Goal: Task Accomplishment & Management: Manage account settings

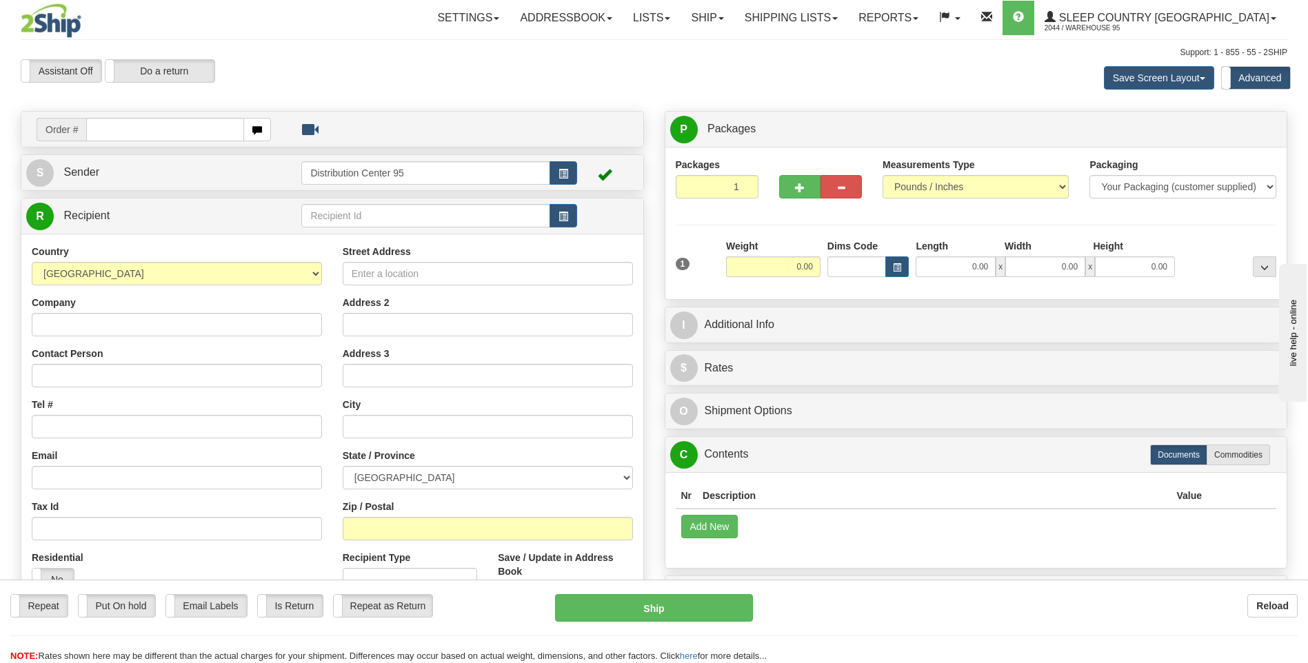
drag, startPoint x: 238, startPoint y: 16, endPoint x: 230, endPoint y: 19, distance: 8.1
click at [238, 16] on div "Toggle navigation Settings Shipping Preferences Fields Preferences New Recipien…" at bounding box center [760, 18] width 1056 height 36
drag, startPoint x: 186, startPoint y: 139, endPoint x: 223, endPoint y: 187, distance: 60.5
click at [187, 139] on input "text" at bounding box center [164, 129] width 157 height 23
click at [139, 114] on div "Order #" at bounding box center [332, 129] width 622 height 35
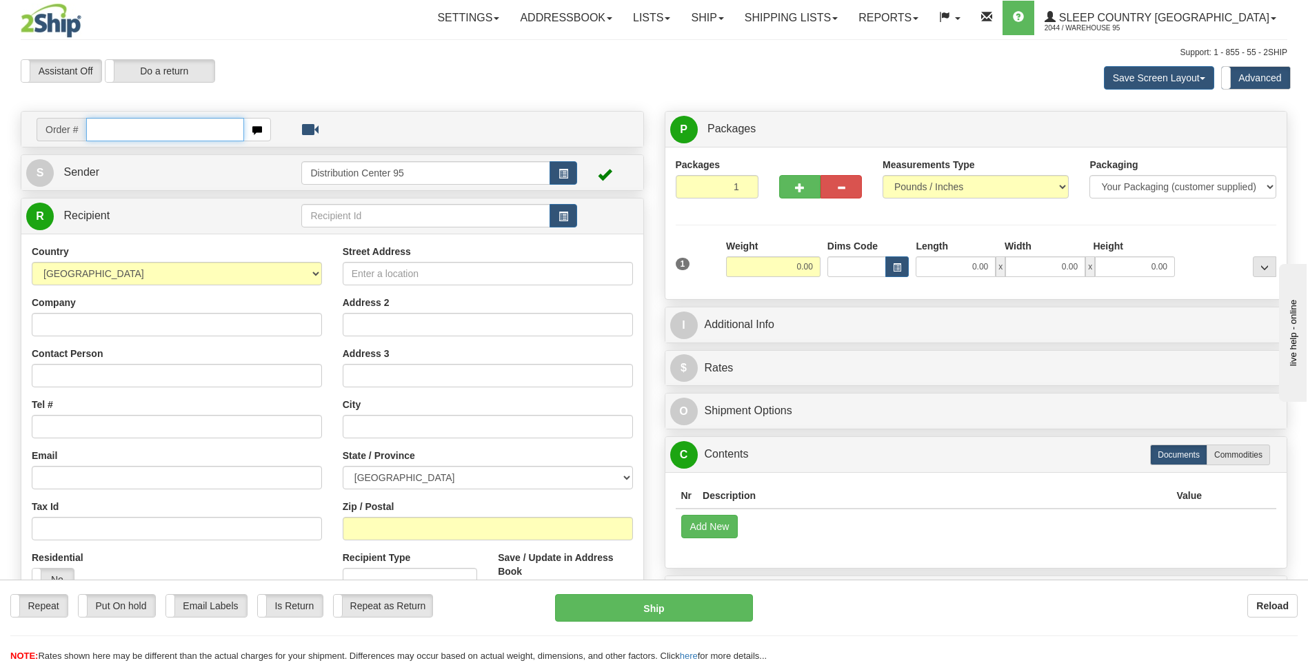
click at [147, 122] on input "text" at bounding box center [164, 129] width 157 height 23
type input "9000I134329"
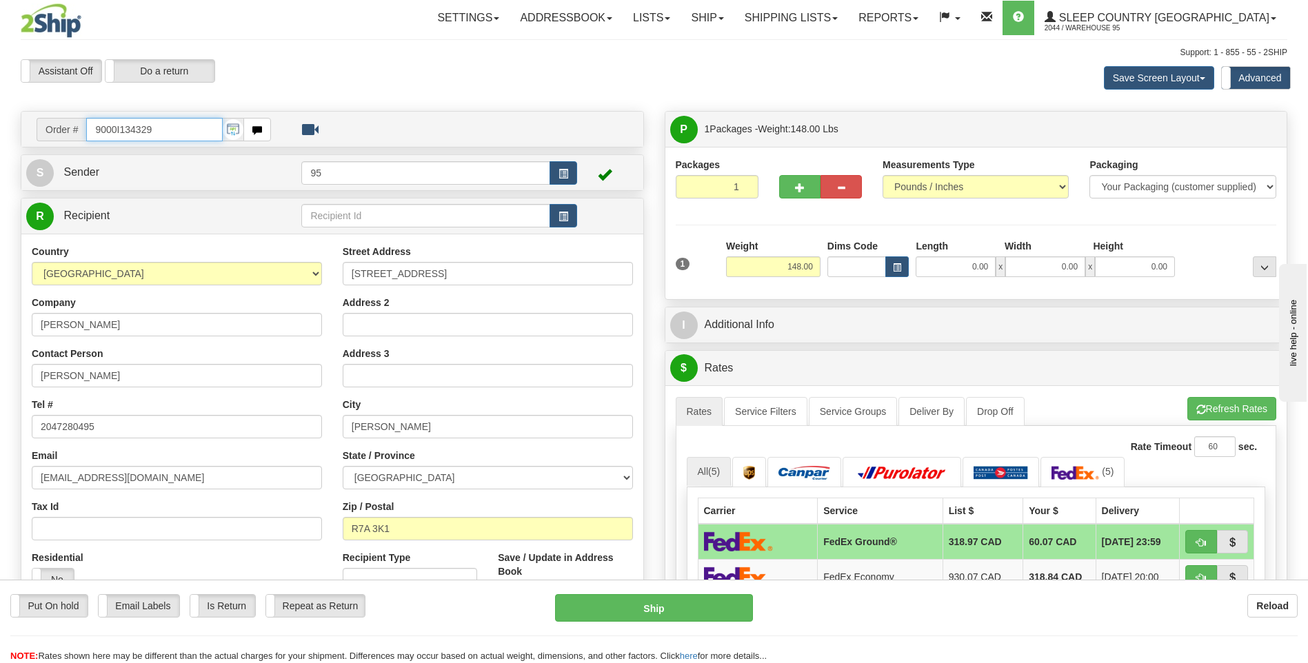
drag, startPoint x: 179, startPoint y: 123, endPoint x: 3, endPoint y: 123, distance: 175.8
click at [3, 123] on div "Toggle navigation Settings Shipping Preferences Fields Preferences New" at bounding box center [654, 619] width 1308 height 1238
type input "9000I134375"
click at [556, 180] on button "button" at bounding box center [563, 172] width 28 height 23
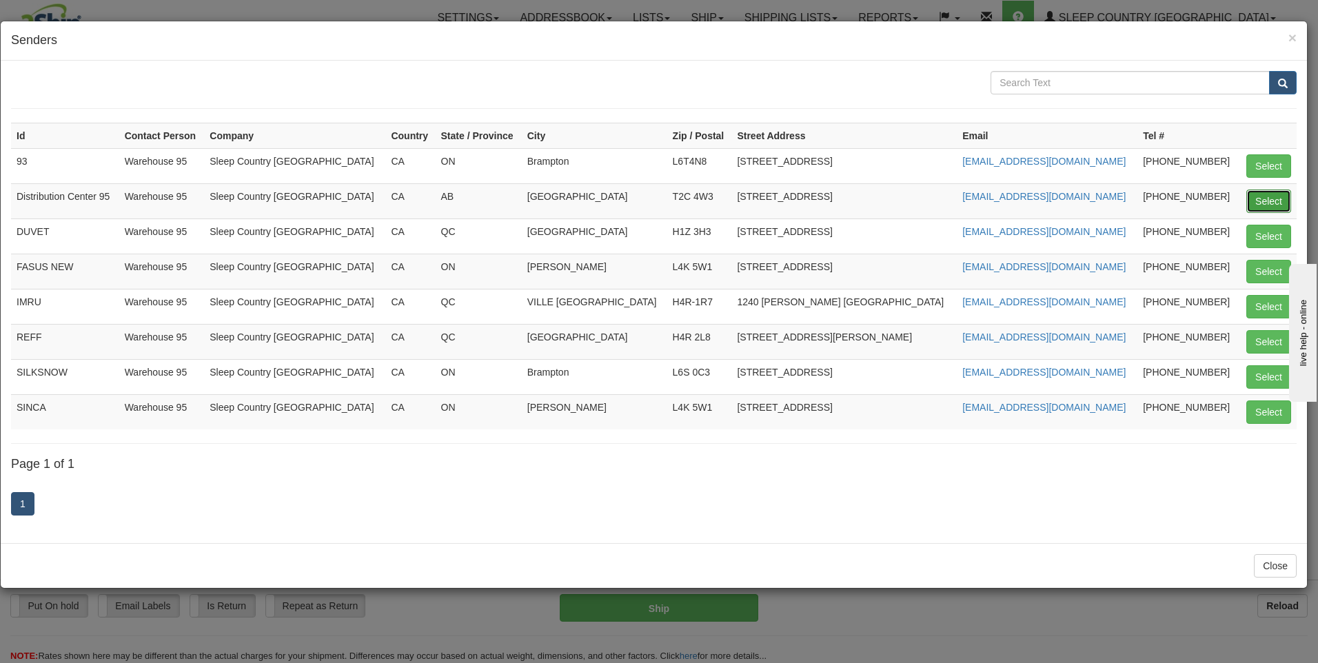
click at [1271, 196] on button "Select" at bounding box center [1269, 201] width 45 height 23
type input "Distribution Center 95"
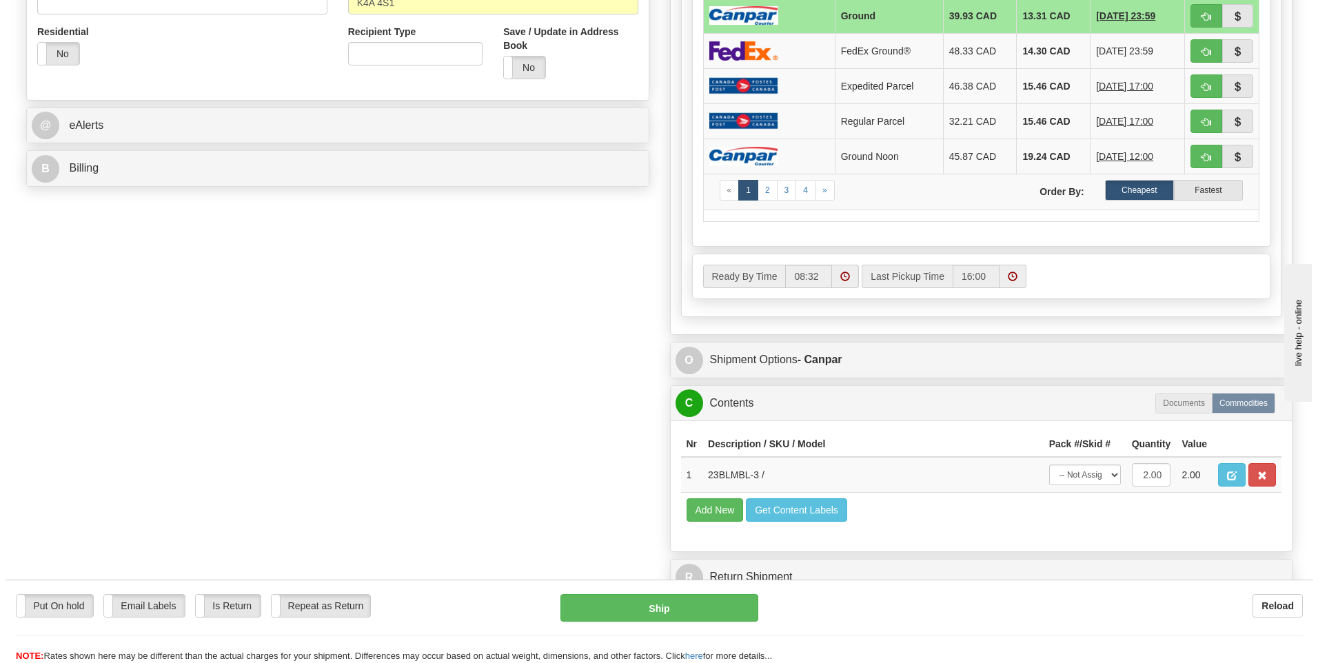
scroll to position [758, 0]
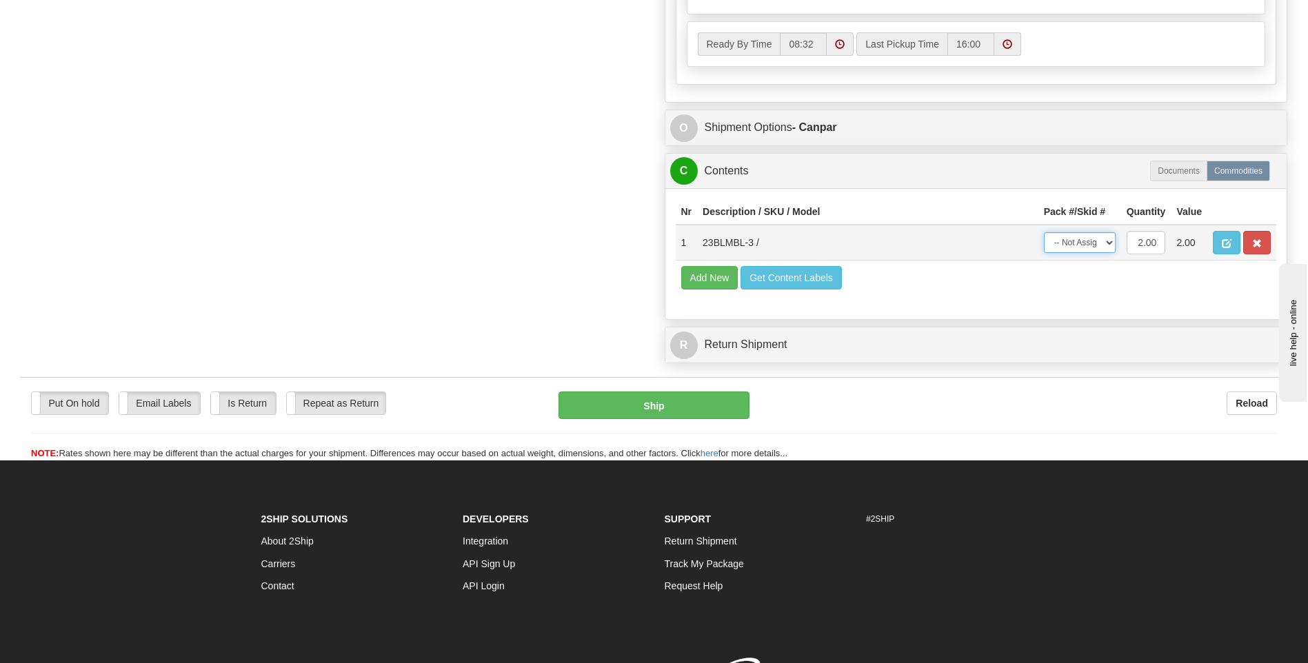
click at [1090, 249] on select "-- Not Assigned -- Package 1" at bounding box center [1080, 242] width 72 height 21
select select "0"
click at [1044, 232] on select "-- Not Assigned -- Package 1" at bounding box center [1080, 242] width 72 height 21
click at [663, 398] on button "Ship" at bounding box center [653, 406] width 190 height 28
type input "1"
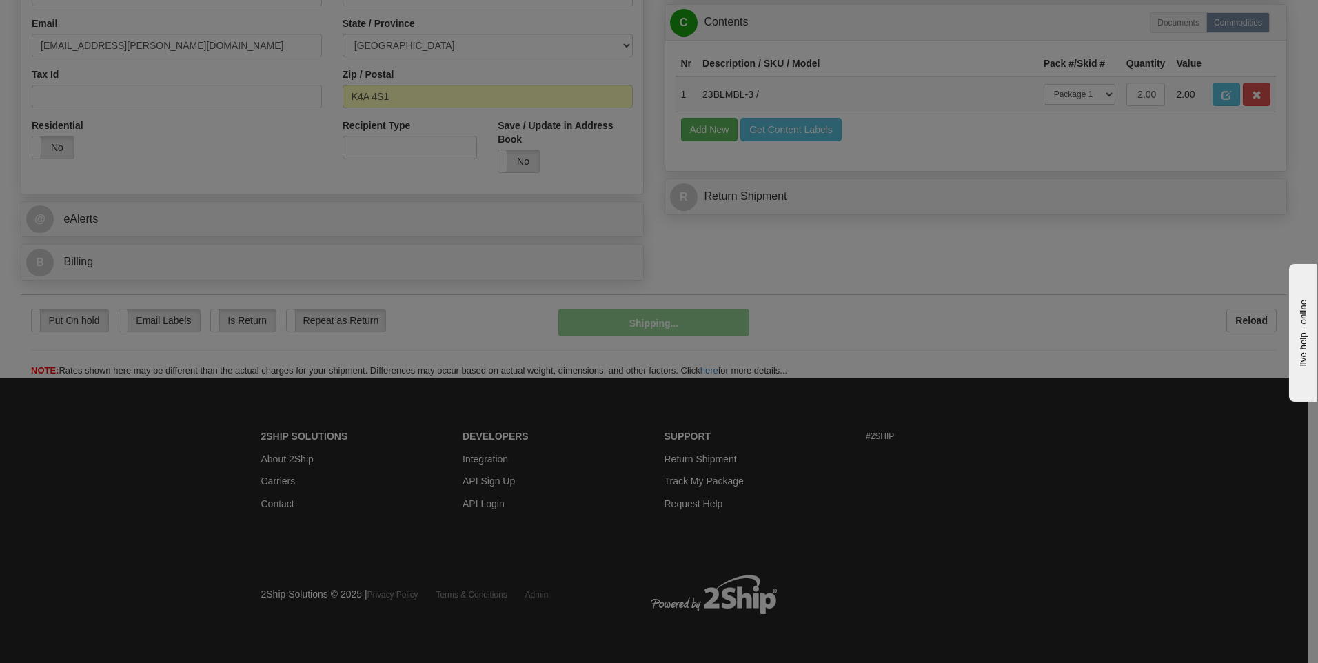
scroll to position [433, 0]
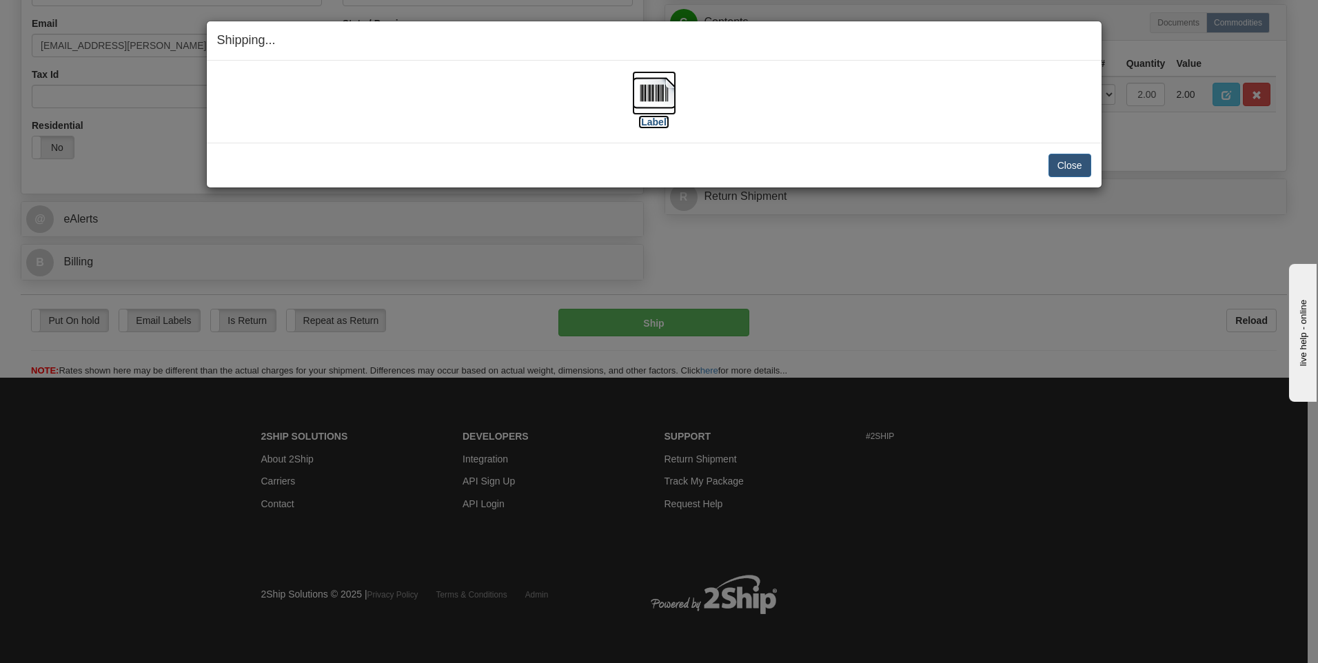
click at [636, 93] on img at bounding box center [654, 93] width 44 height 44
click at [1077, 168] on button "Close" at bounding box center [1070, 165] width 43 height 23
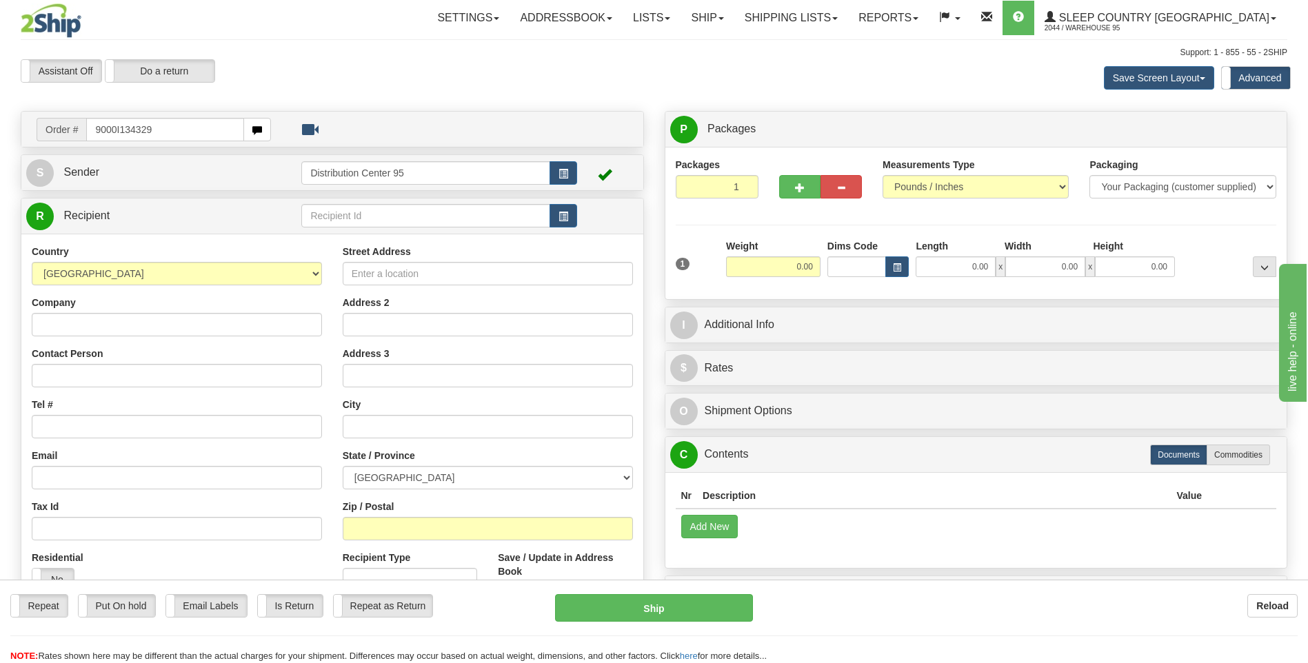
type input "9000I134329"
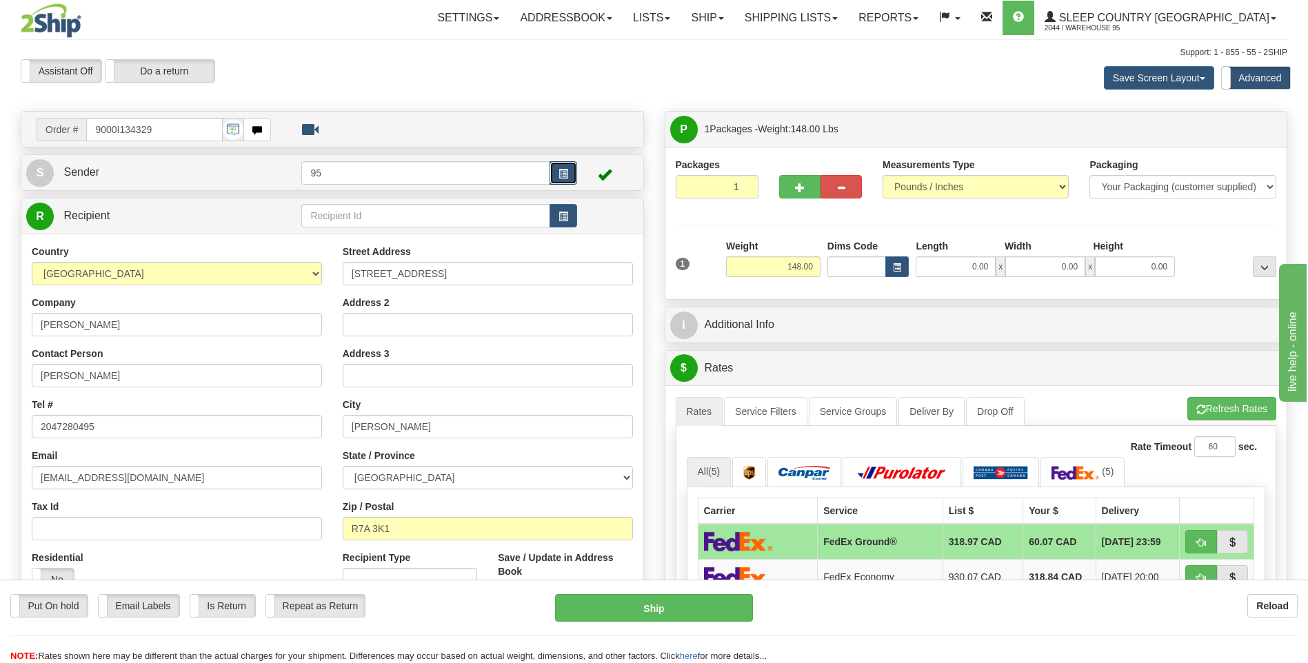
click at [557, 172] on button "button" at bounding box center [563, 172] width 28 height 23
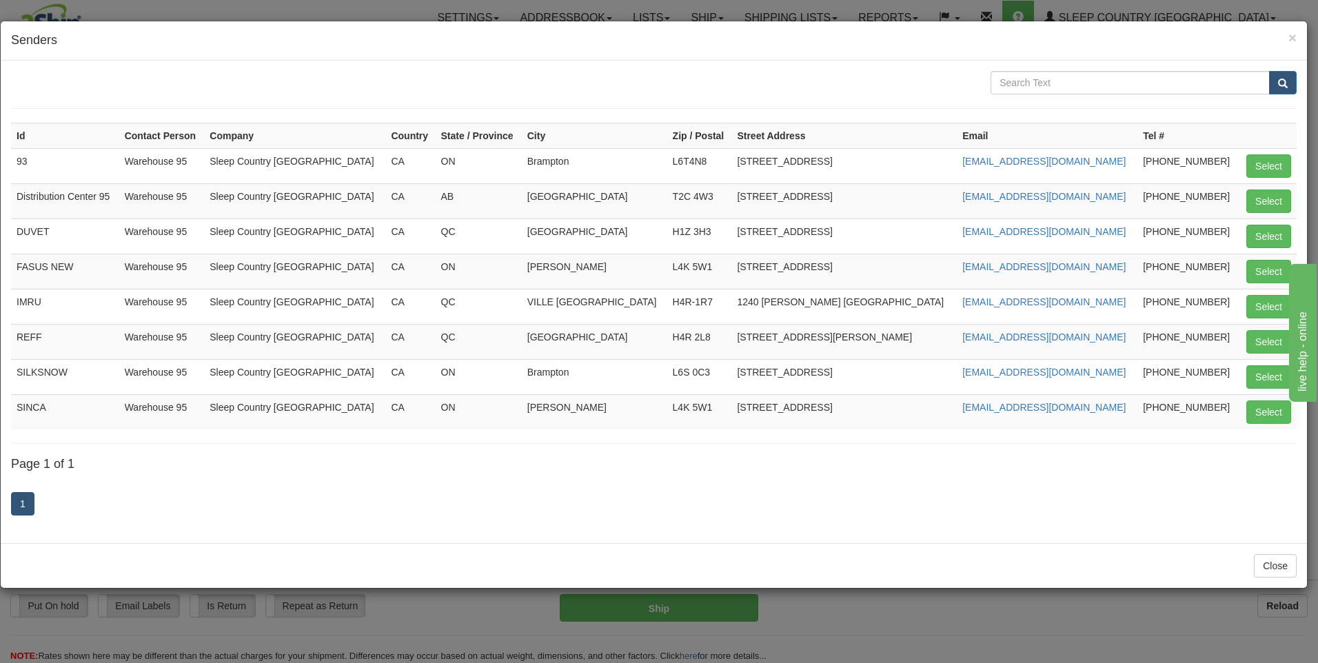
click at [1305, 198] on div "Id Contact Person Company Country State / Province City Zip / Postal Street Add…" at bounding box center [654, 302] width 1306 height 483
click at [1288, 196] on button "Select" at bounding box center [1269, 201] width 45 height 23
type input "Distribution Center 95"
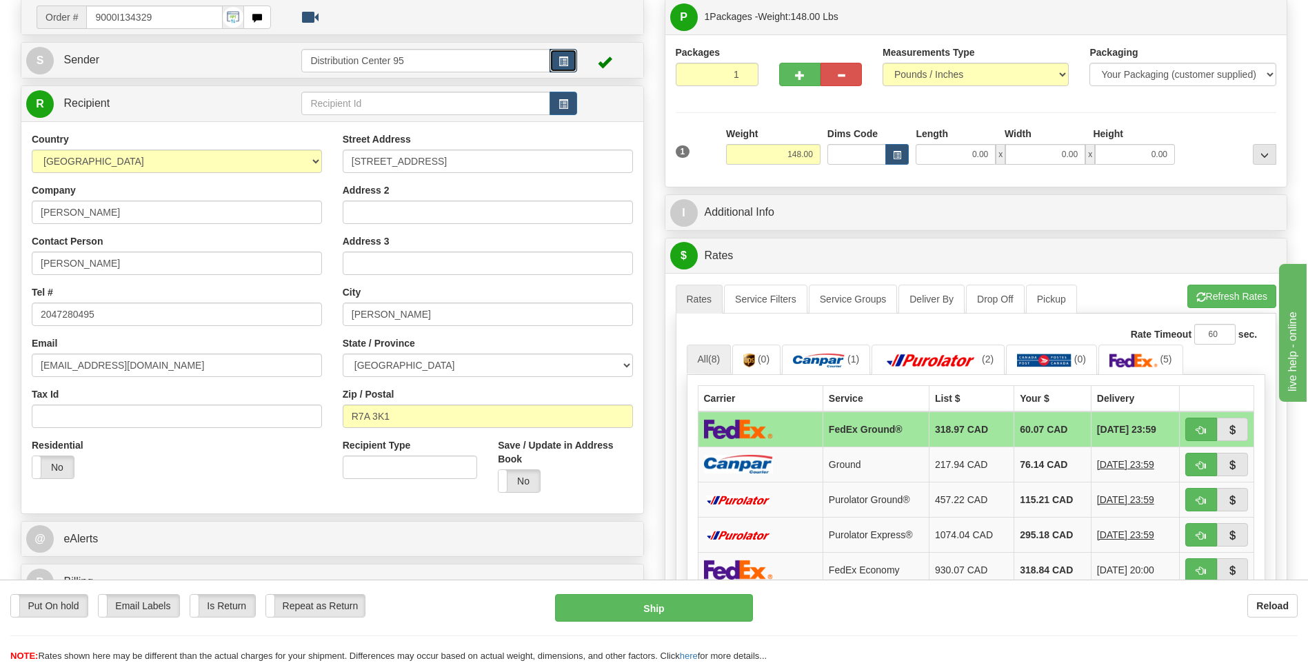
scroll to position [207, 0]
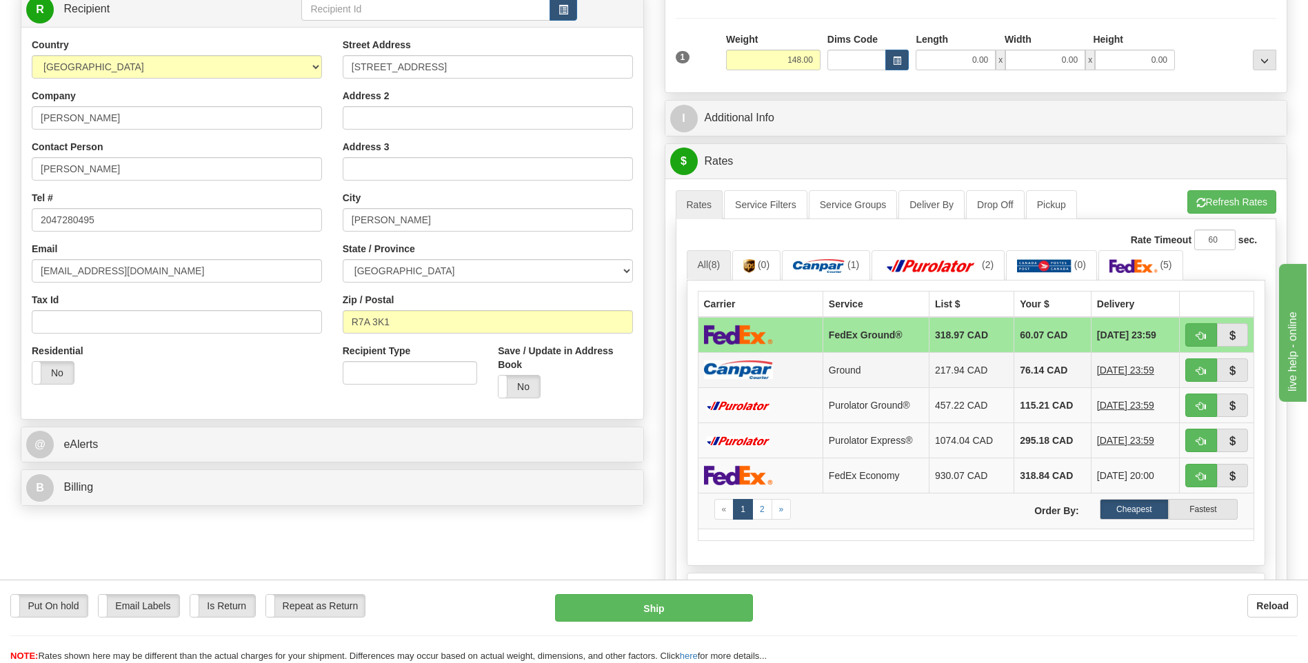
click at [846, 376] on td "Ground" at bounding box center [876, 369] width 106 height 35
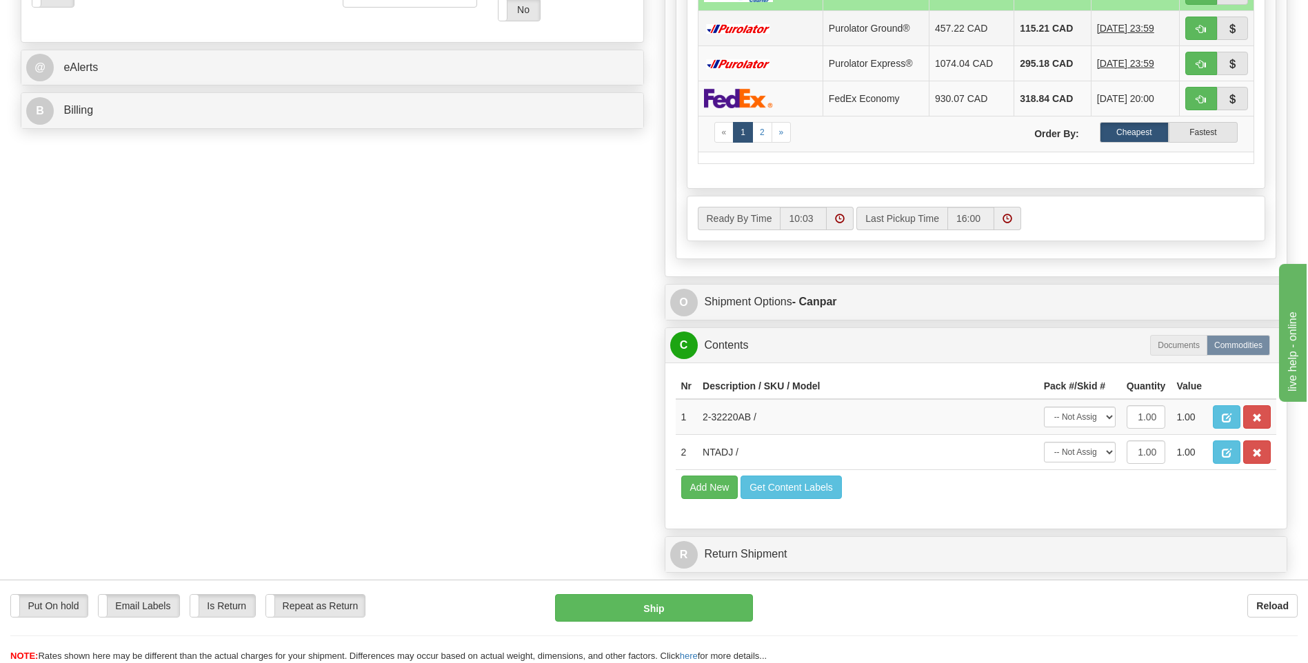
scroll to position [689, 0]
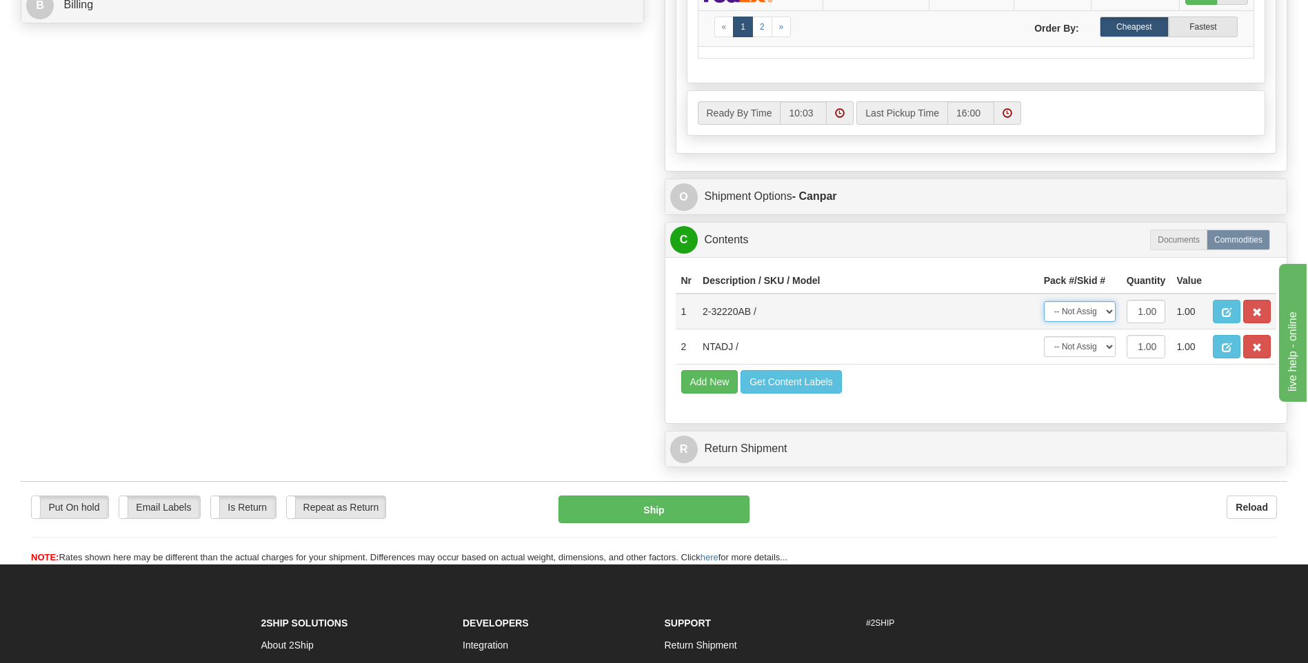
click at [1074, 316] on select "-- Not Assigned -- Package 1" at bounding box center [1080, 311] width 72 height 21
select select "0"
click at [1044, 301] on select "-- Not Assigned -- Package 1" at bounding box center [1080, 311] width 72 height 21
click at [1262, 348] on button "button" at bounding box center [1257, 346] width 28 height 23
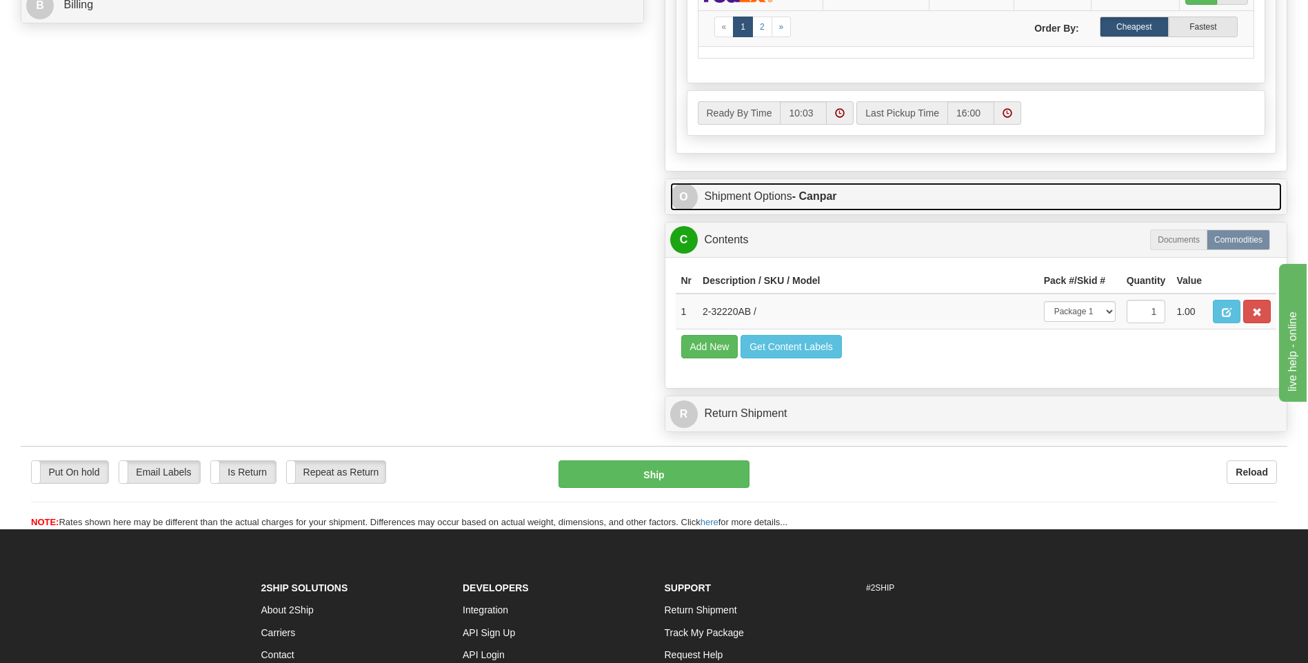
click at [904, 201] on link "O Shipment Options - Canpar" at bounding box center [976, 197] width 612 height 28
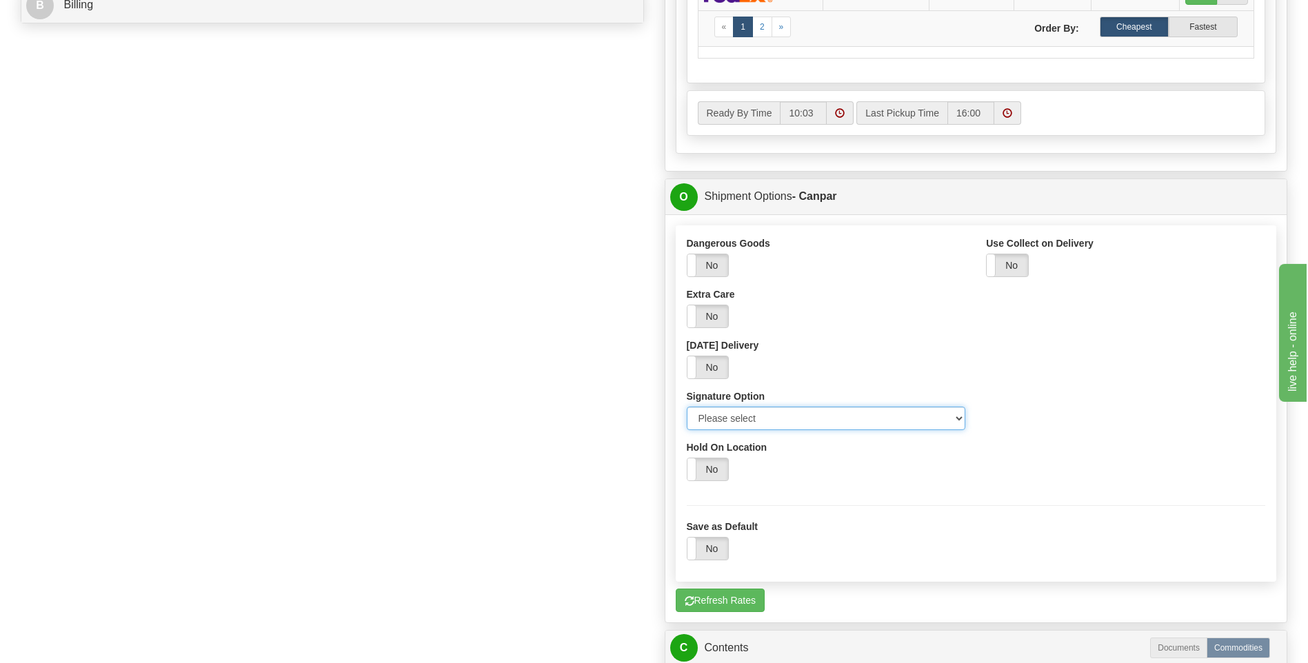
click at [845, 425] on select "Please select No Signature Required Signature Required Adult Signature" at bounding box center [826, 418] width 279 height 23
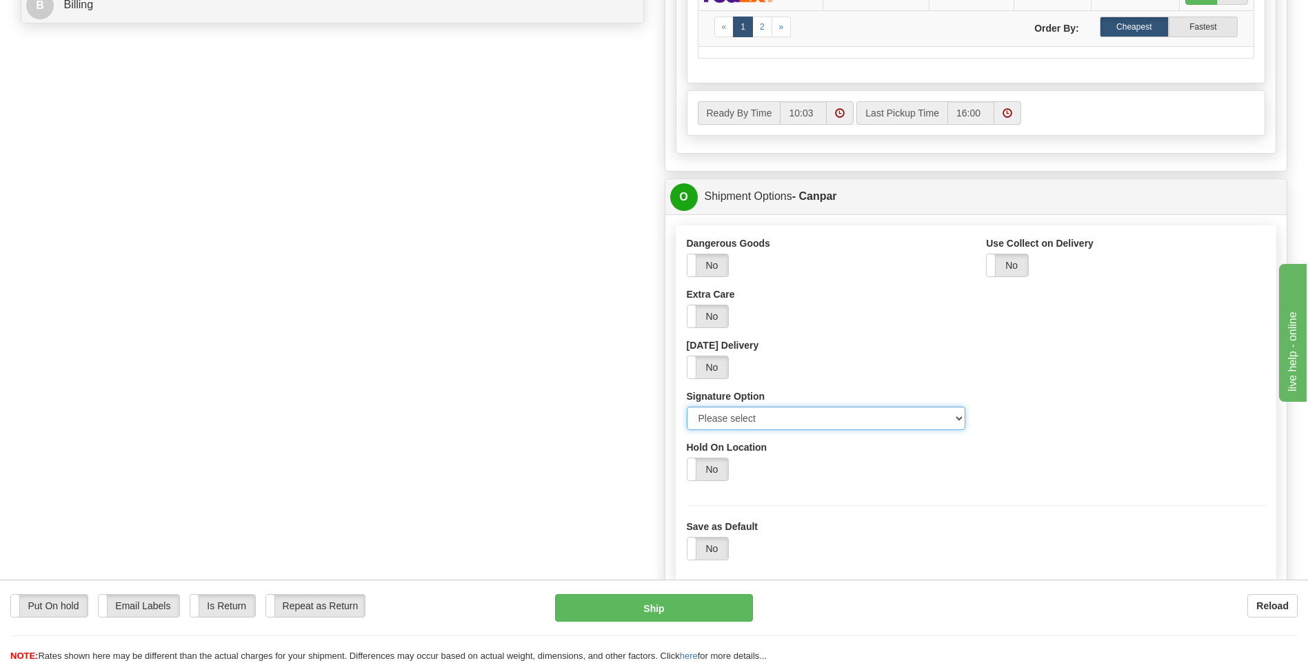
select select "2"
click at [687, 407] on select "Please select No Signature Required Signature Required Adult Signature" at bounding box center [826, 418] width 279 height 23
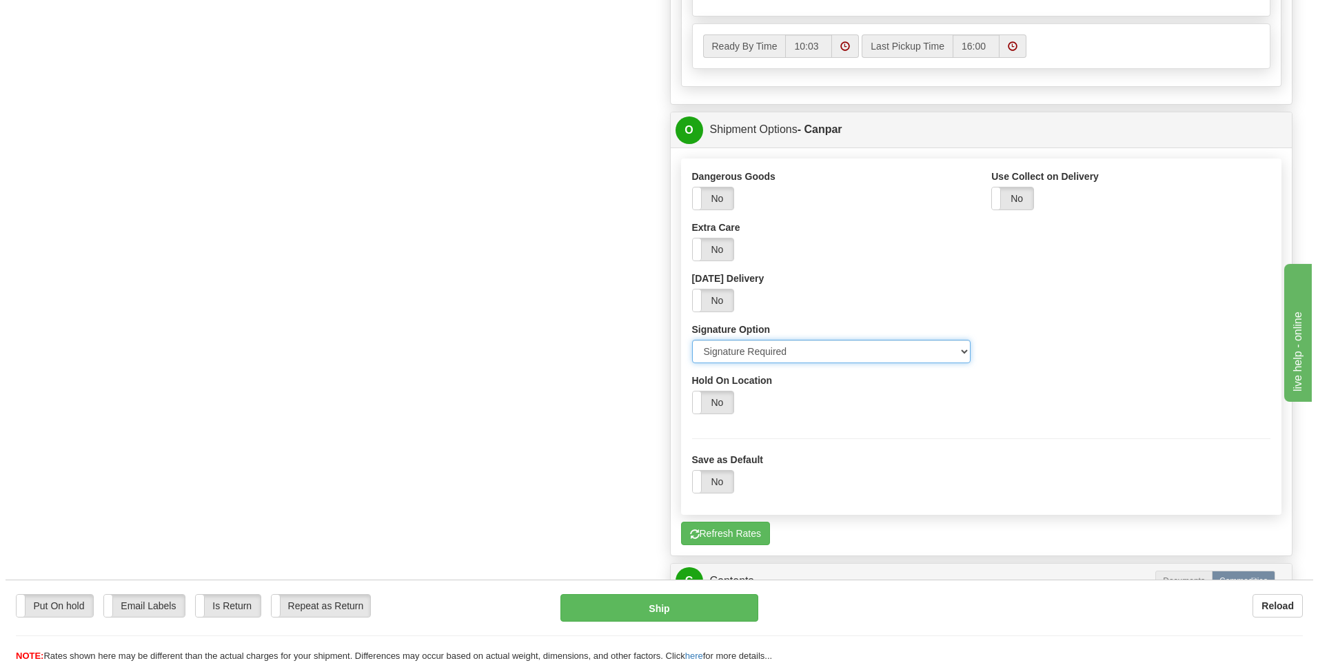
scroll to position [758, 0]
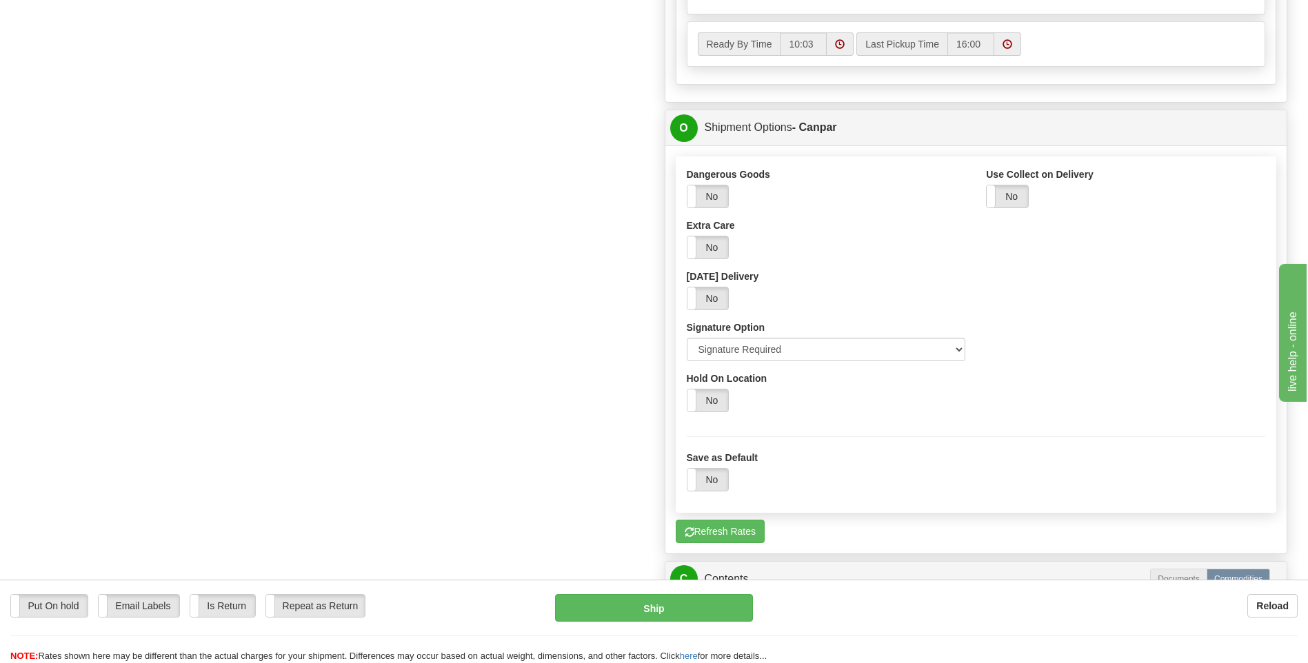
click at [716, 592] on div "Put On hold Put On hold Email Labels Email Labels Edit Is Return Is Return Repe…" at bounding box center [654, 621] width 1308 height 83
click at [719, 601] on button "Ship" at bounding box center [653, 608] width 197 height 28
type input "1"
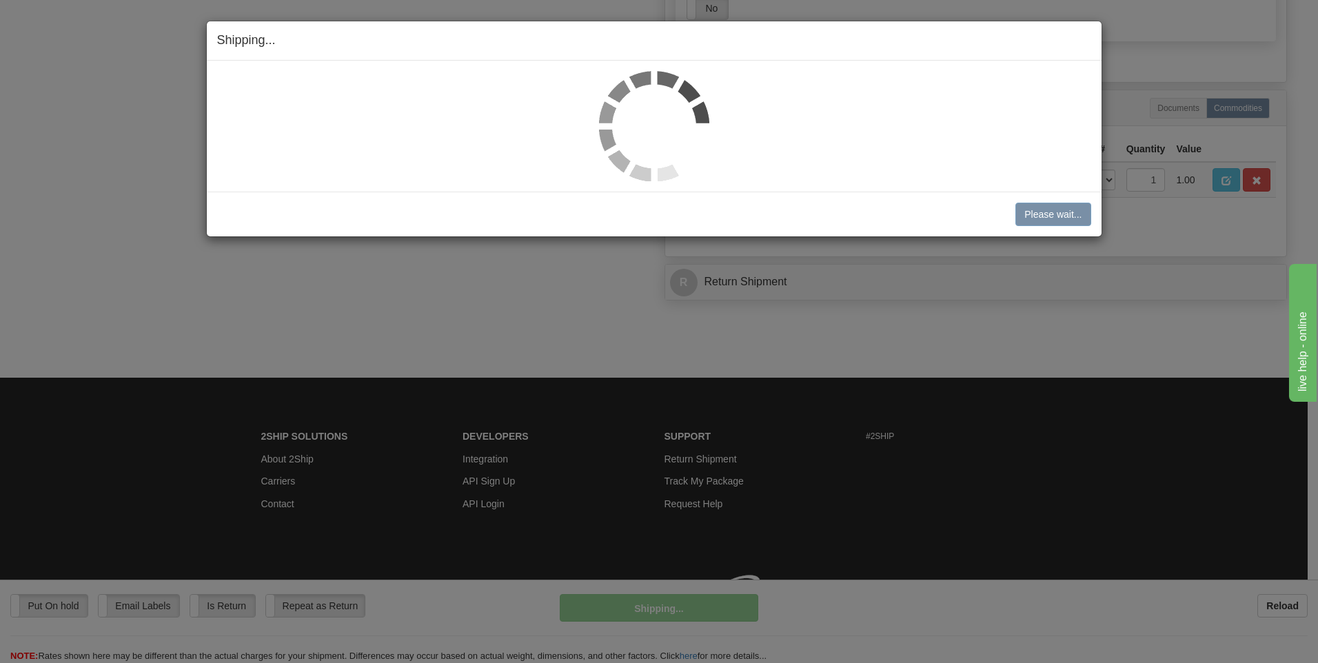
scroll to position [734, 0]
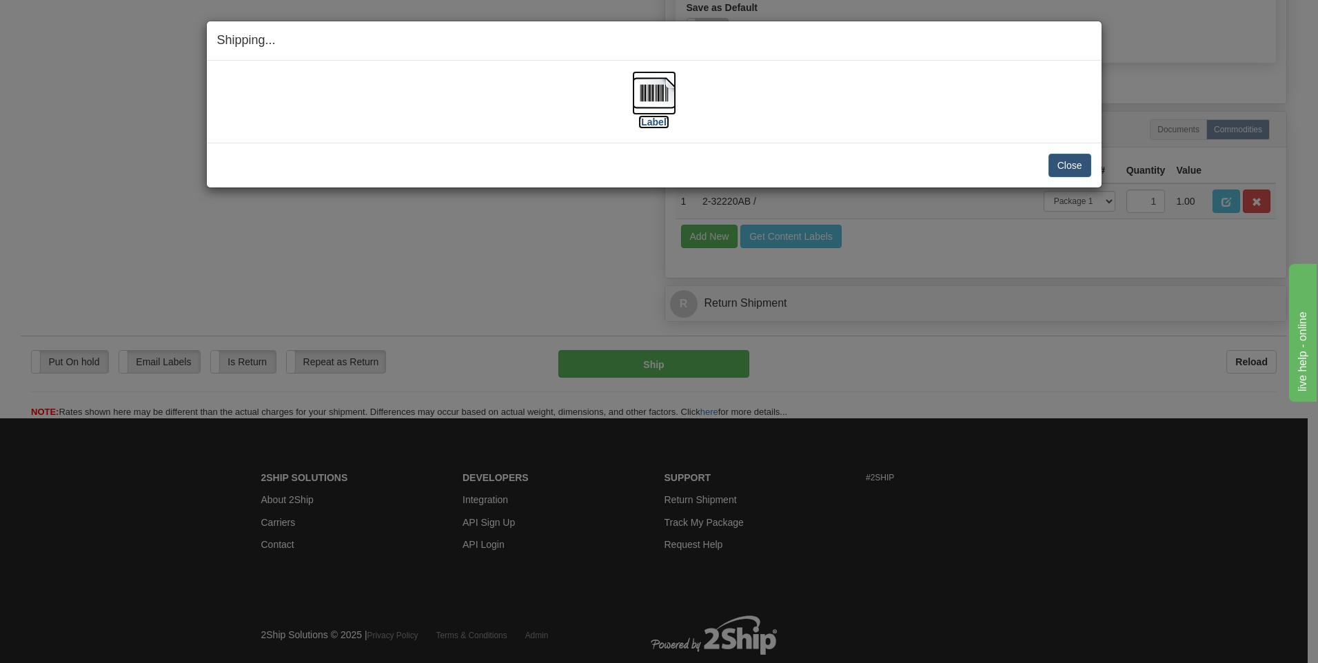
click at [660, 90] on img at bounding box center [654, 93] width 44 height 44
click at [1055, 161] on button "Close" at bounding box center [1070, 165] width 43 height 23
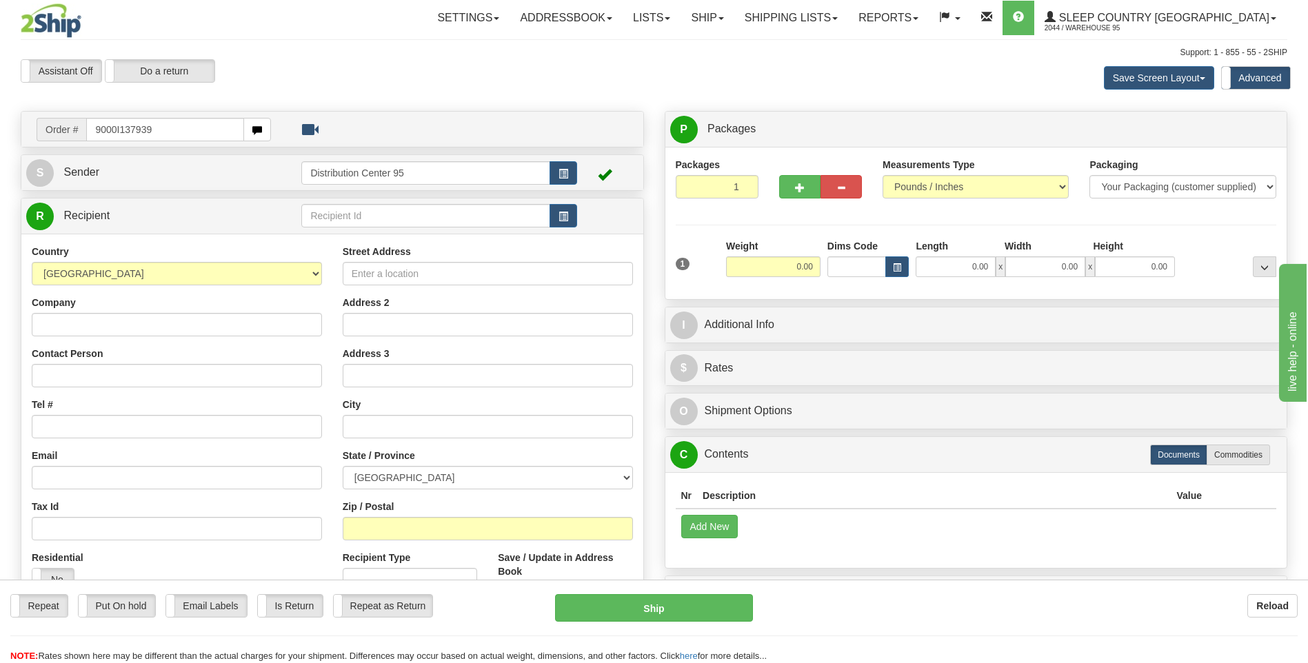
type input "9000I137939"
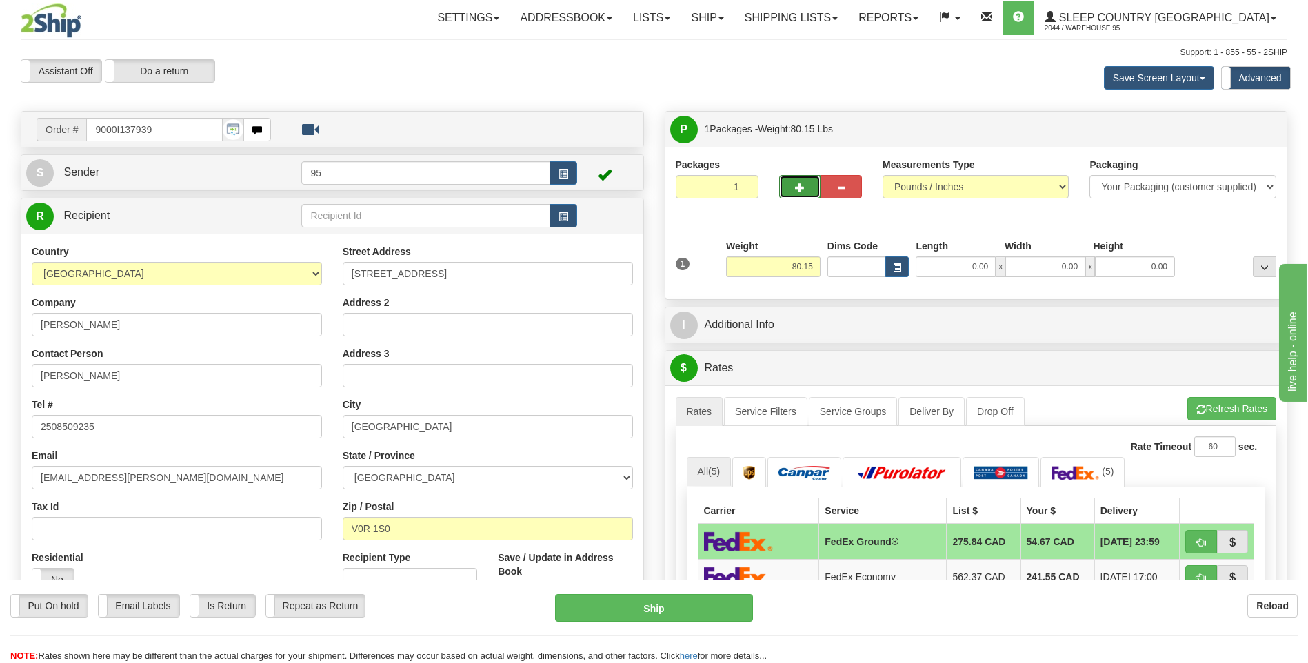
click at [799, 187] on span "button" at bounding box center [800, 187] width 10 height 9
radio input "true"
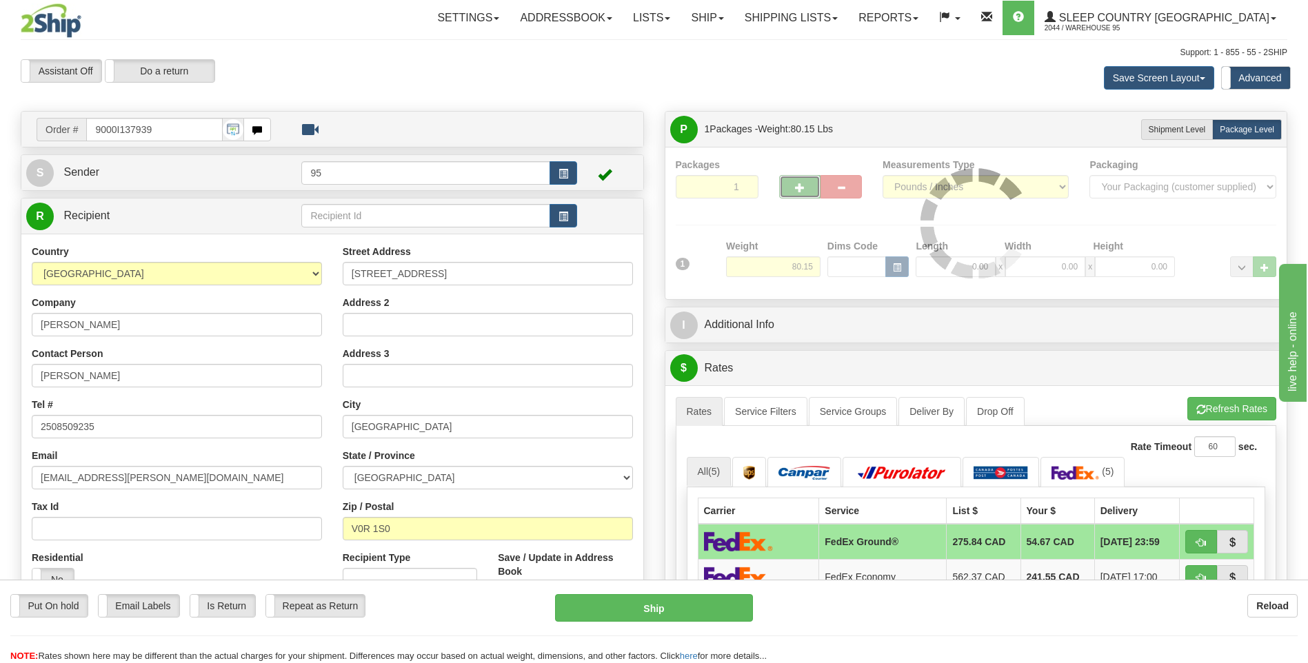
type input "2"
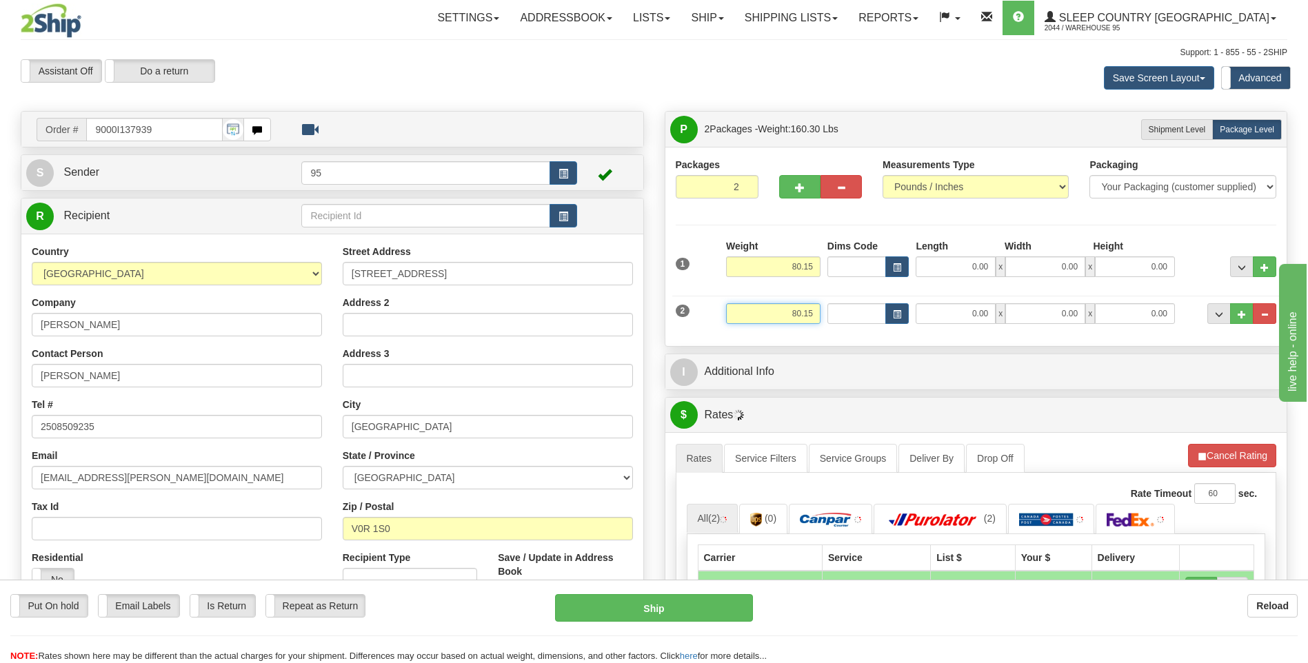
drag, startPoint x: 792, startPoint y: 315, endPoint x: 831, endPoint y: 321, distance: 39.0
click at [831, 321] on div "2 Weight 80.15 Dims Code Length Width Height" at bounding box center [976, 312] width 608 height 46
type input "79.00"
drag, startPoint x: 805, startPoint y: 270, endPoint x: 845, endPoint y: 267, distance: 40.8
click at [845, 267] on div "1 Weight 80.15 Dims Code x x" at bounding box center [976, 263] width 608 height 49
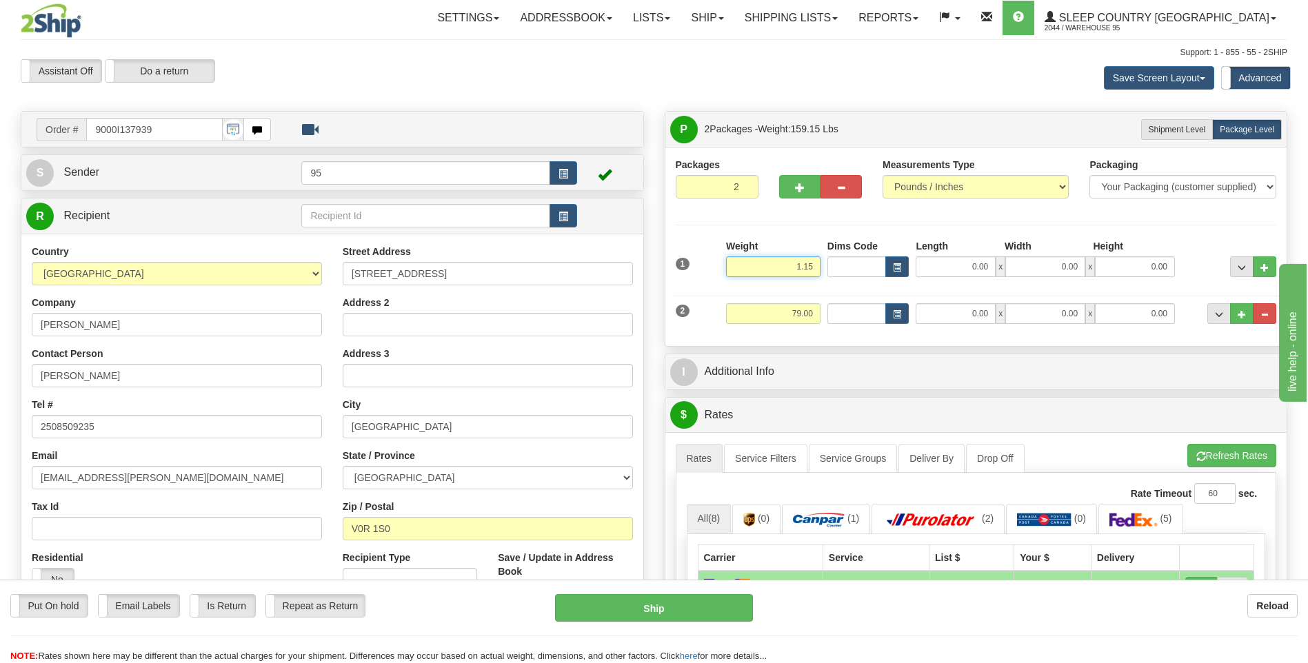
type input "1.15"
click at [981, 316] on input "0.00" at bounding box center [956, 313] width 80 height 21
type input "43.00"
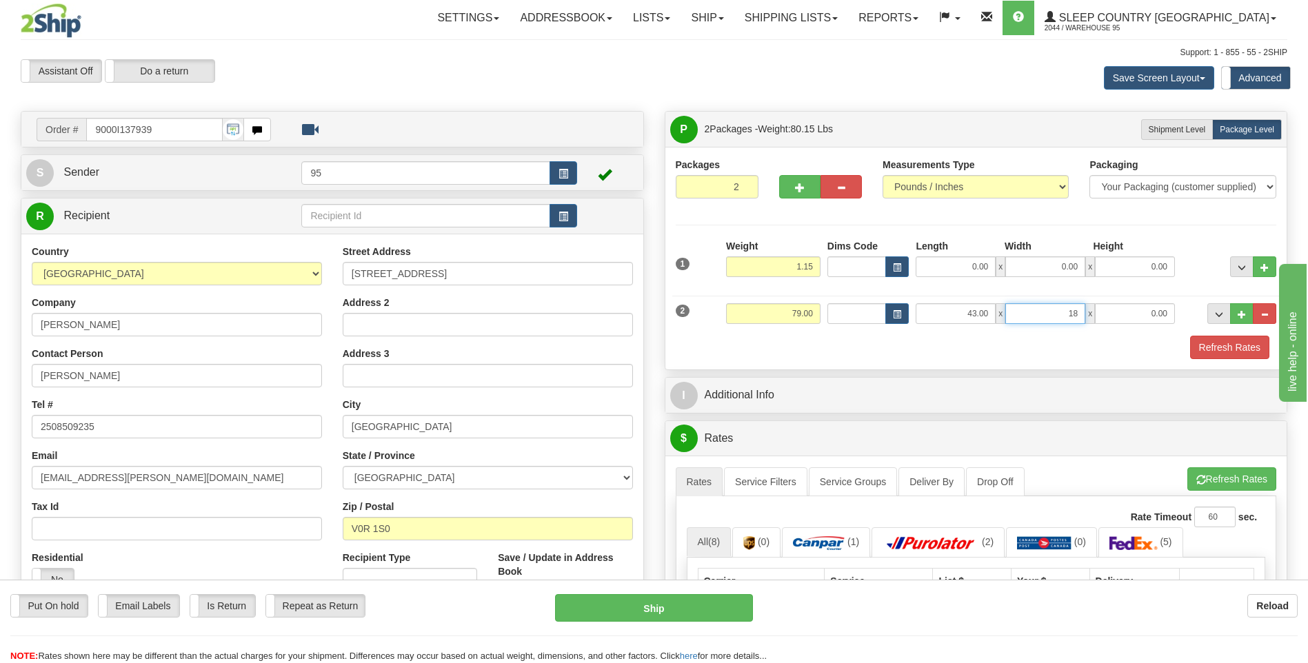
type input "18.00"
click at [572, 167] on button "button" at bounding box center [563, 172] width 28 height 23
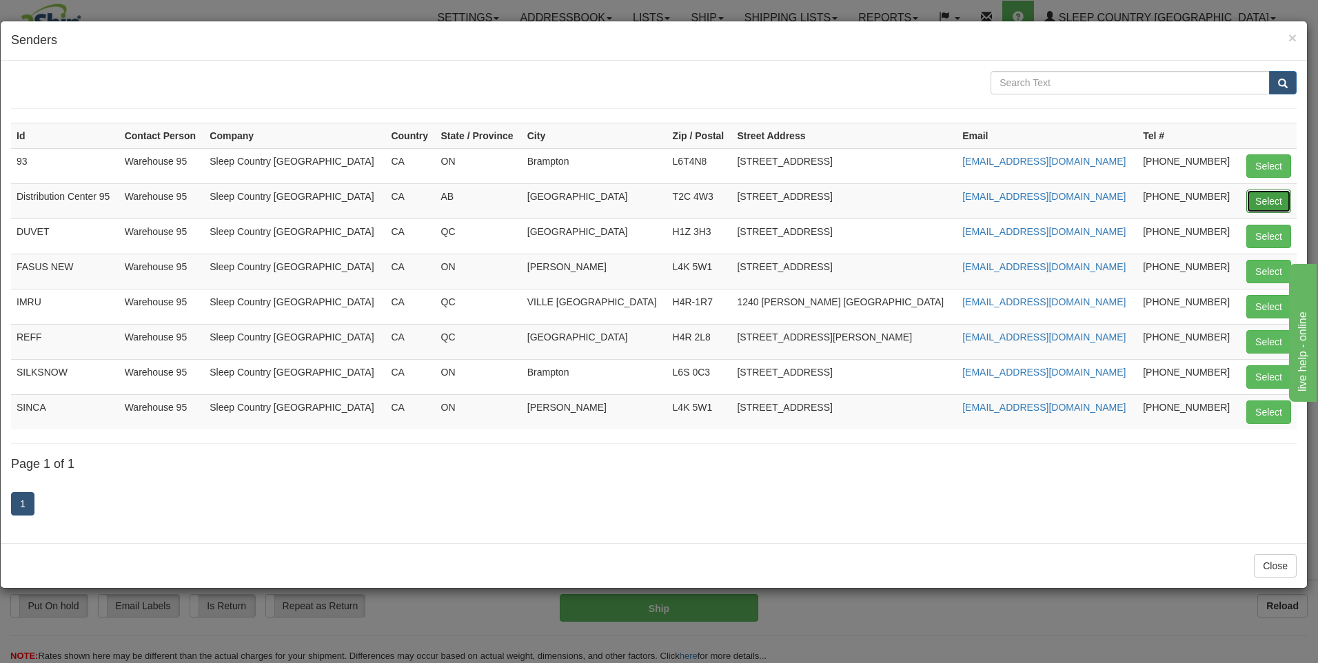
click at [1268, 197] on button "Select" at bounding box center [1269, 201] width 45 height 23
type input "Distribution Center 95"
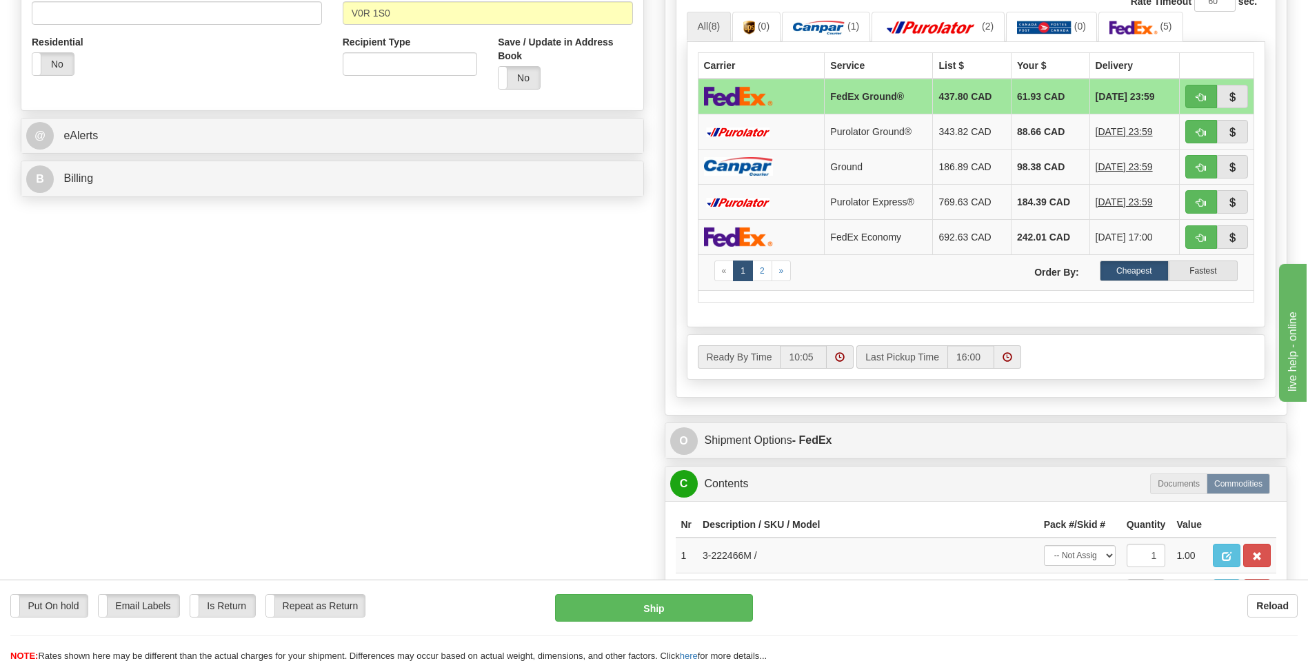
scroll to position [483, 0]
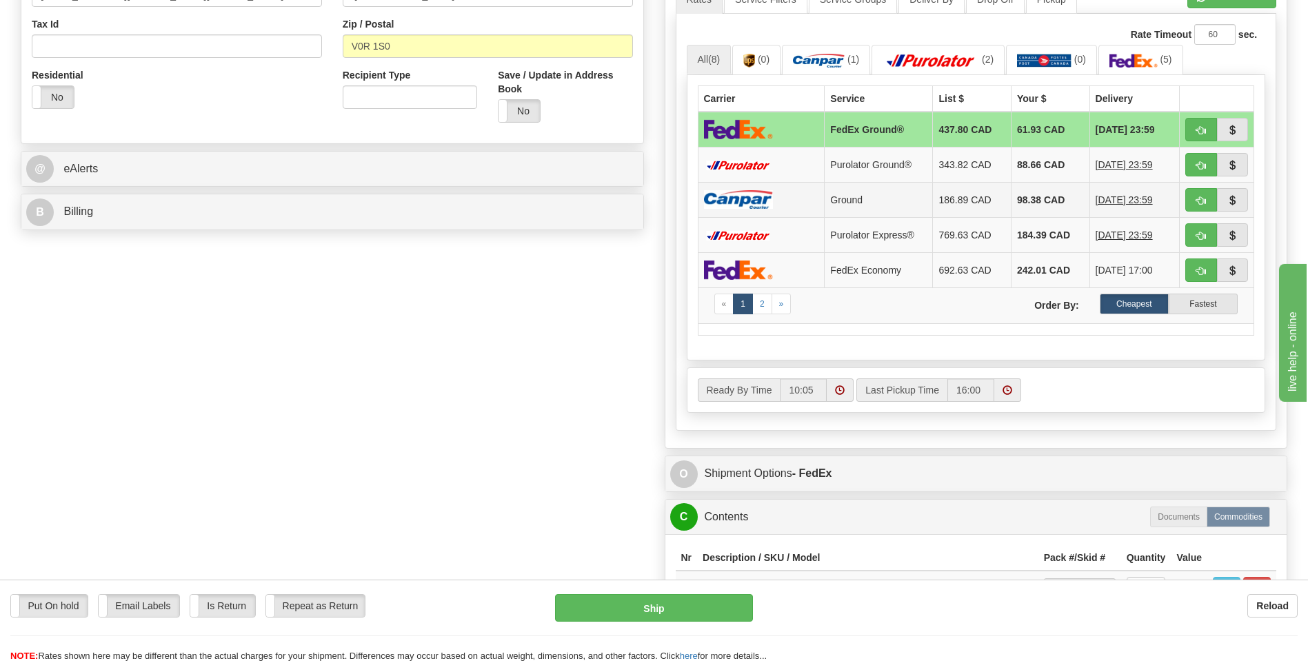
click at [898, 200] on td "Ground" at bounding box center [879, 199] width 108 height 35
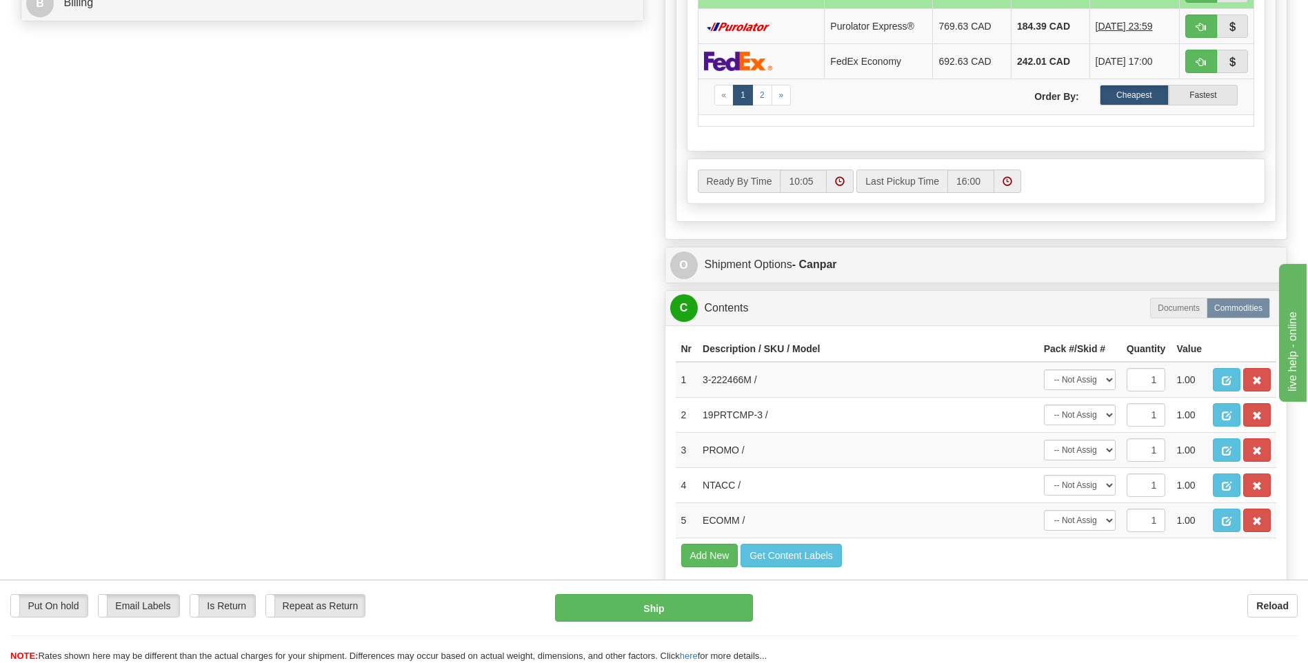
scroll to position [758, 0]
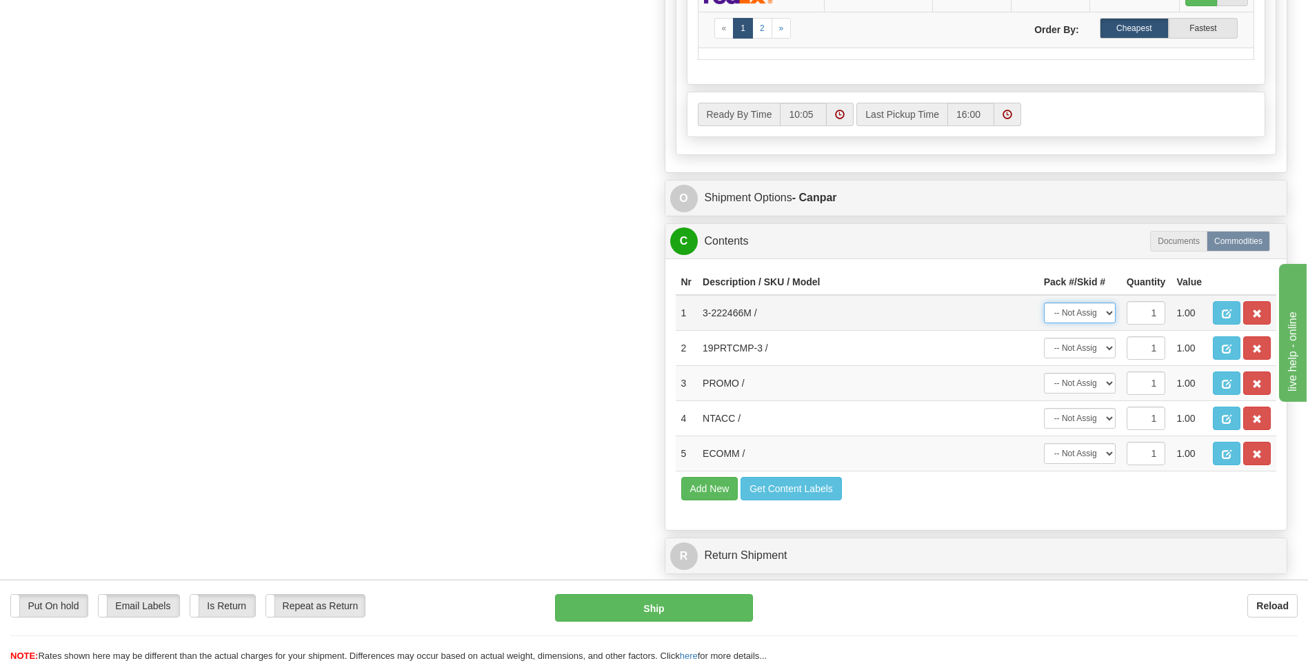
click at [1084, 312] on select "-- Not Assigned -- Package 1 Package 2" at bounding box center [1080, 313] width 72 height 21
select select "1"
click at [1044, 303] on select "-- Not Assigned -- Package 1 Package 2" at bounding box center [1080, 313] width 72 height 21
drag, startPoint x: 1074, startPoint y: 354, endPoint x: 1075, endPoint y: 361, distance: 6.9
click at [1075, 353] on select "-- Not Assigned -- Package 1 Package 2" at bounding box center [1080, 348] width 72 height 21
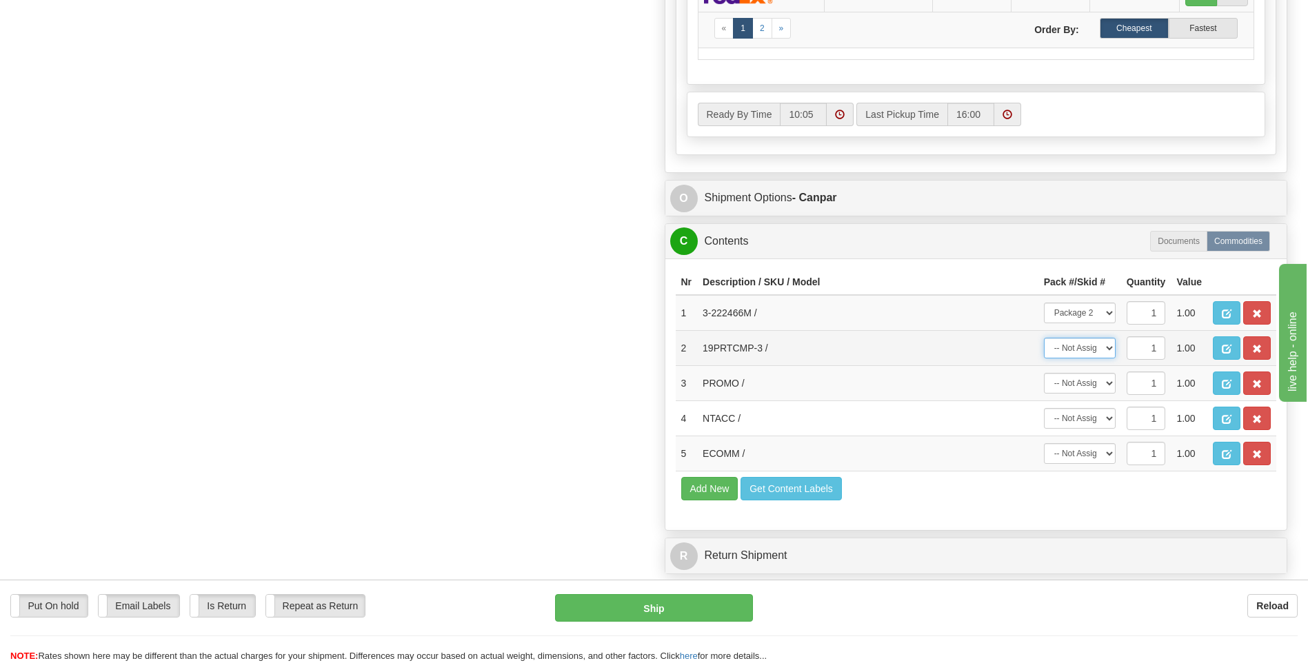
select select "0"
click at [1044, 338] on select "-- Not Assigned -- Package 1 Package 2" at bounding box center [1080, 348] width 72 height 21
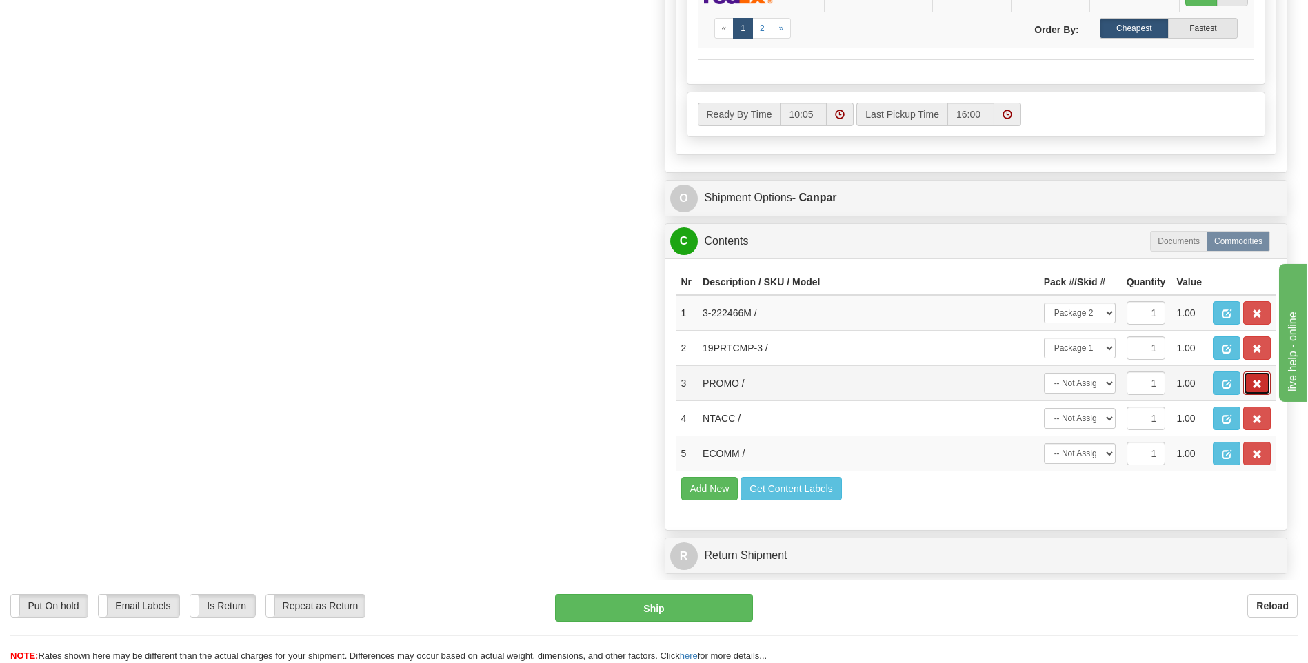
click at [1254, 386] on span "button" at bounding box center [1257, 384] width 10 height 9
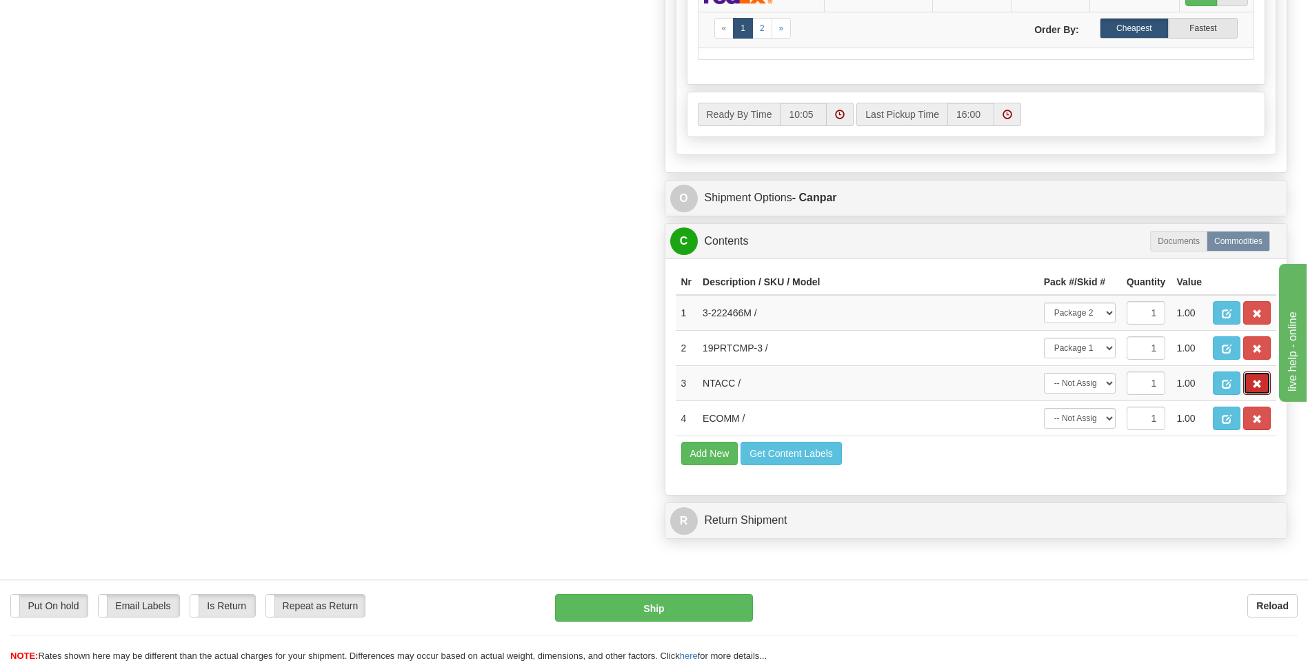
click at [1254, 385] on span "button" at bounding box center [1257, 384] width 10 height 9
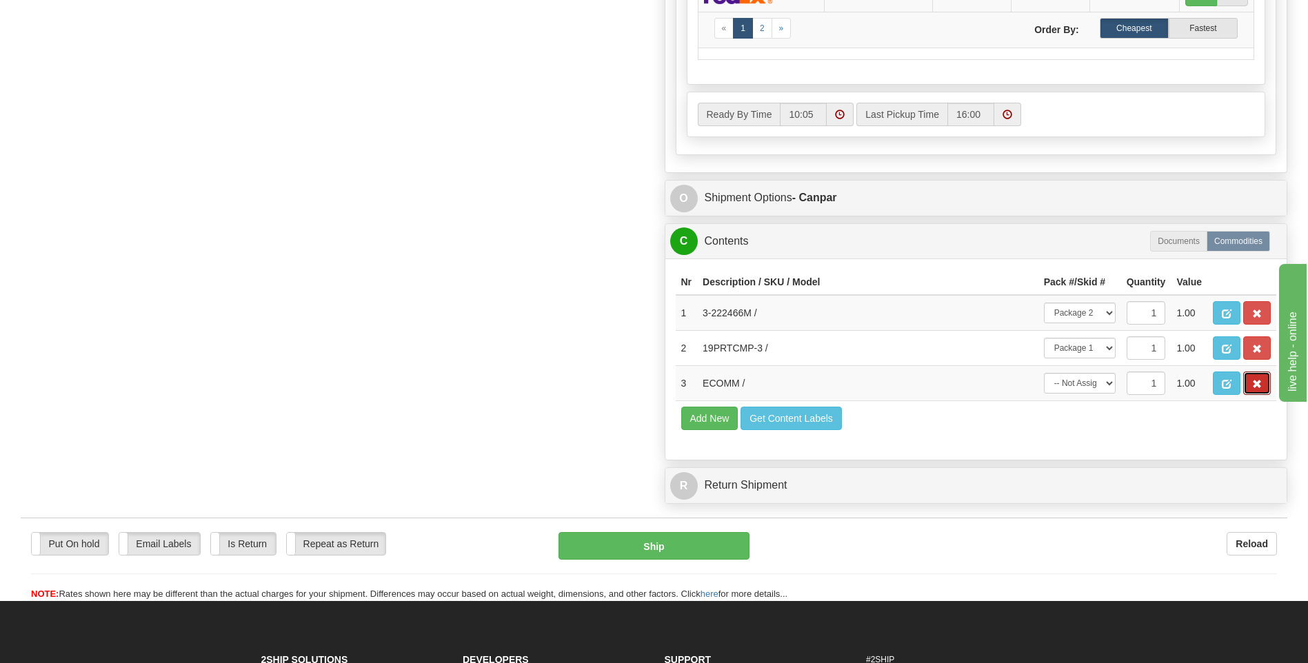
click at [1255, 385] on span "button" at bounding box center [1257, 384] width 10 height 9
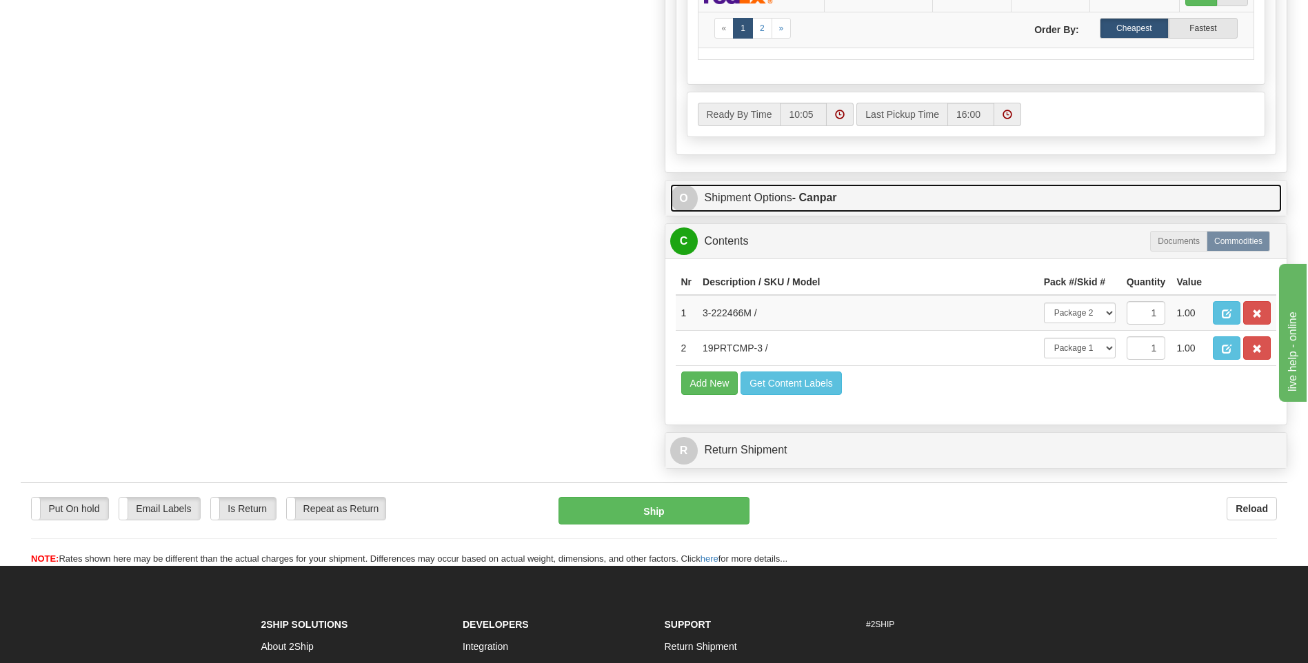
click at [828, 194] on strong "- Canpar" at bounding box center [814, 198] width 45 height 12
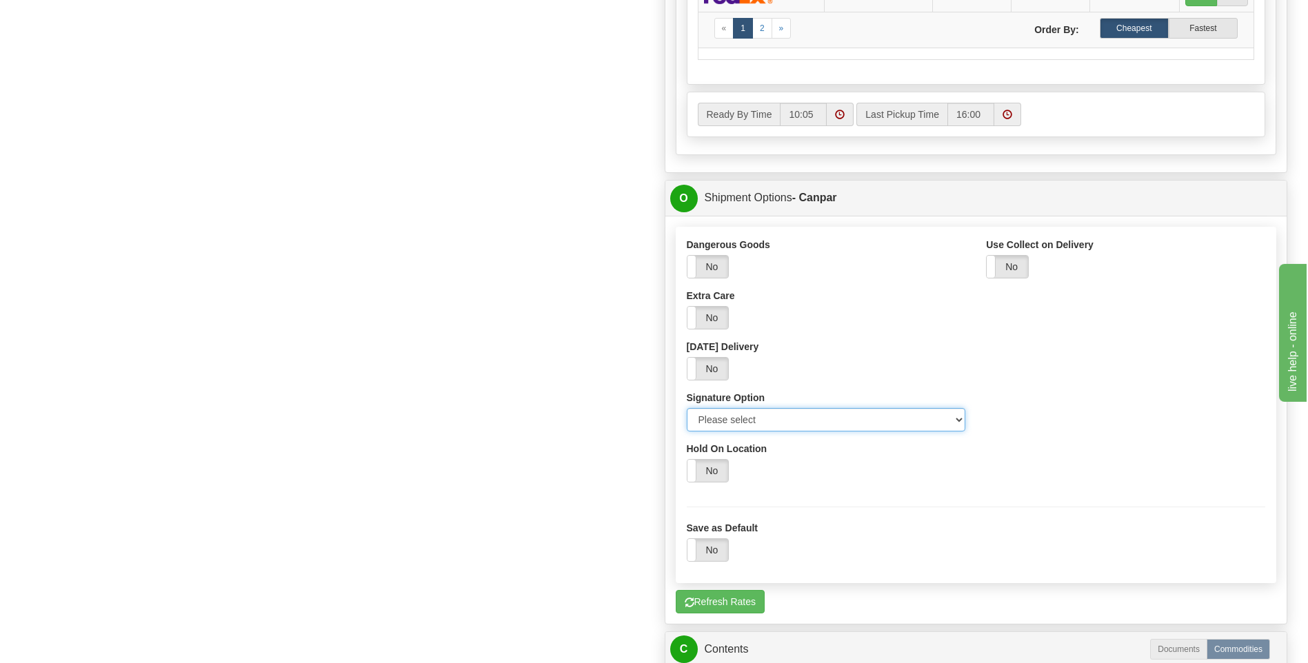
drag, startPoint x: 834, startPoint y: 419, endPoint x: 842, endPoint y: 415, distance: 8.6
click at [838, 420] on select "Please select No Signature Required Signature Required Adult Signature" at bounding box center [826, 419] width 279 height 23
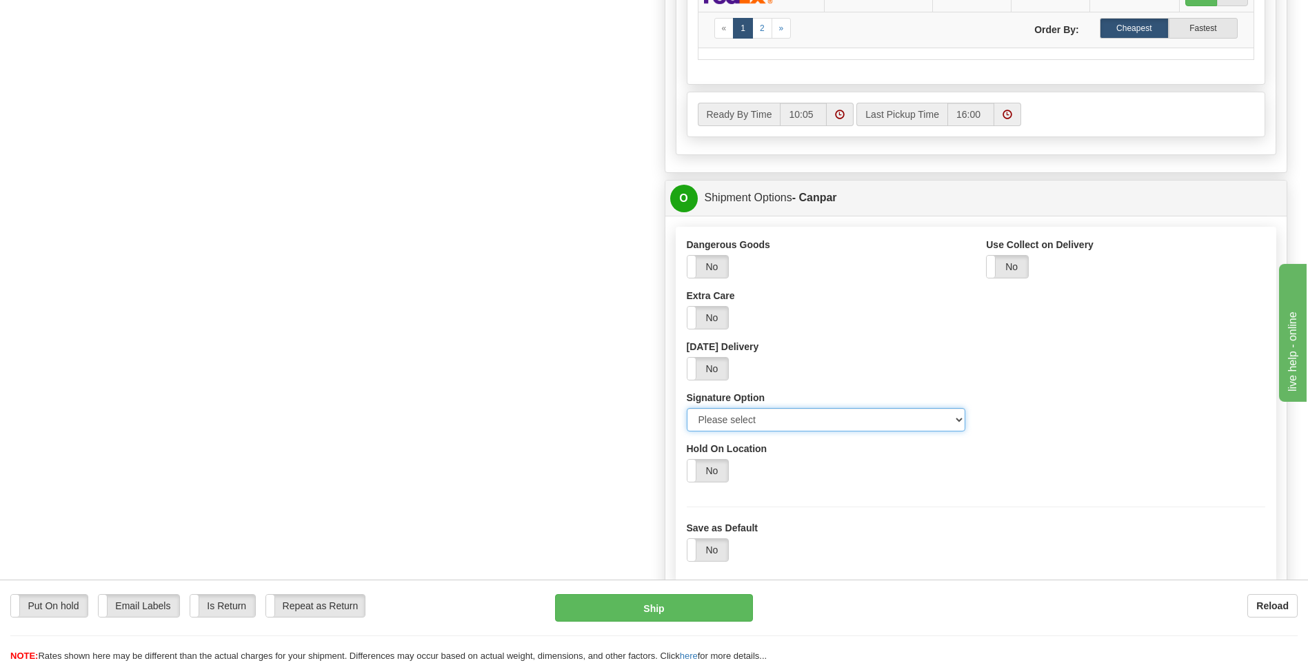
select select "2"
click at [687, 408] on select "Please select No Signature Required Signature Required Adult Signature" at bounding box center [826, 419] width 279 height 23
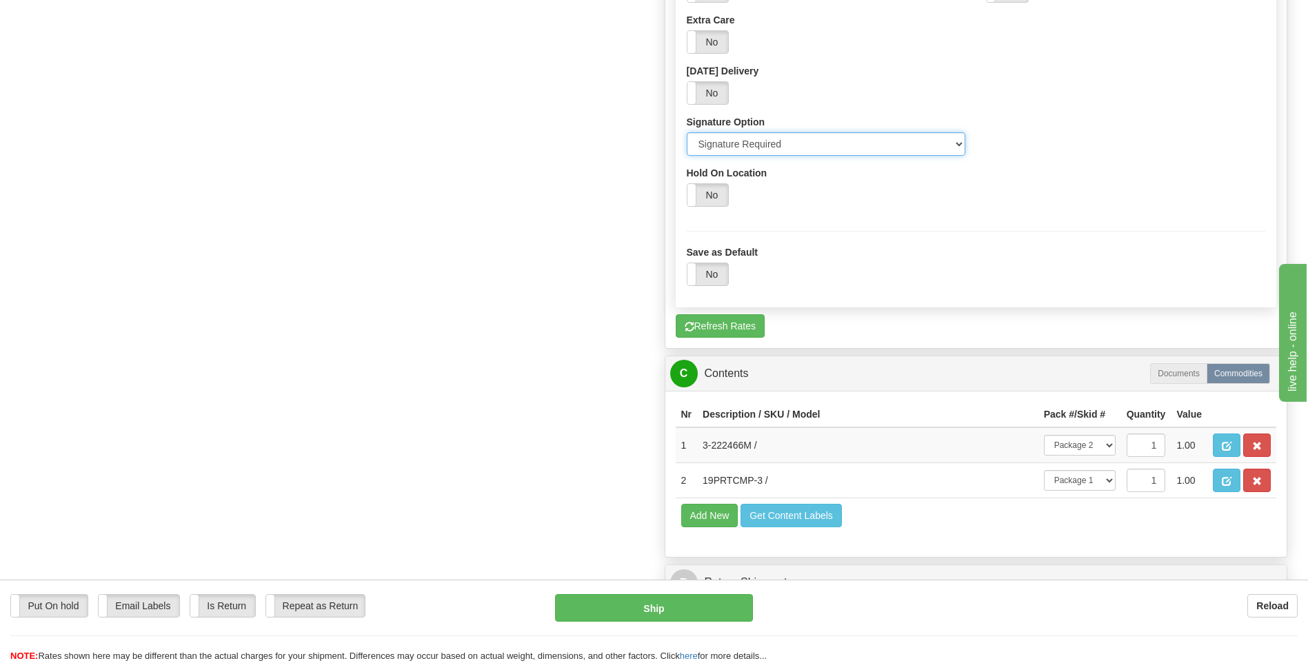
scroll to position [1172, 0]
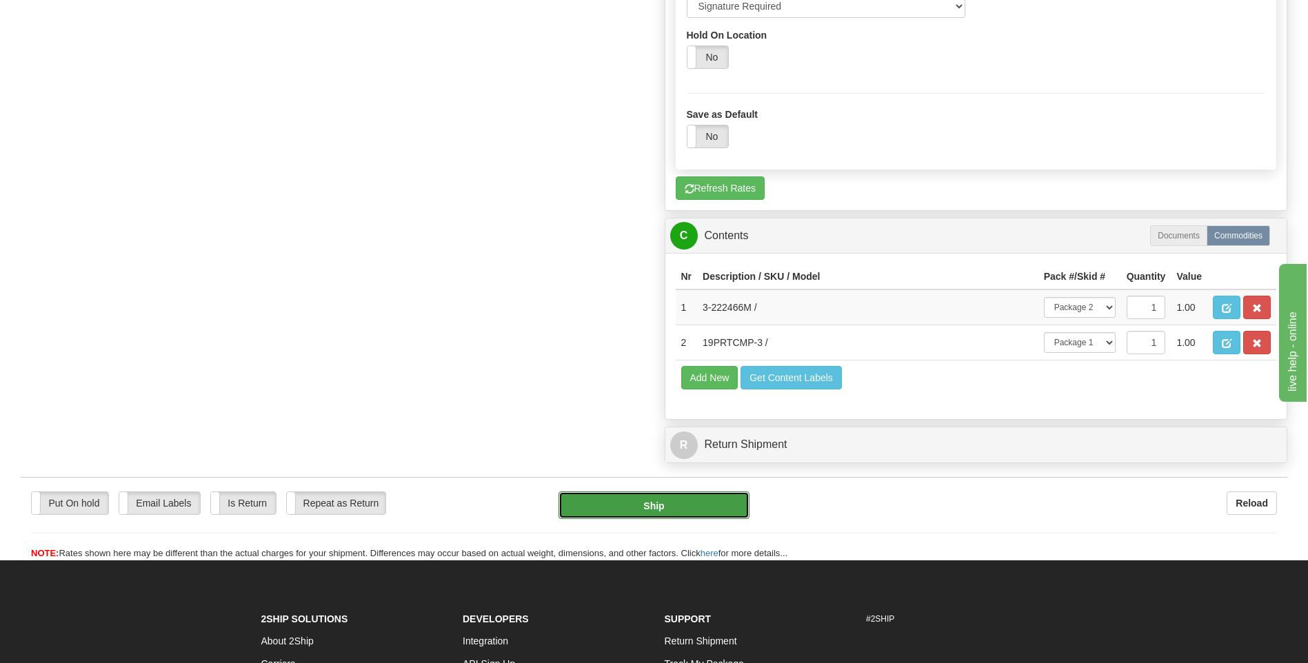
click at [733, 502] on button "Ship" at bounding box center [653, 506] width 190 height 28
type input "1"
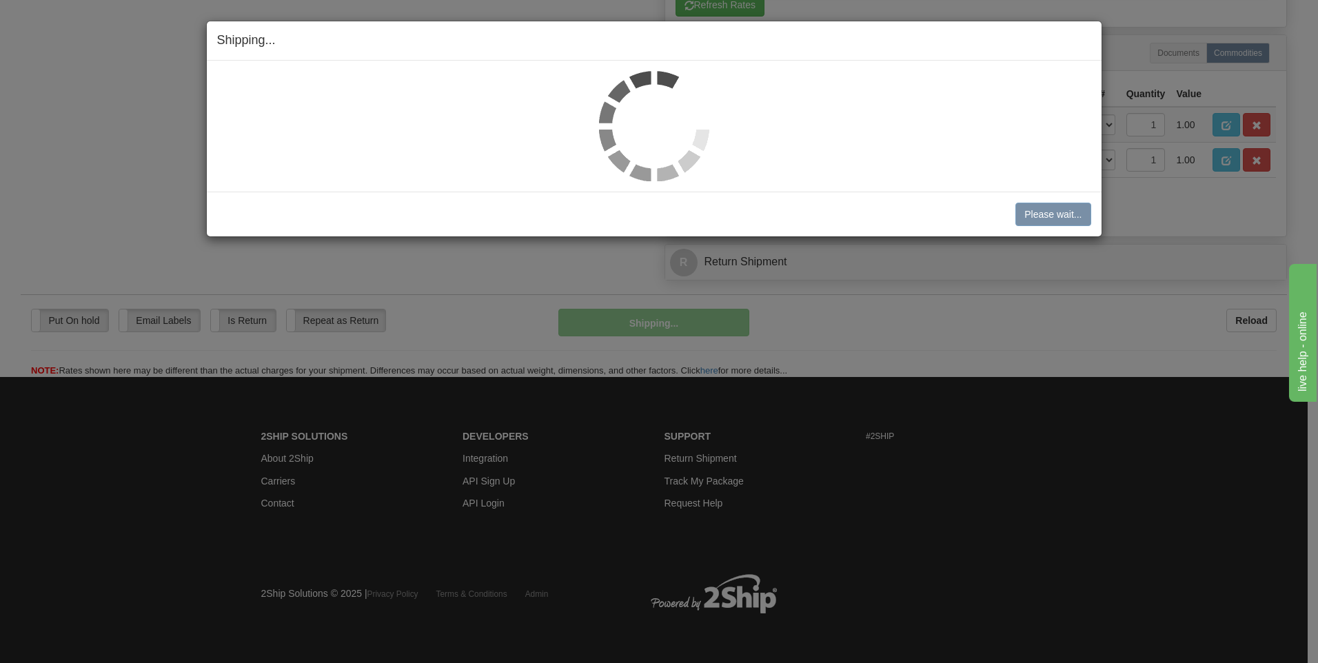
scroll to position [698, 0]
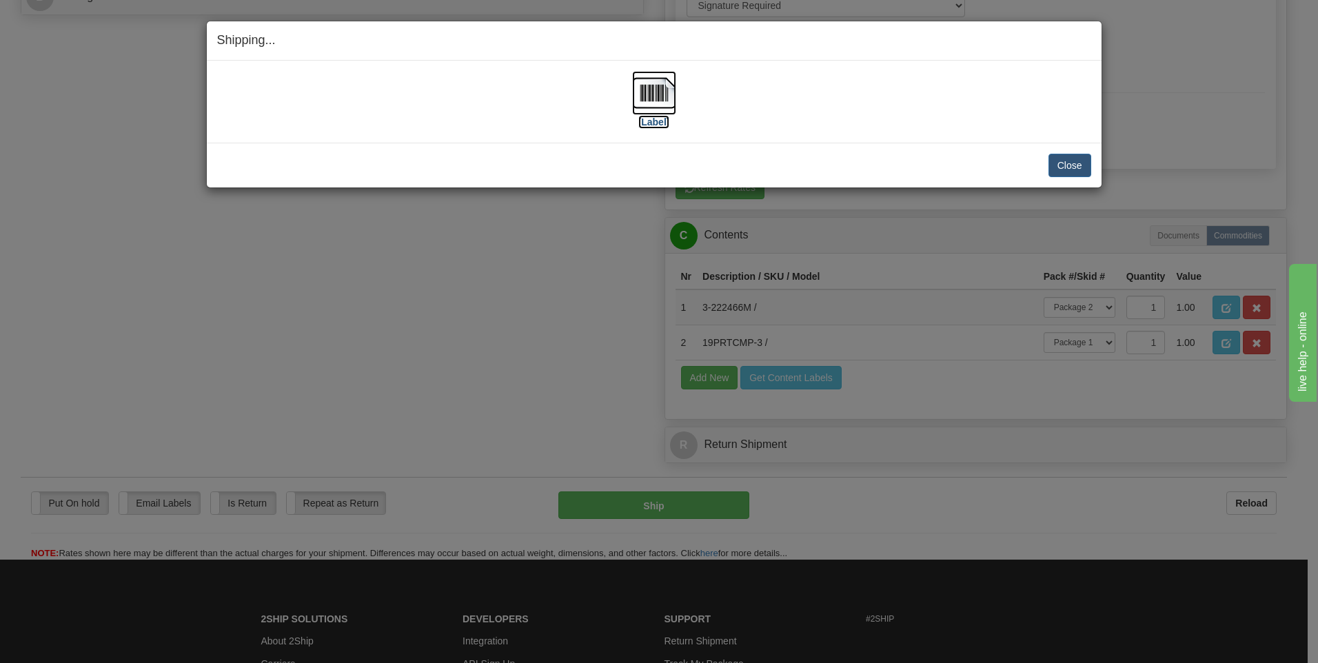
click at [656, 99] on img at bounding box center [654, 93] width 44 height 44
click at [1068, 165] on button "Close" at bounding box center [1070, 165] width 43 height 23
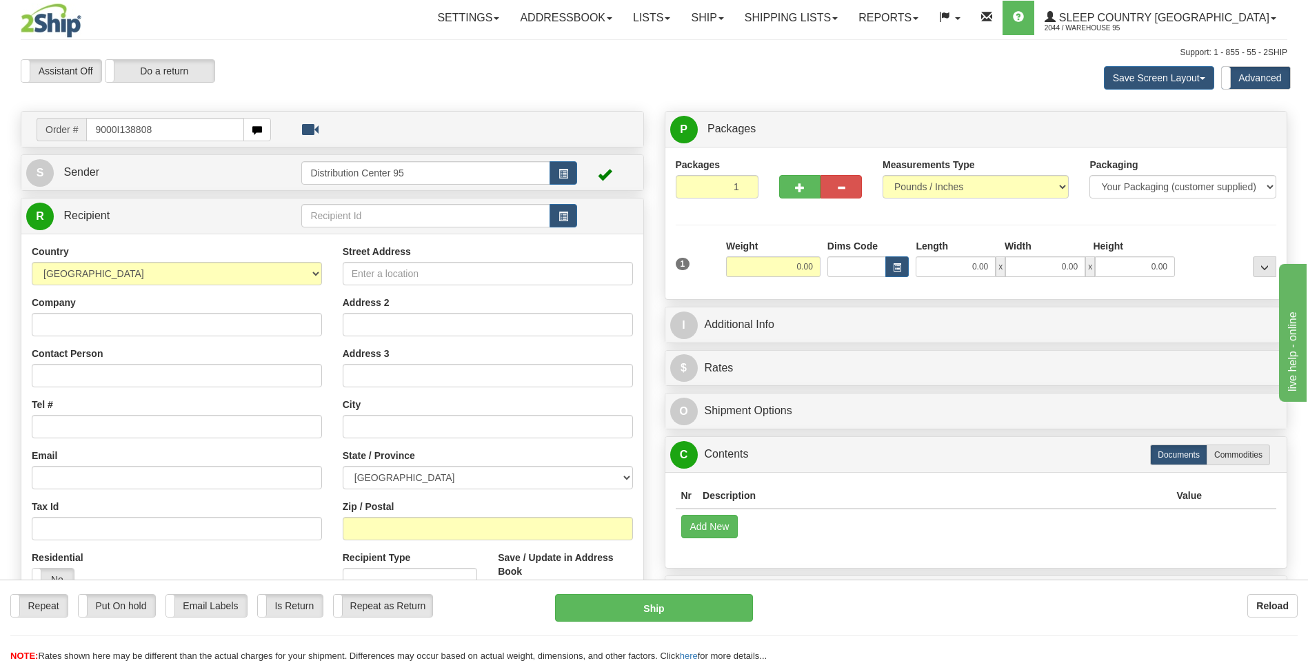
type input "9000I138808"
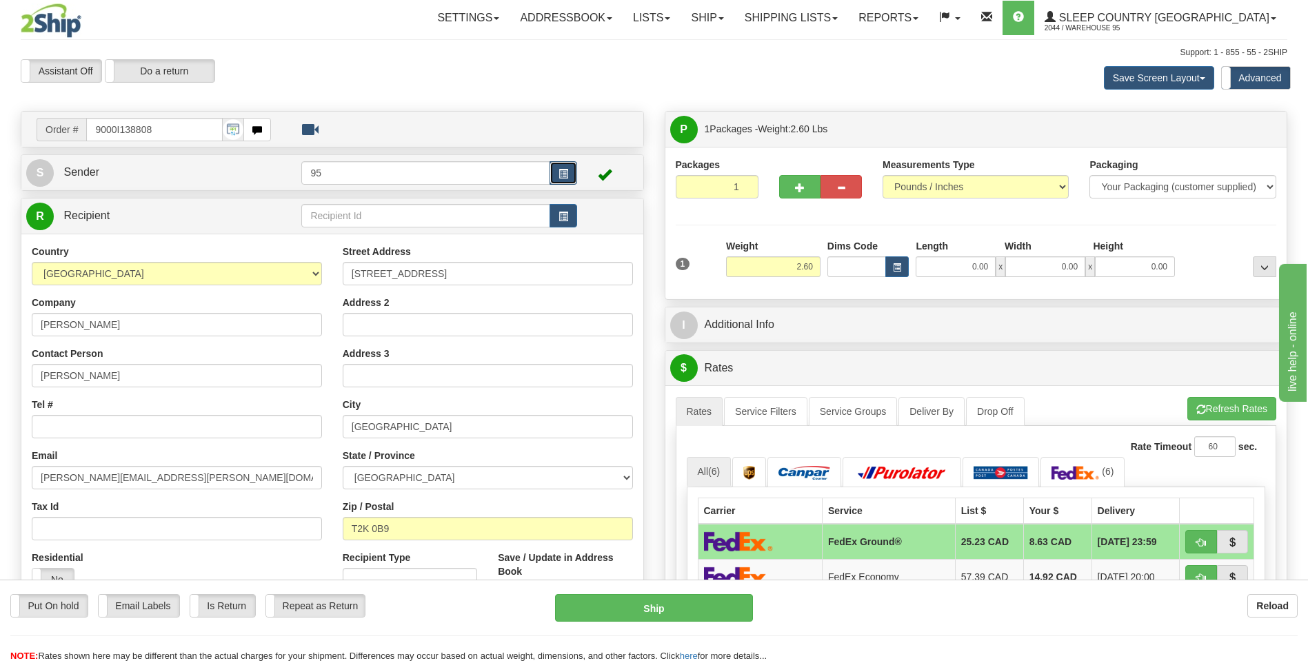
click at [570, 173] on button "button" at bounding box center [563, 172] width 28 height 23
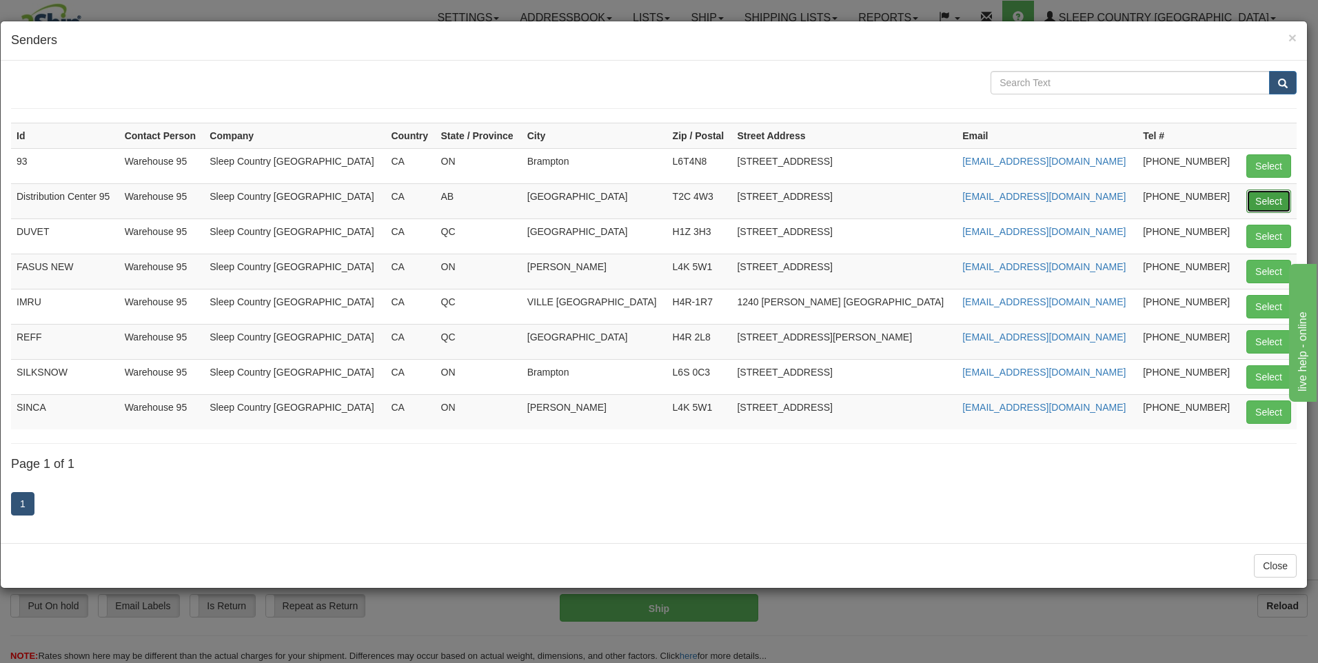
click at [1274, 203] on button "Select" at bounding box center [1269, 201] width 45 height 23
type input "Distribution Center 95"
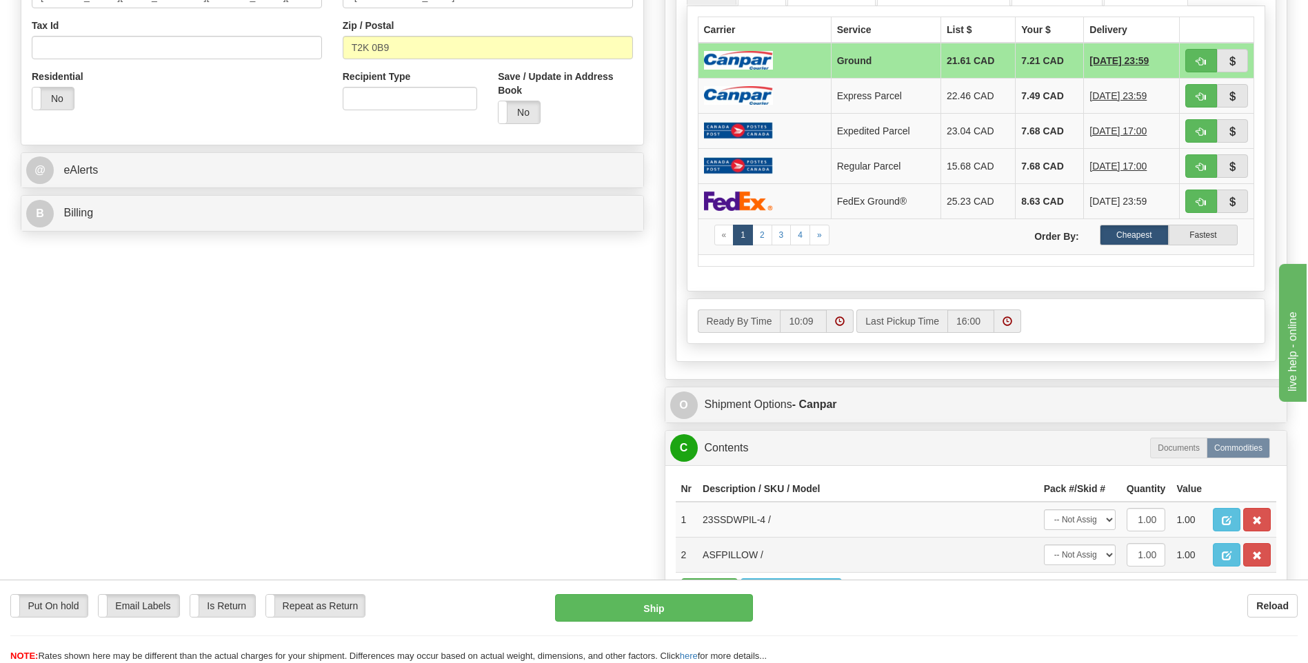
scroll to position [552, 0]
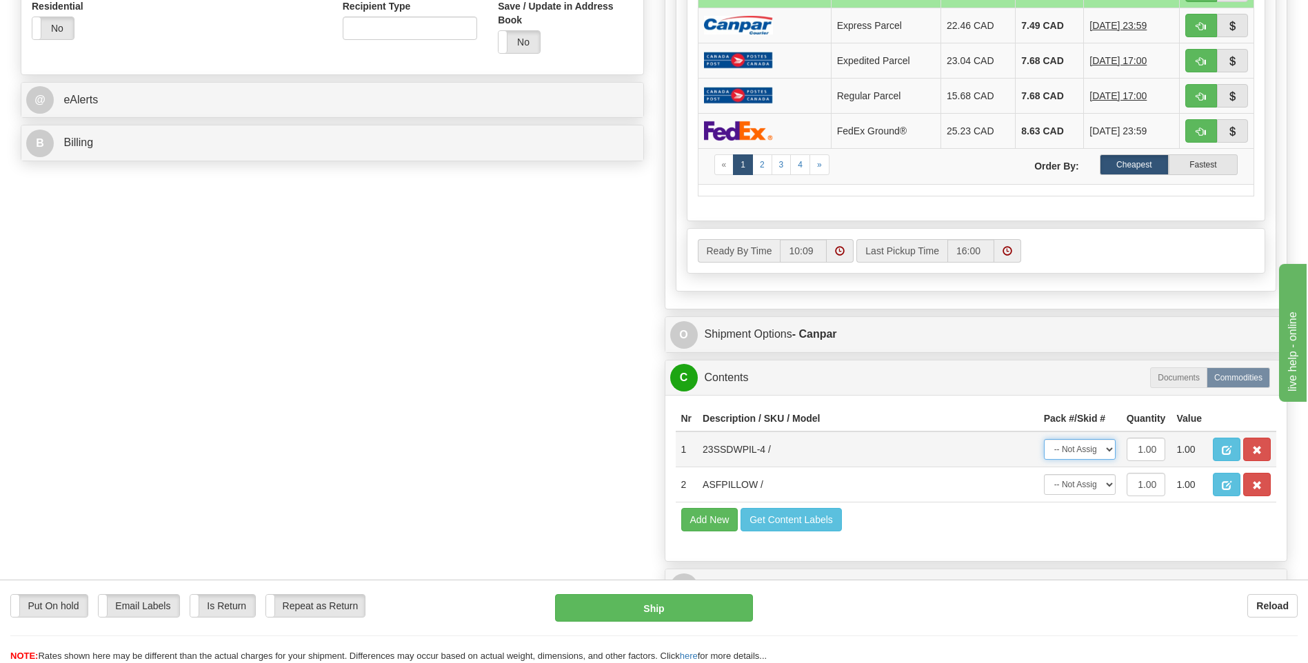
drag, startPoint x: 1060, startPoint y: 449, endPoint x: 1061, endPoint y: 461, distance: 11.8
click at [1060, 448] on select "-- Not Assigned -- Package 1" at bounding box center [1080, 449] width 72 height 21
select select "0"
click at [1044, 439] on select "-- Not Assigned -- Package 1" at bounding box center [1080, 449] width 72 height 21
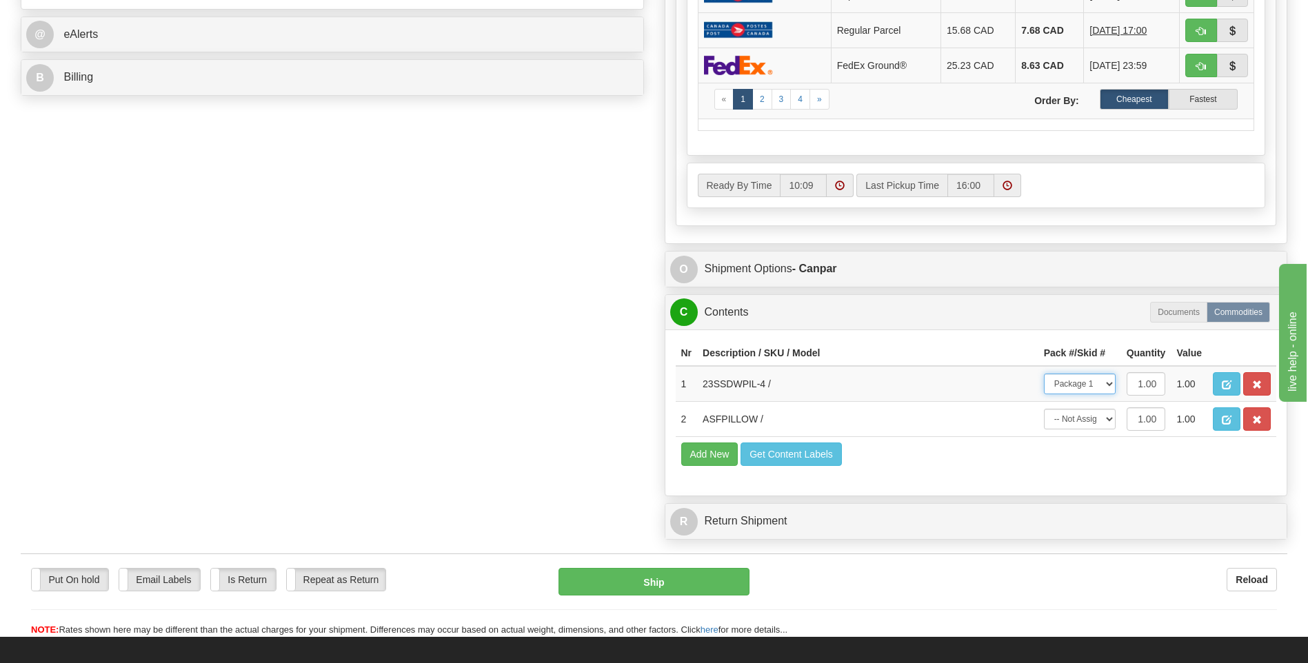
scroll to position [620, 0]
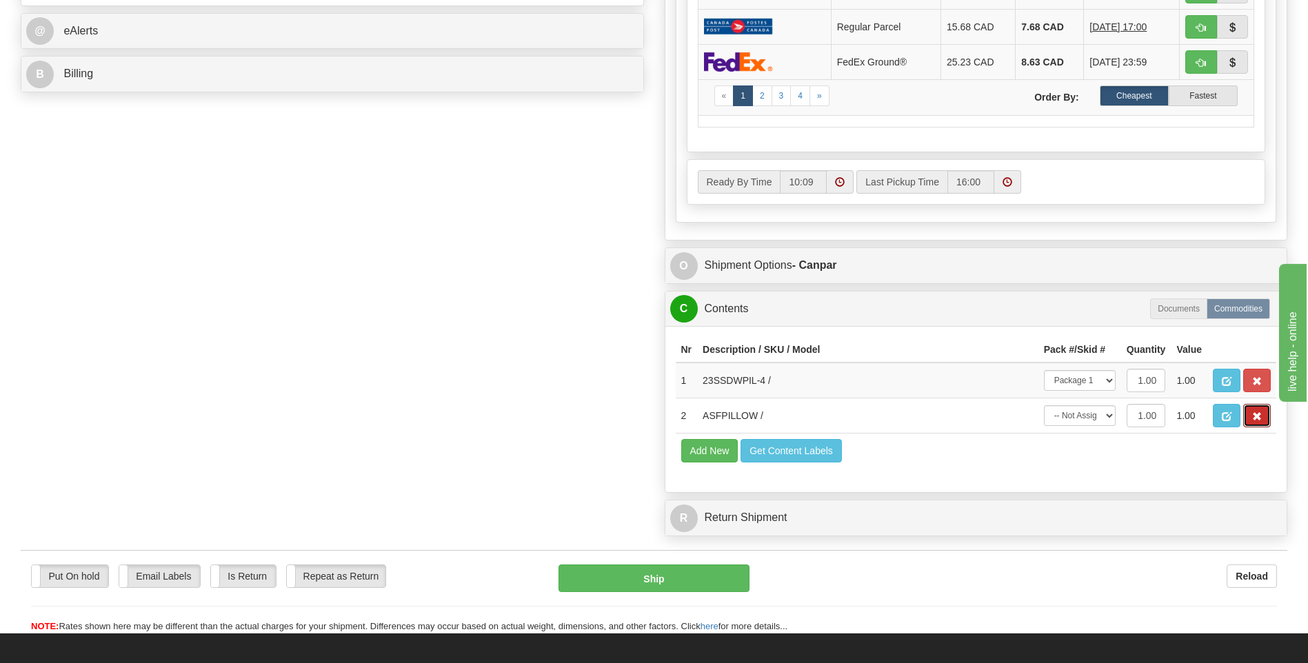
drag, startPoint x: 1251, startPoint y: 416, endPoint x: 1033, endPoint y: 441, distance: 220.0
click at [1253, 415] on button "button" at bounding box center [1257, 415] width 28 height 23
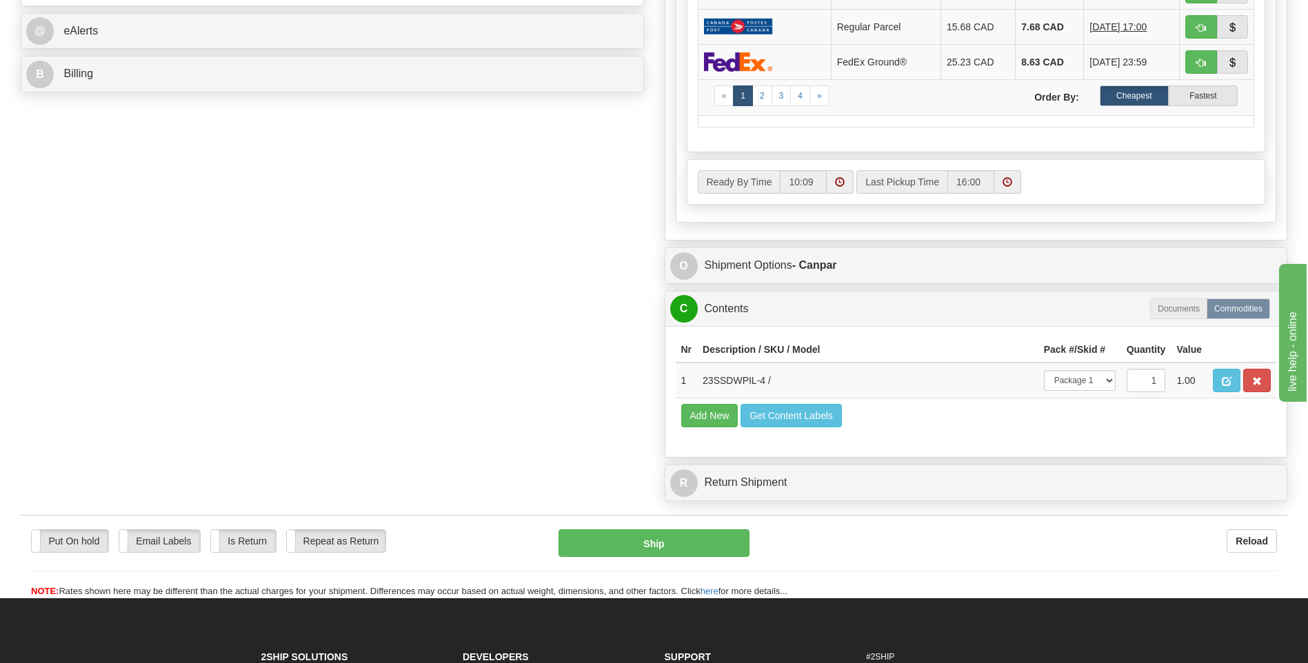
click at [667, 558] on div "Put On hold Put On hold Email Labels Email Labels Edit Is Return Is Return Repe…" at bounding box center [654, 563] width 1267 height 69
click at [681, 541] on button "Ship" at bounding box center [653, 543] width 190 height 28
type input "1"
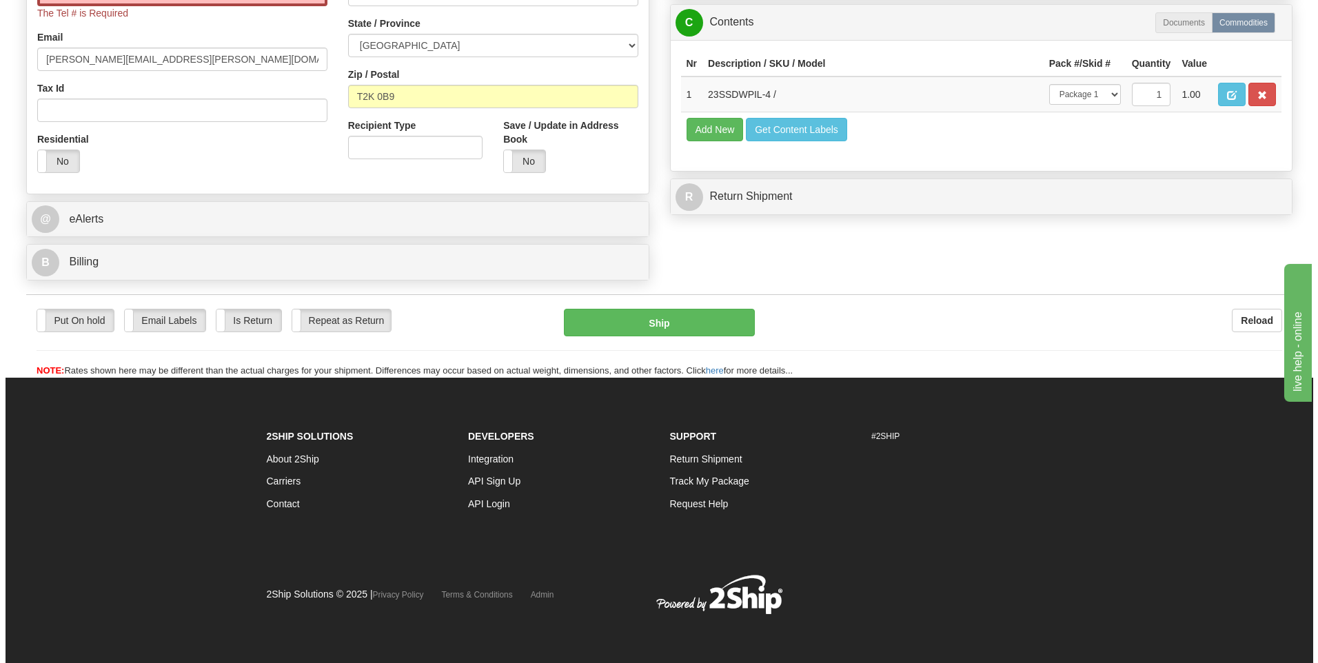
scroll to position [88, 0]
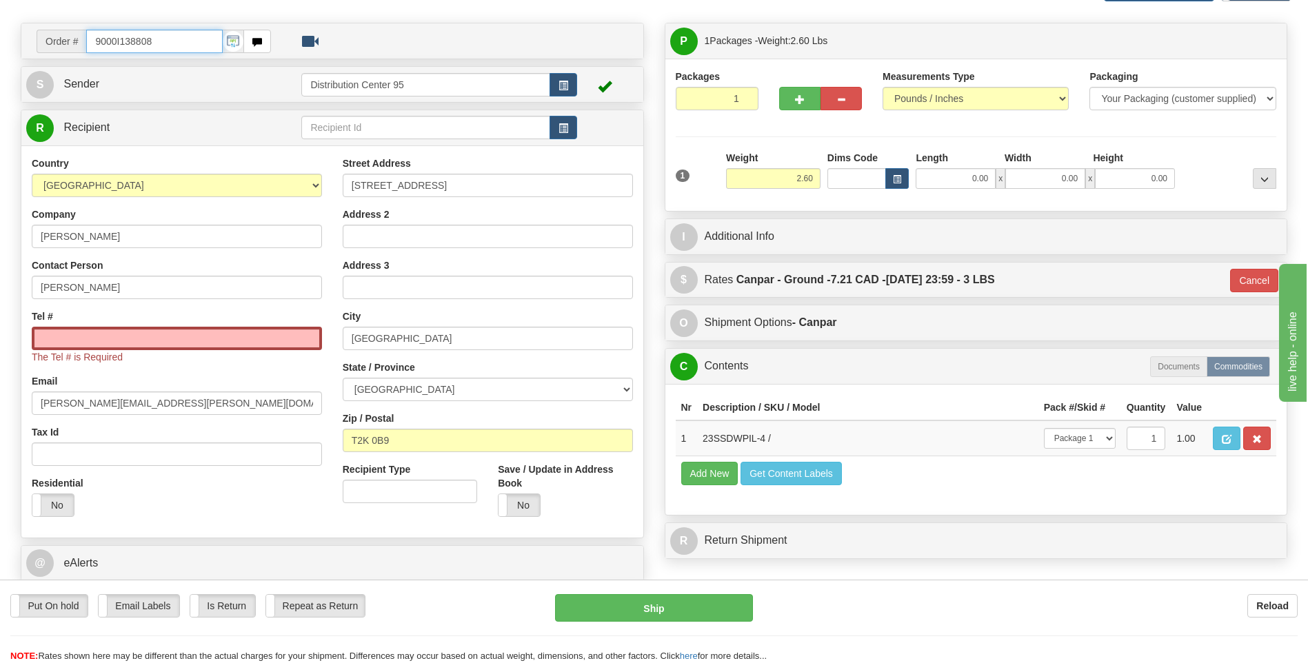
drag, startPoint x: 182, startPoint y: 46, endPoint x: 82, endPoint y: 38, distance: 100.3
click at [82, 38] on div "Order # 9000I138808" at bounding box center [154, 41] width 234 height 23
click at [197, 332] on input "Tel #" at bounding box center [177, 338] width 290 height 23
paste input "403 618-4442"
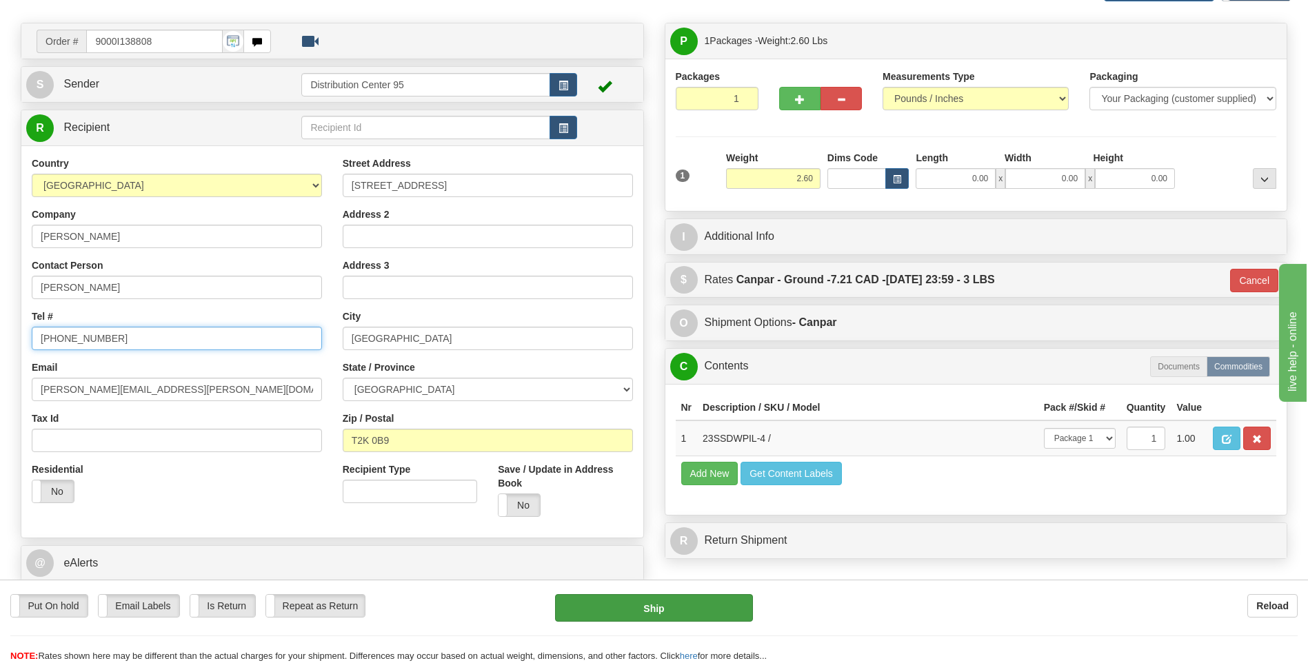
type input "403 618-4442"
click at [632, 598] on button "Ship" at bounding box center [653, 608] width 197 height 28
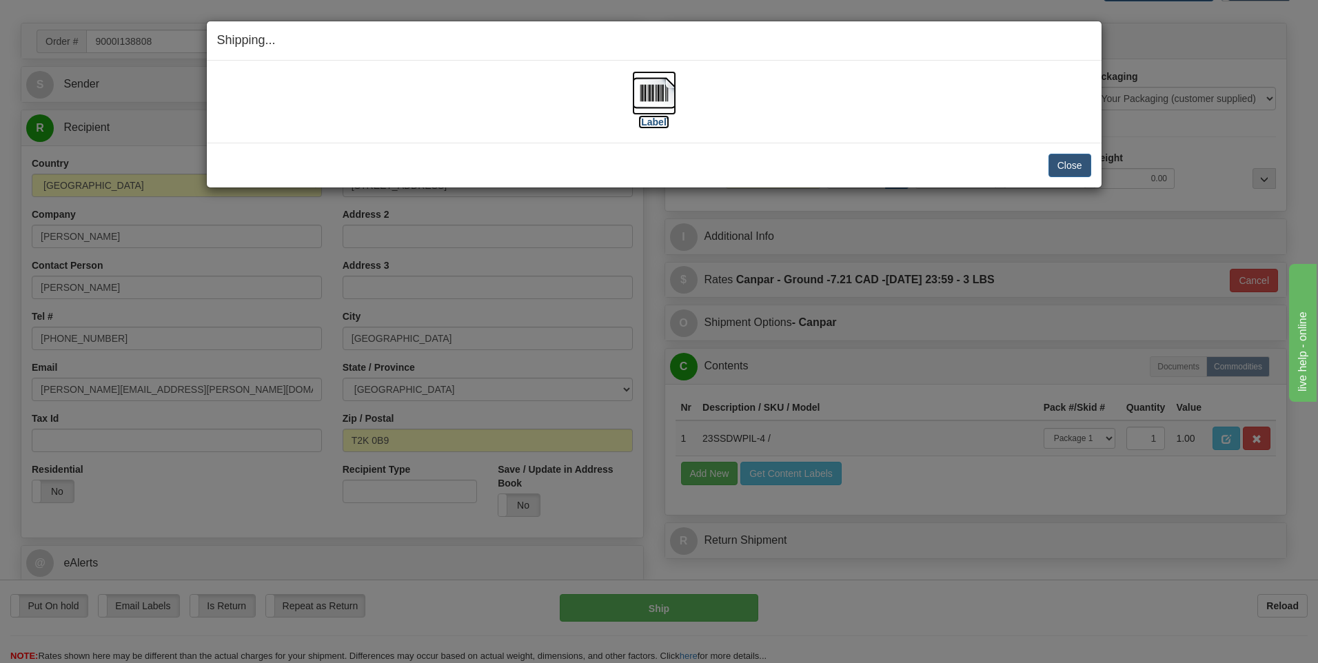
click at [639, 105] on img at bounding box center [654, 93] width 44 height 44
click at [1071, 165] on button "Close" at bounding box center [1070, 165] width 43 height 23
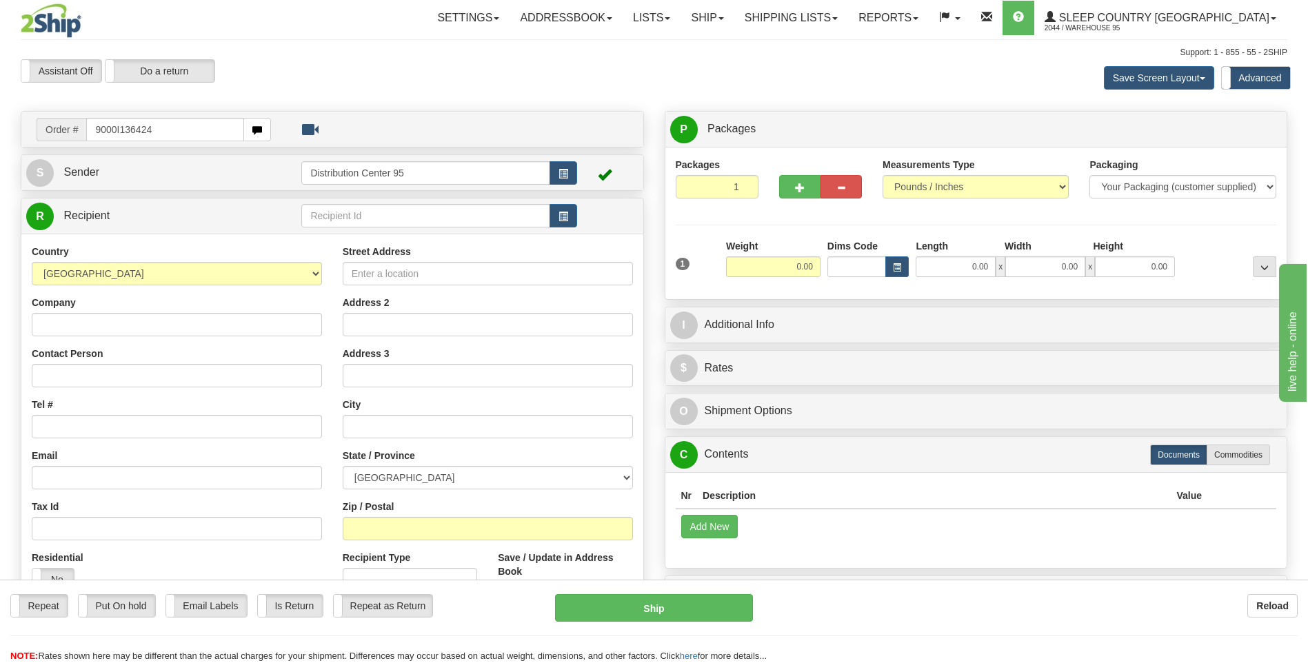
type input "9000I136424"
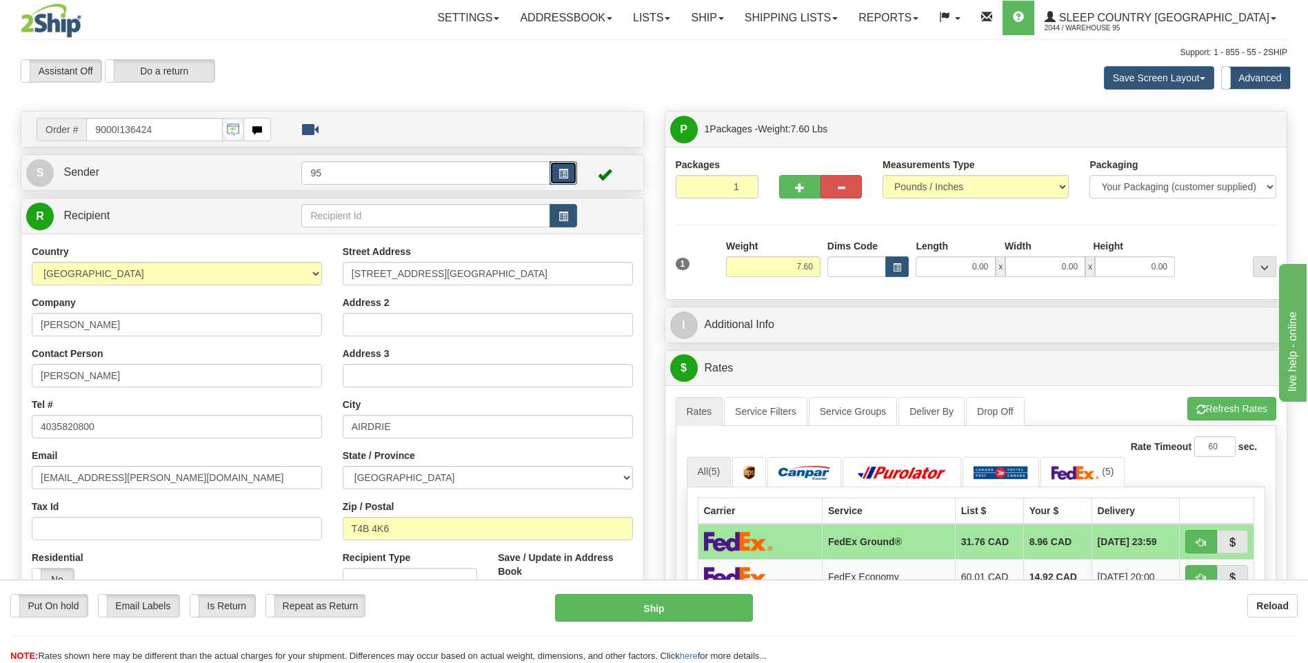
click at [568, 168] on button "button" at bounding box center [563, 172] width 28 height 23
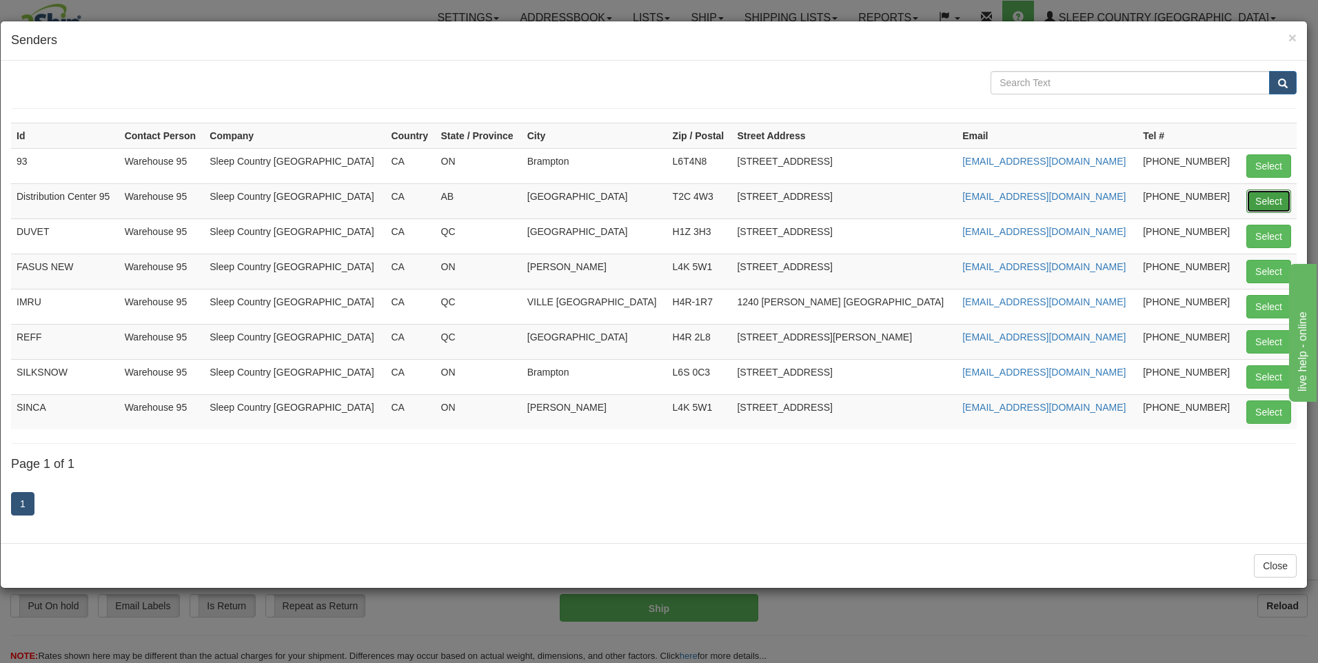
click at [1283, 204] on button "Select" at bounding box center [1269, 201] width 45 height 23
type input "Distribution Center 95"
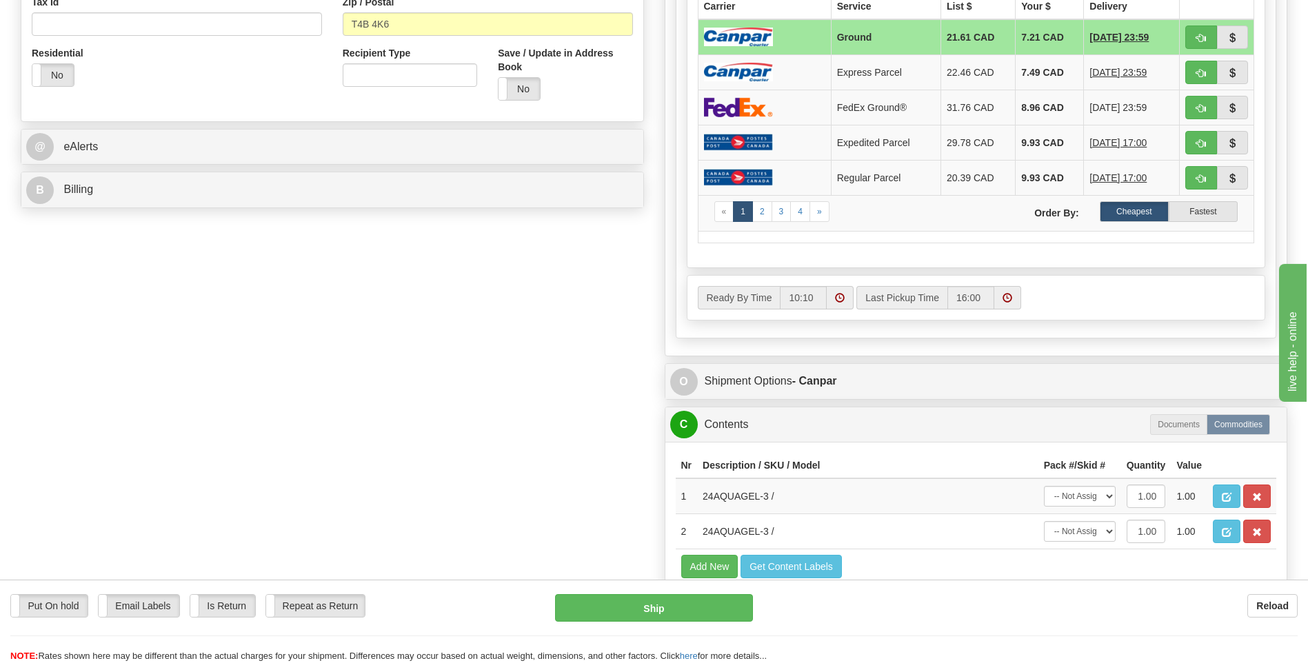
scroll to position [552, 0]
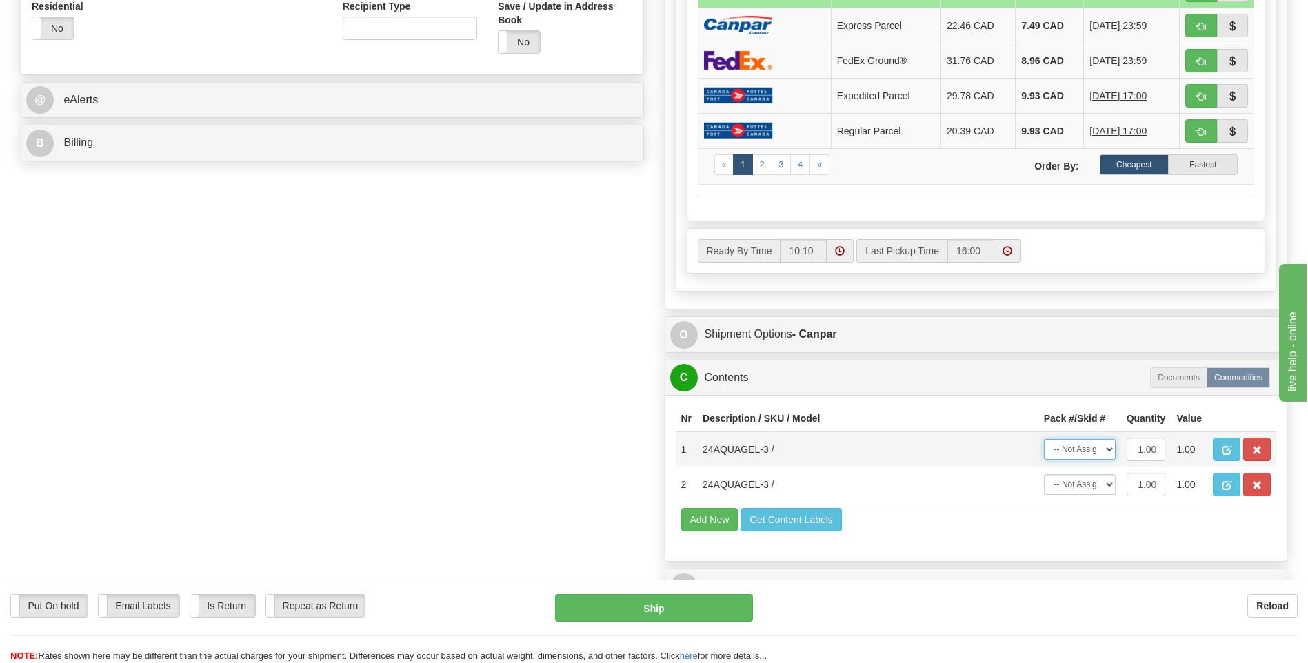
click at [1064, 451] on select "-- Not Assigned -- Package 1" at bounding box center [1080, 449] width 72 height 21
select select "0"
click at [1044, 439] on select "-- Not Assigned -- Package 1" at bounding box center [1080, 449] width 72 height 21
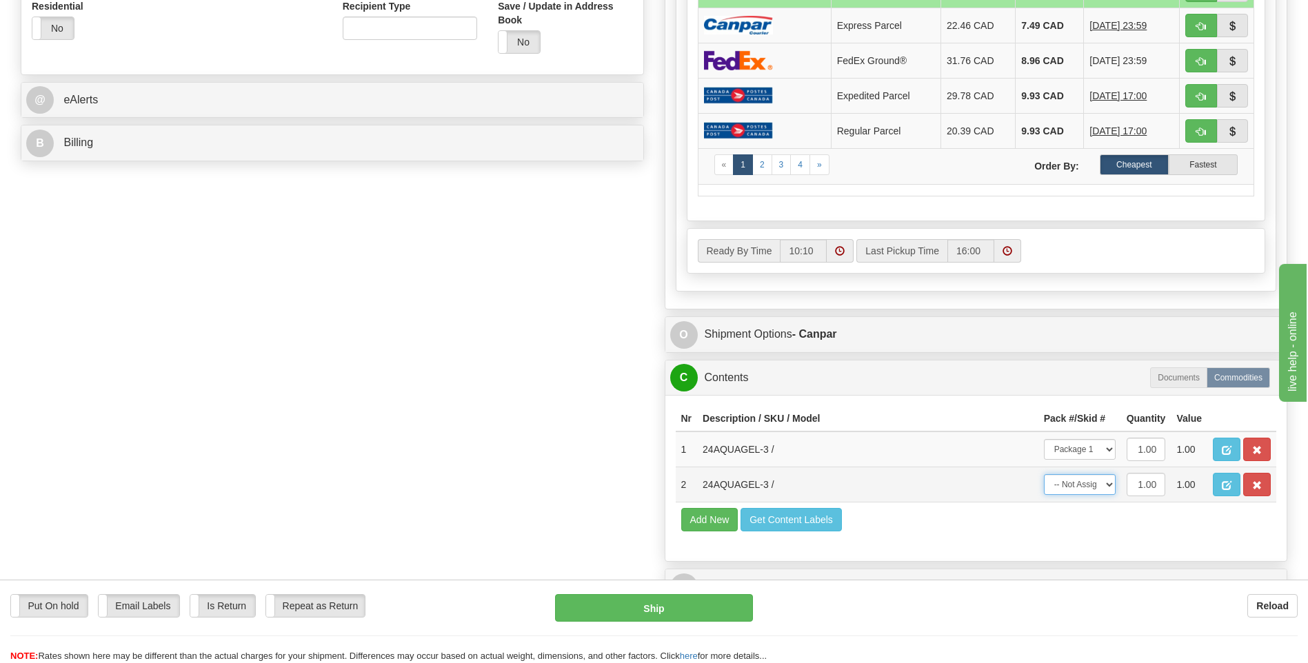
click at [1073, 490] on select "-- Not Assigned -- Package 1" at bounding box center [1080, 484] width 72 height 21
select select "0"
click at [1044, 474] on select "-- Not Assigned -- Package 1" at bounding box center [1080, 484] width 72 height 21
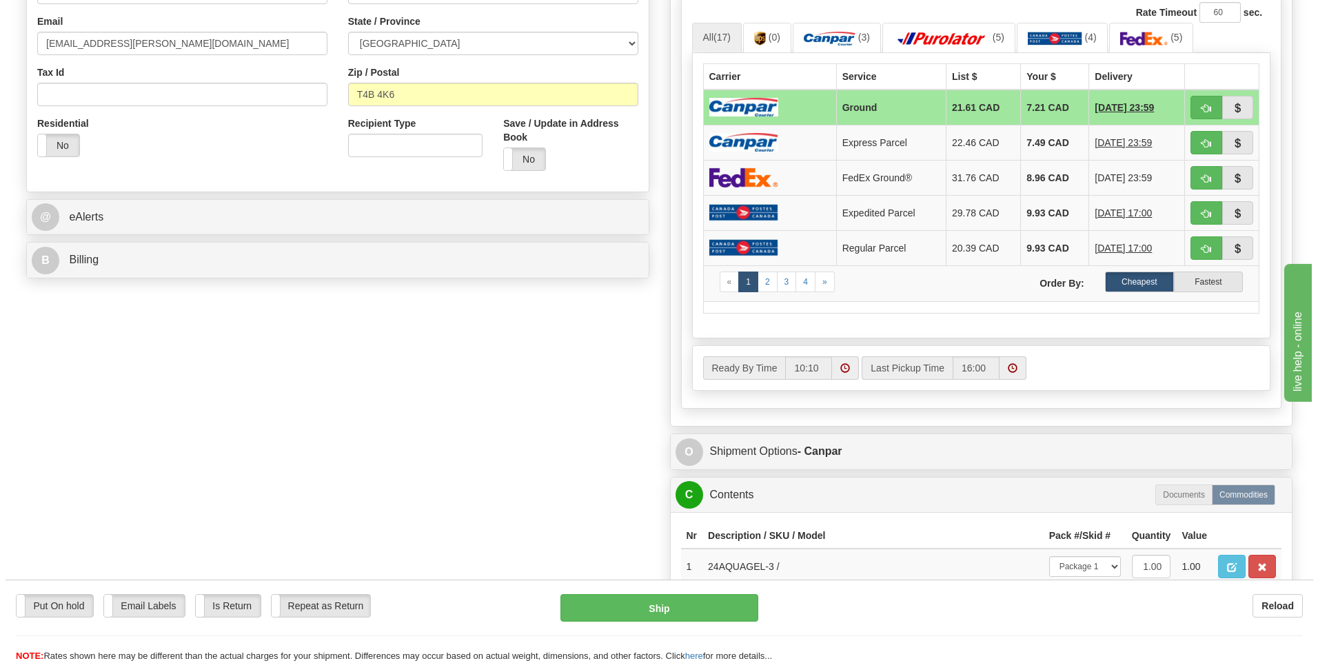
scroll to position [414, 0]
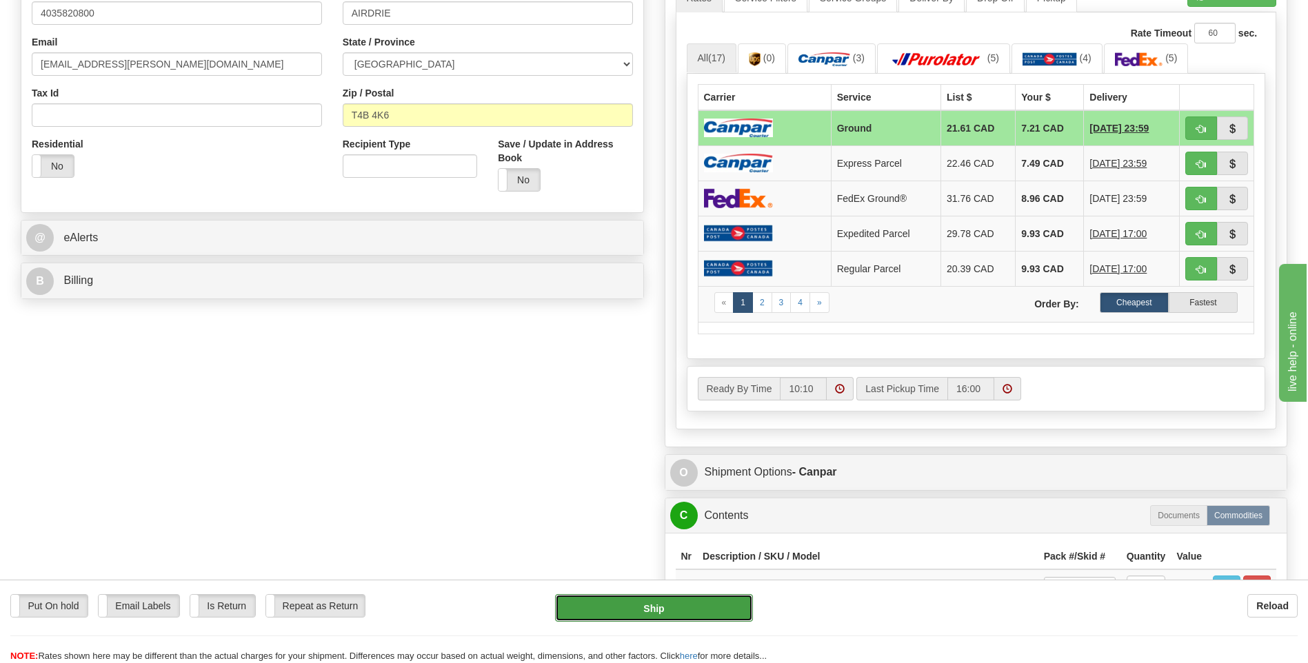
click at [696, 601] on button "Ship" at bounding box center [653, 608] width 197 height 28
type input "1"
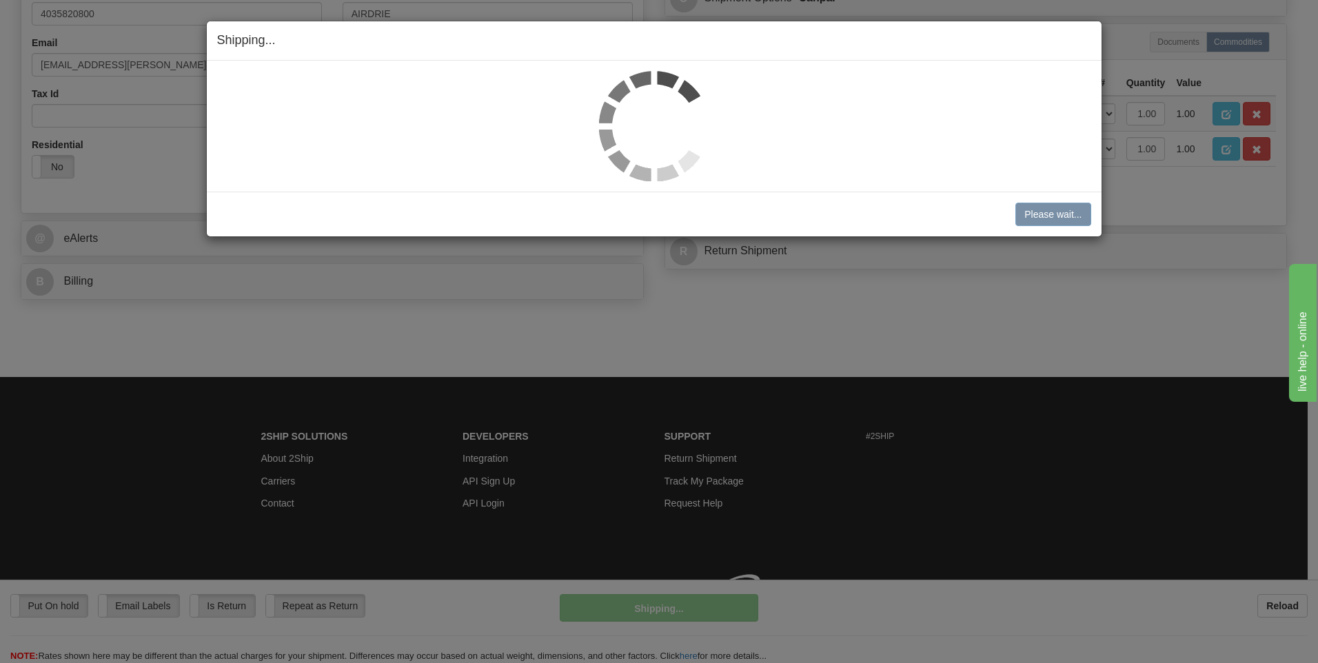
scroll to position [413, 0]
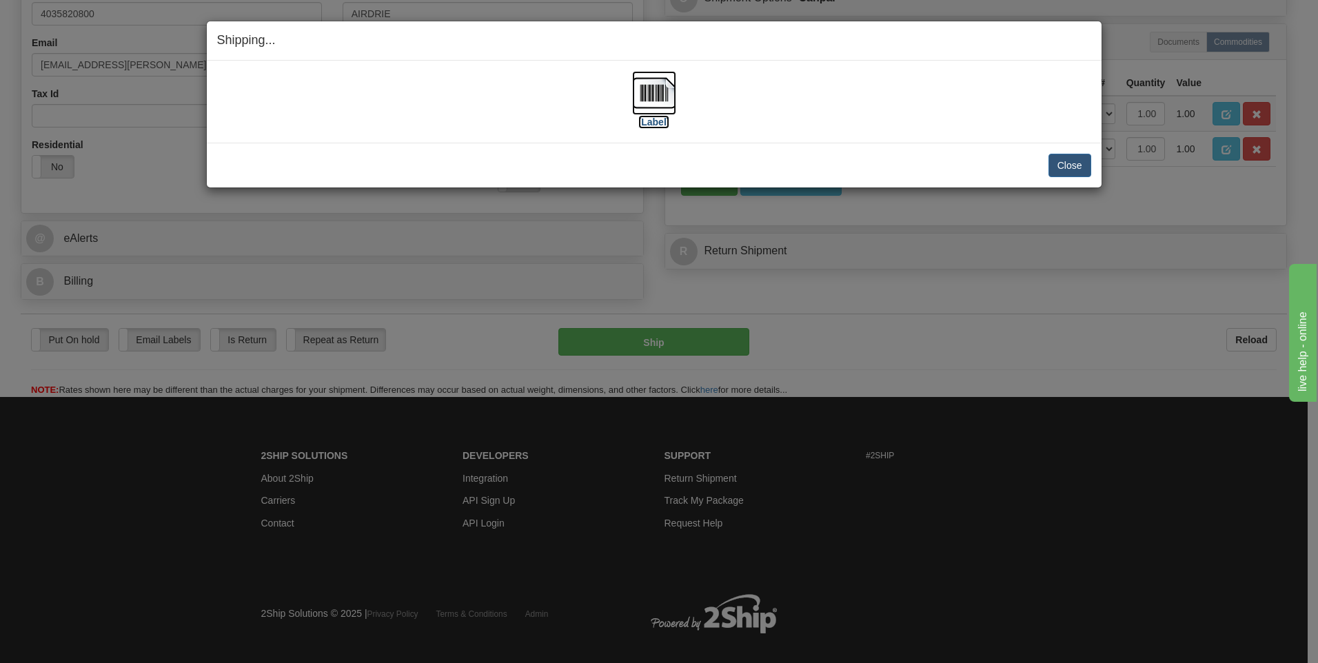
click at [643, 96] on img at bounding box center [654, 93] width 44 height 44
click at [1063, 170] on button "Close" at bounding box center [1070, 165] width 43 height 23
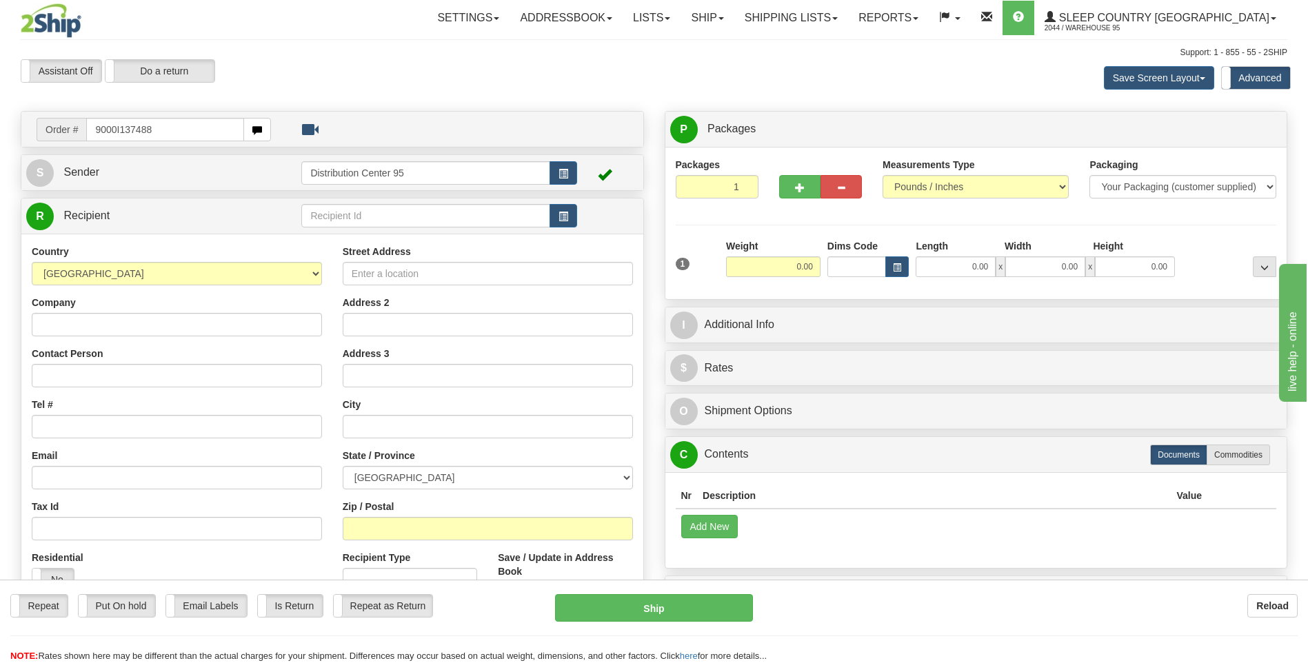
type input "9000I137488"
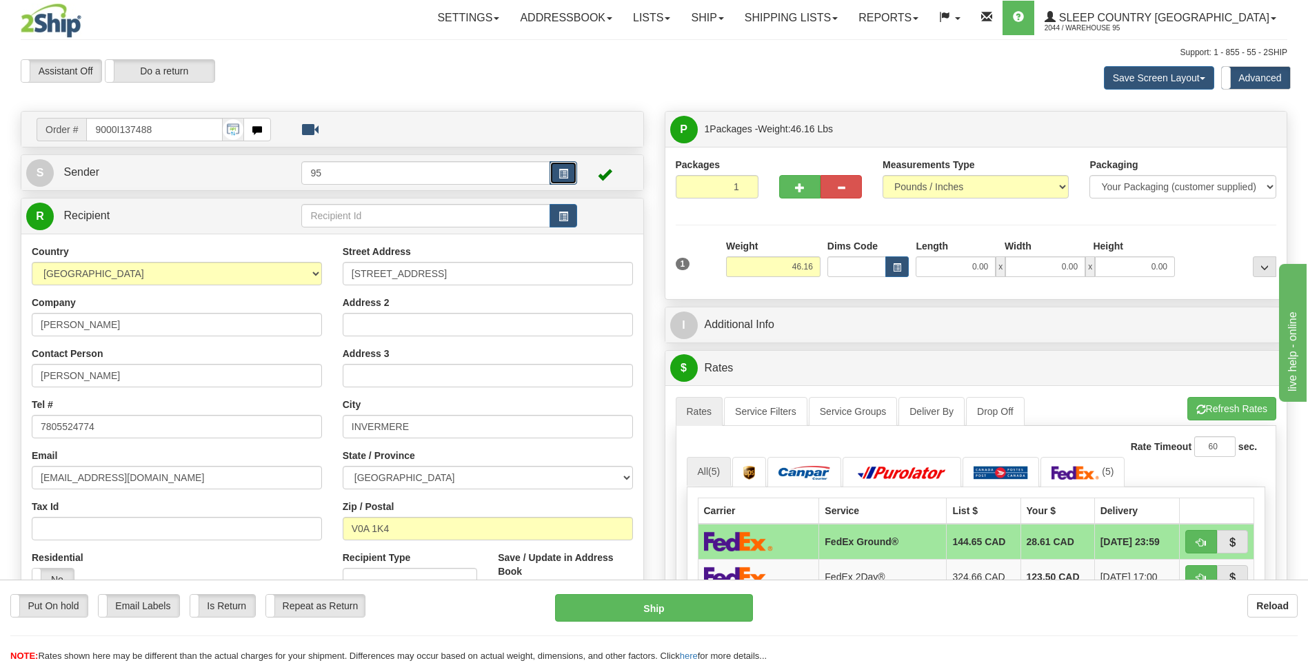
click at [574, 179] on button "button" at bounding box center [563, 172] width 28 height 23
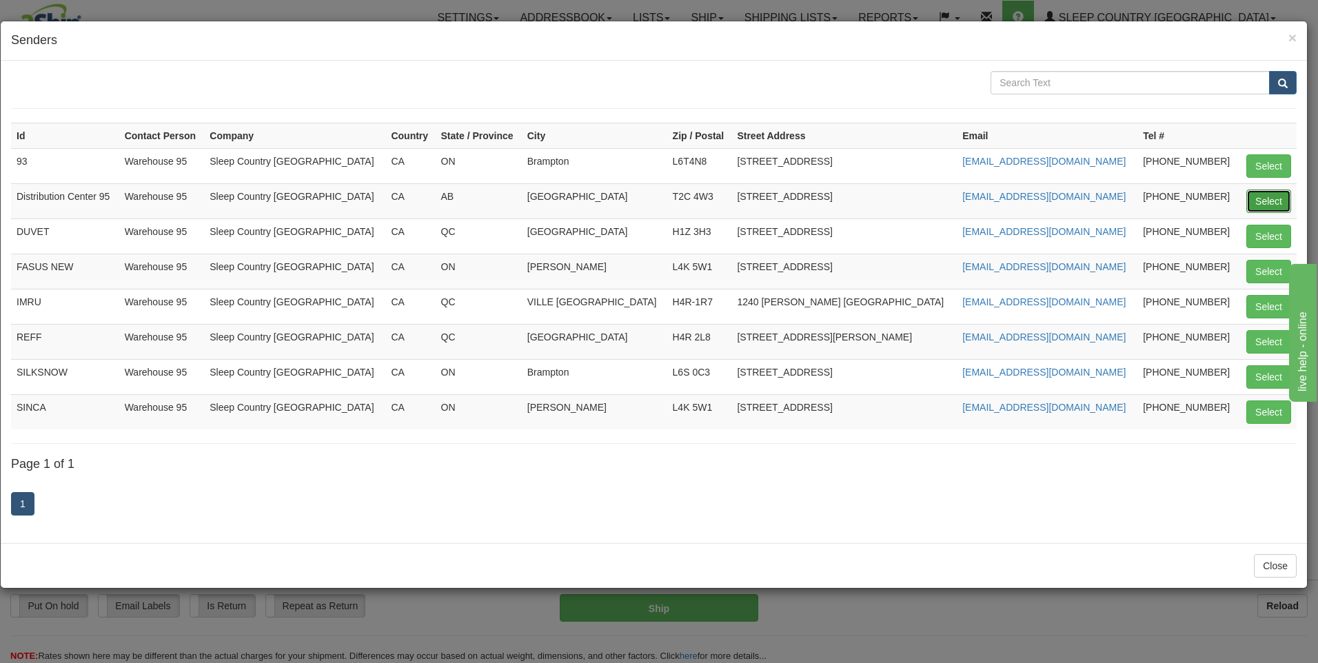
click at [1253, 199] on button "Select" at bounding box center [1269, 201] width 45 height 23
type input "Distribution Center 95"
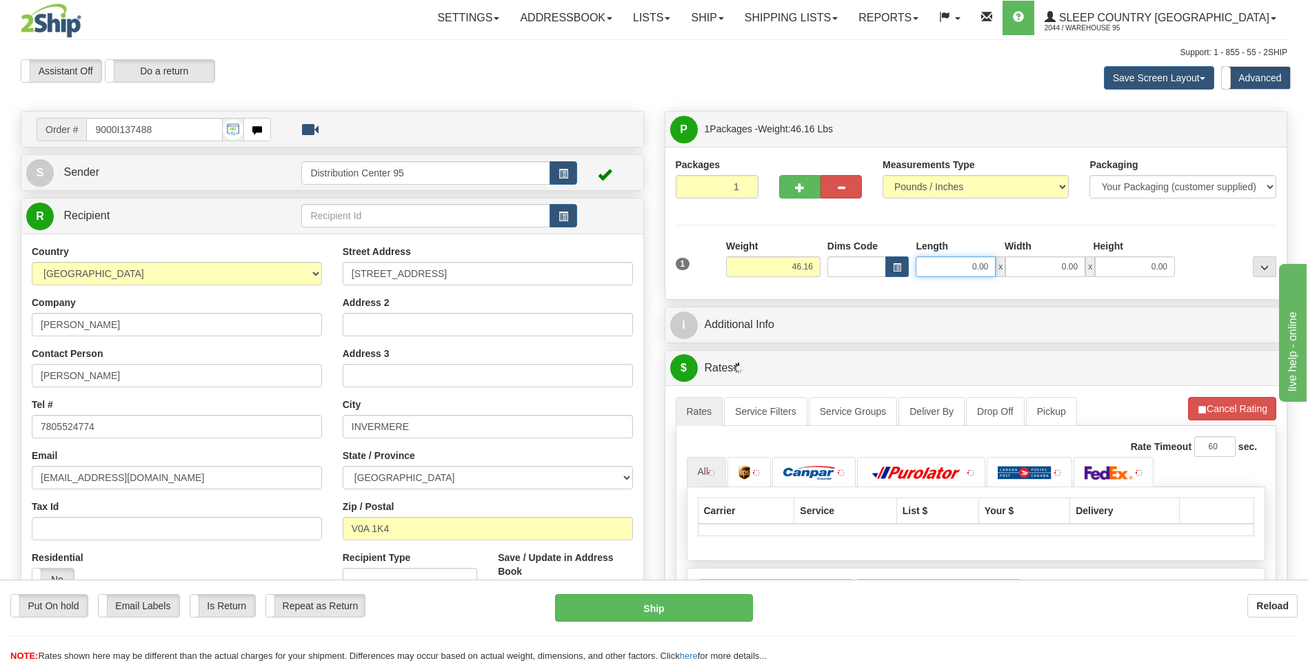
click at [956, 265] on input "0.00" at bounding box center [956, 266] width 80 height 21
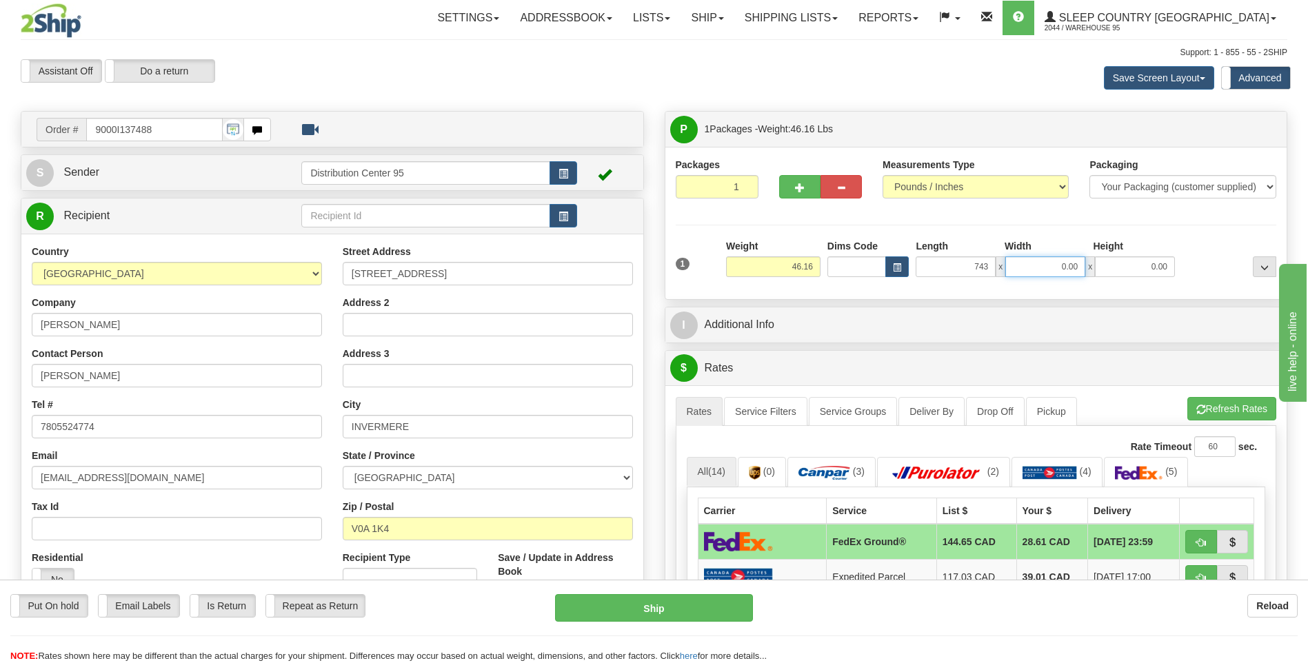
type input "743.00"
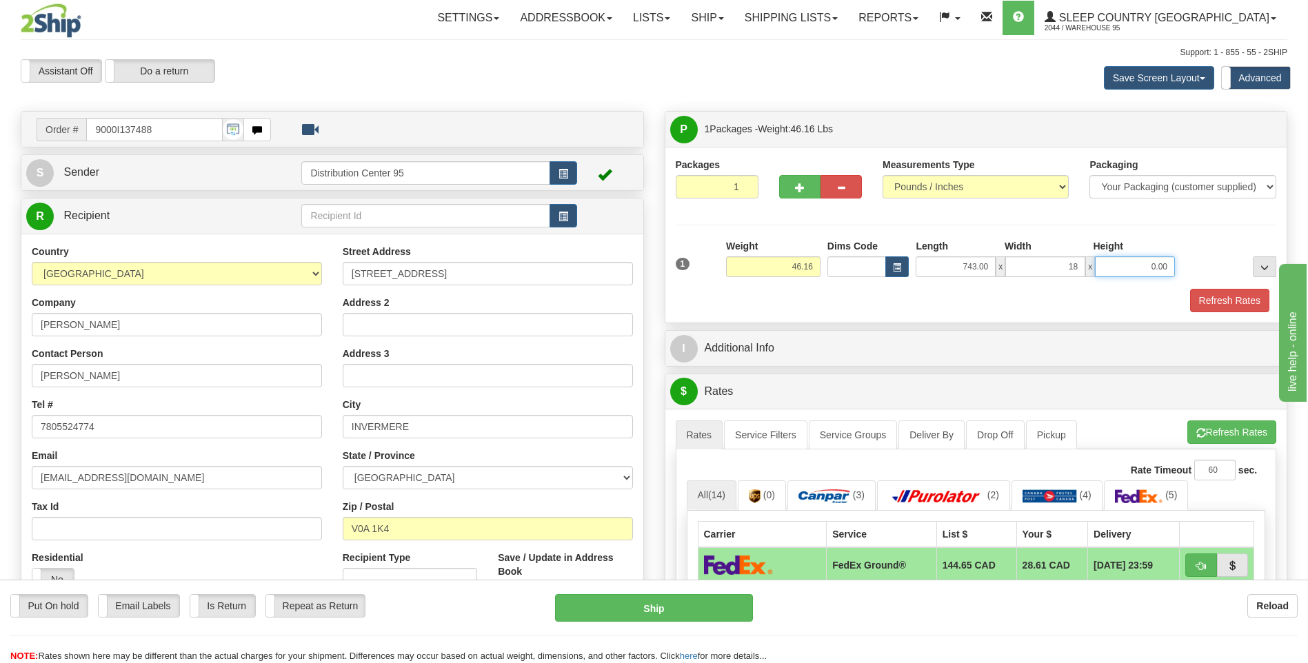
type input "18.00"
drag, startPoint x: 956, startPoint y: 261, endPoint x: 1095, endPoint y: 265, distance: 138.7
click at [1089, 267] on div "743.00 x 18.00 x 18.00" at bounding box center [1045, 266] width 259 height 21
type input "43.00"
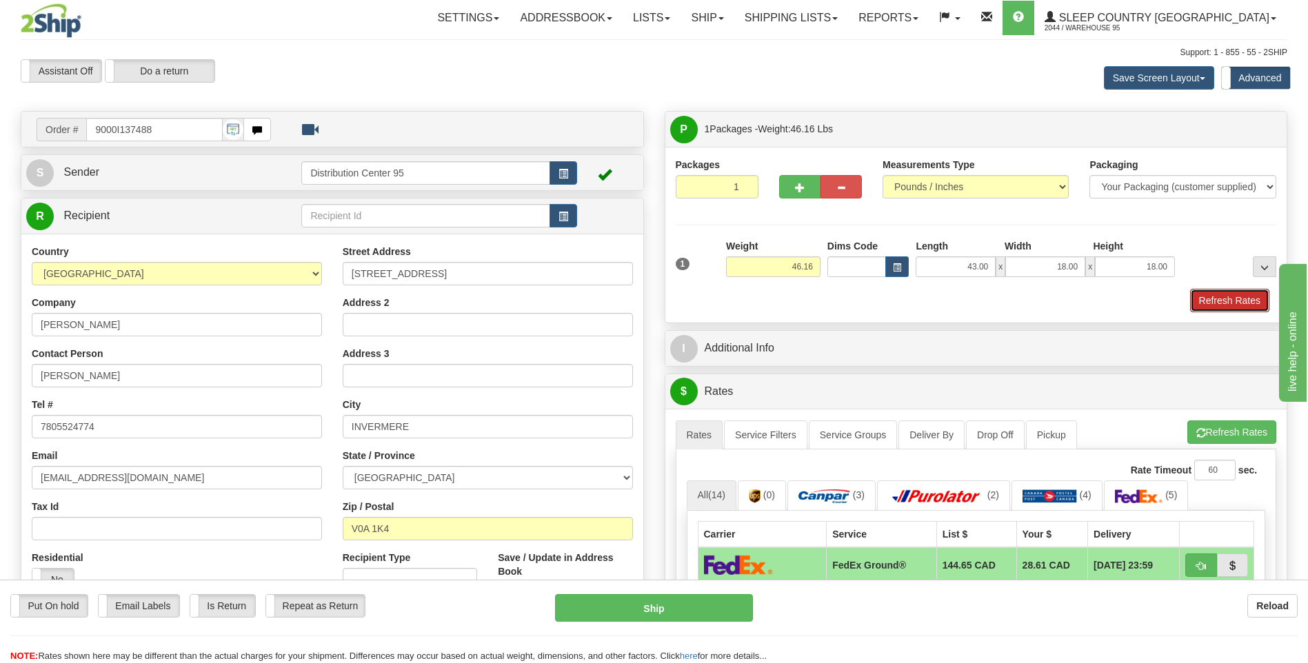
click at [1232, 310] on button "Refresh Rates" at bounding box center [1229, 300] width 79 height 23
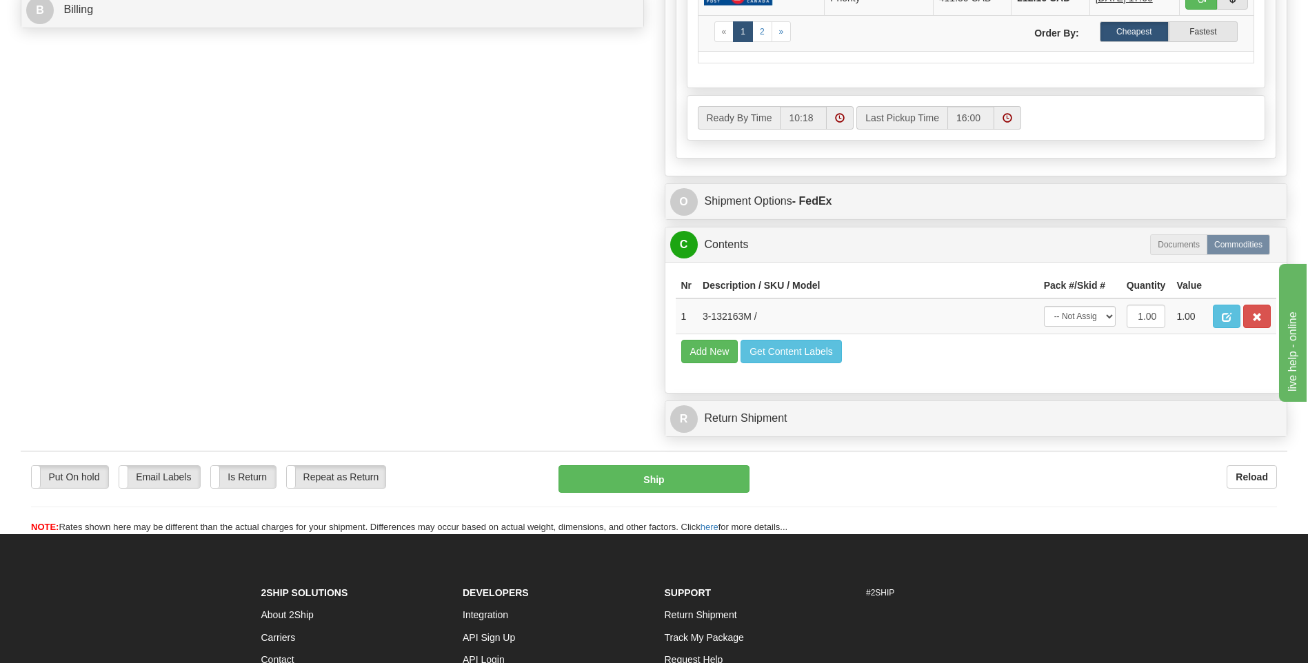
scroll to position [689, 0]
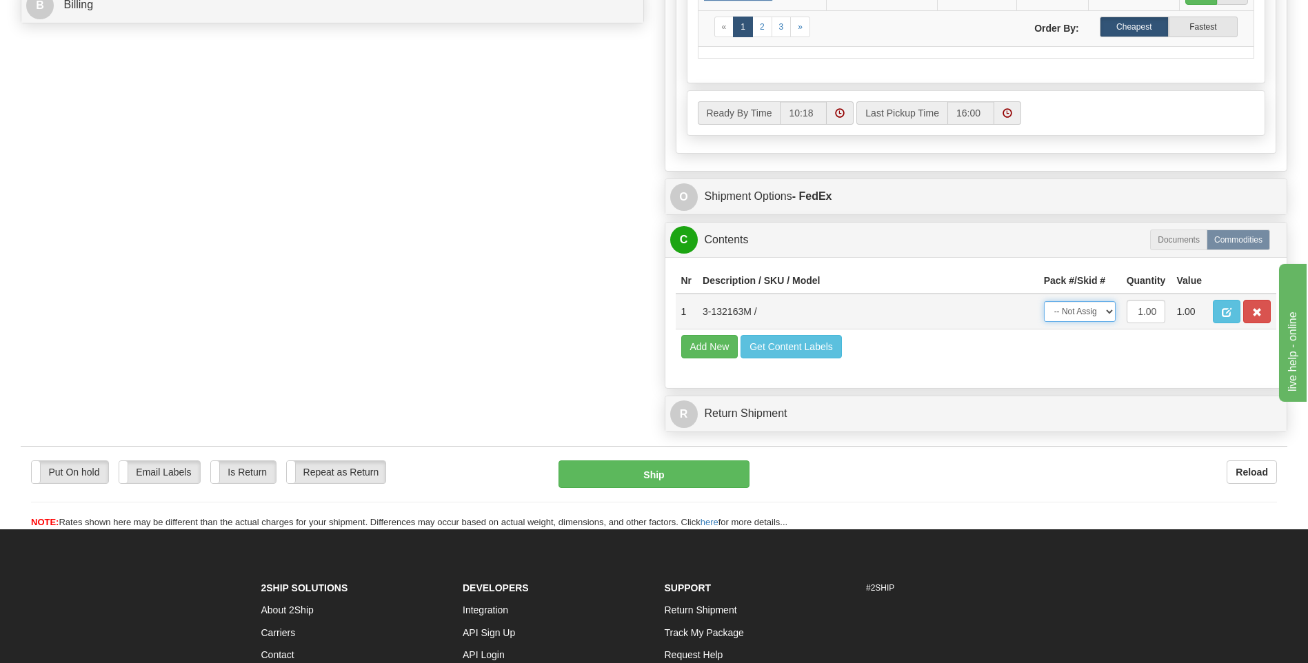
drag, startPoint x: 1080, startPoint y: 312, endPoint x: 1076, endPoint y: 323, distance: 11.8
click at [1081, 312] on select "-- Not Assigned -- Package 1" at bounding box center [1080, 311] width 72 height 21
select select "0"
click at [1044, 301] on select "-- Not Assigned -- Package 1" at bounding box center [1080, 311] width 72 height 21
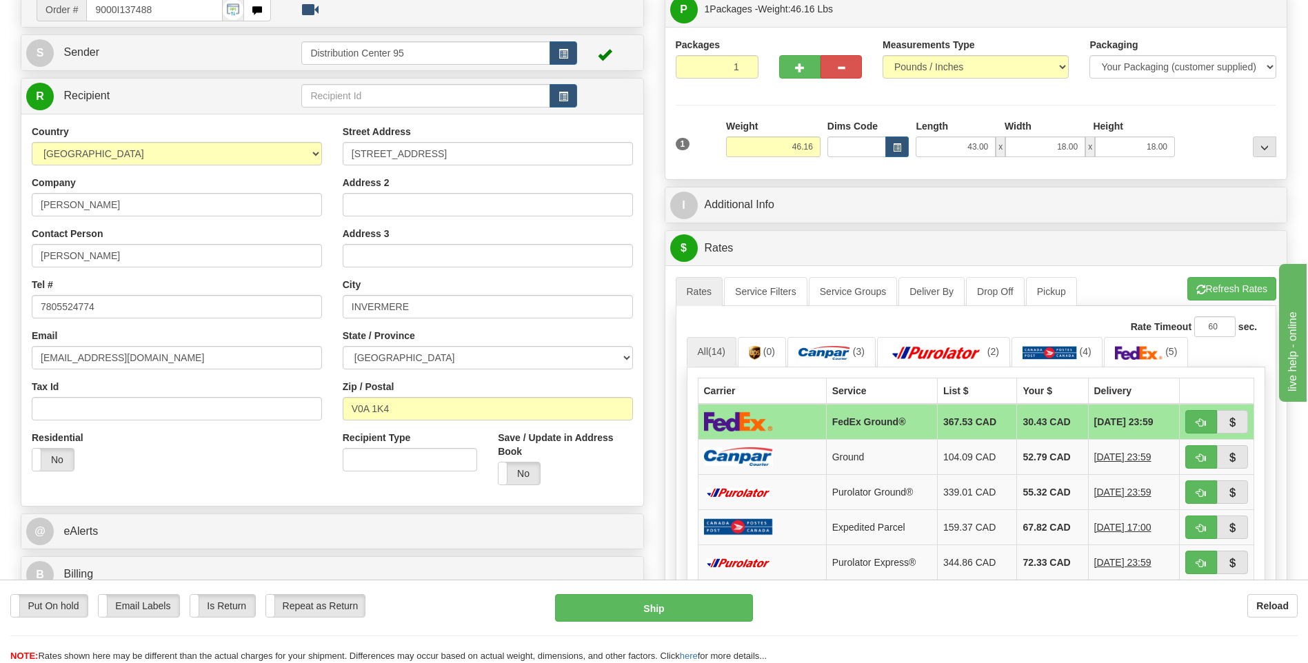
scroll to position [276, 0]
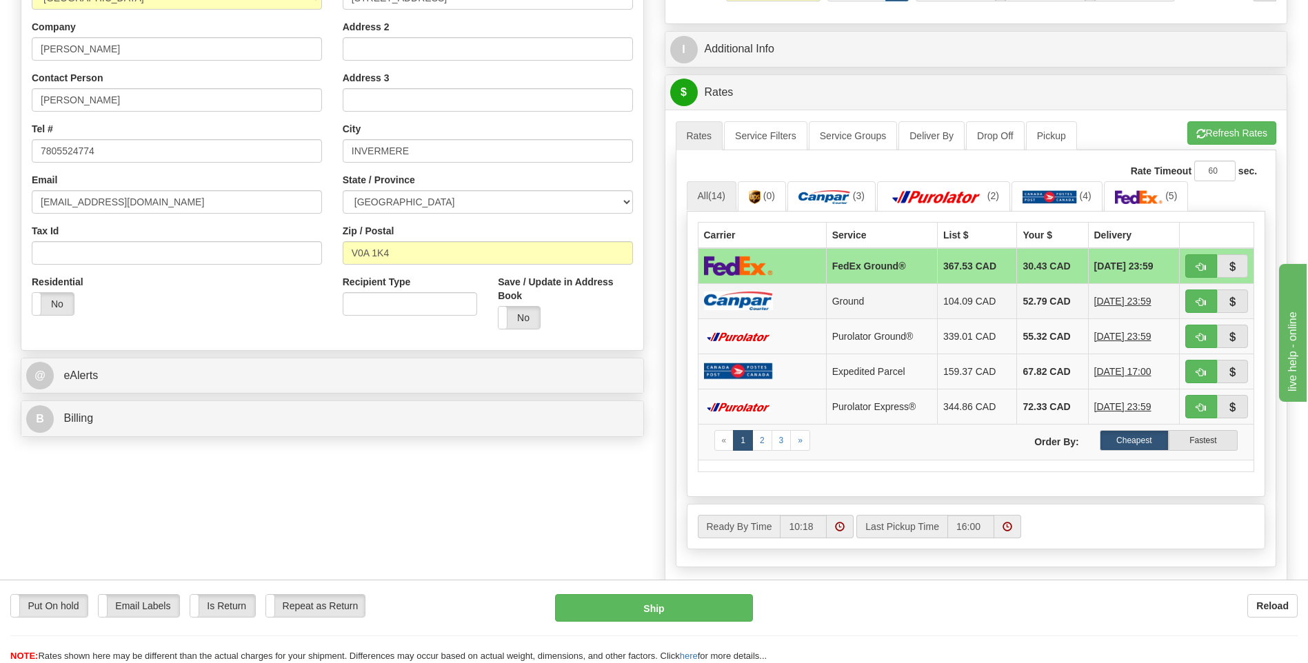
click at [856, 309] on td "Ground" at bounding box center [881, 300] width 111 height 35
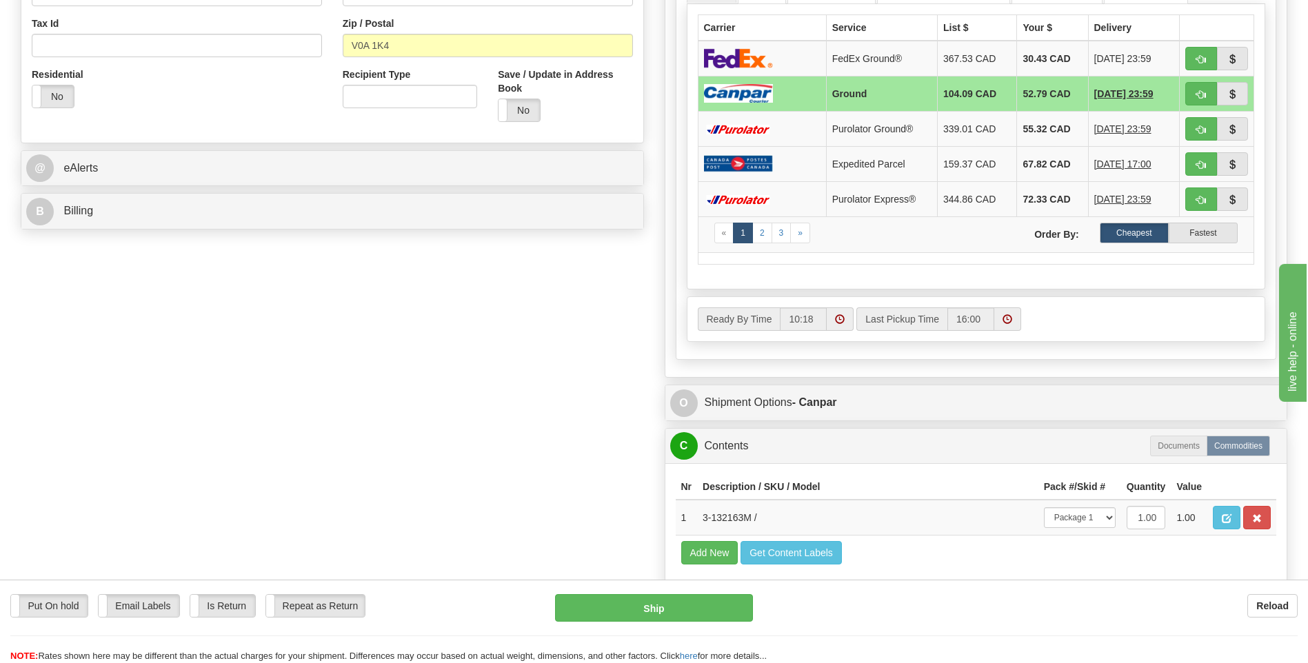
scroll to position [483, 0]
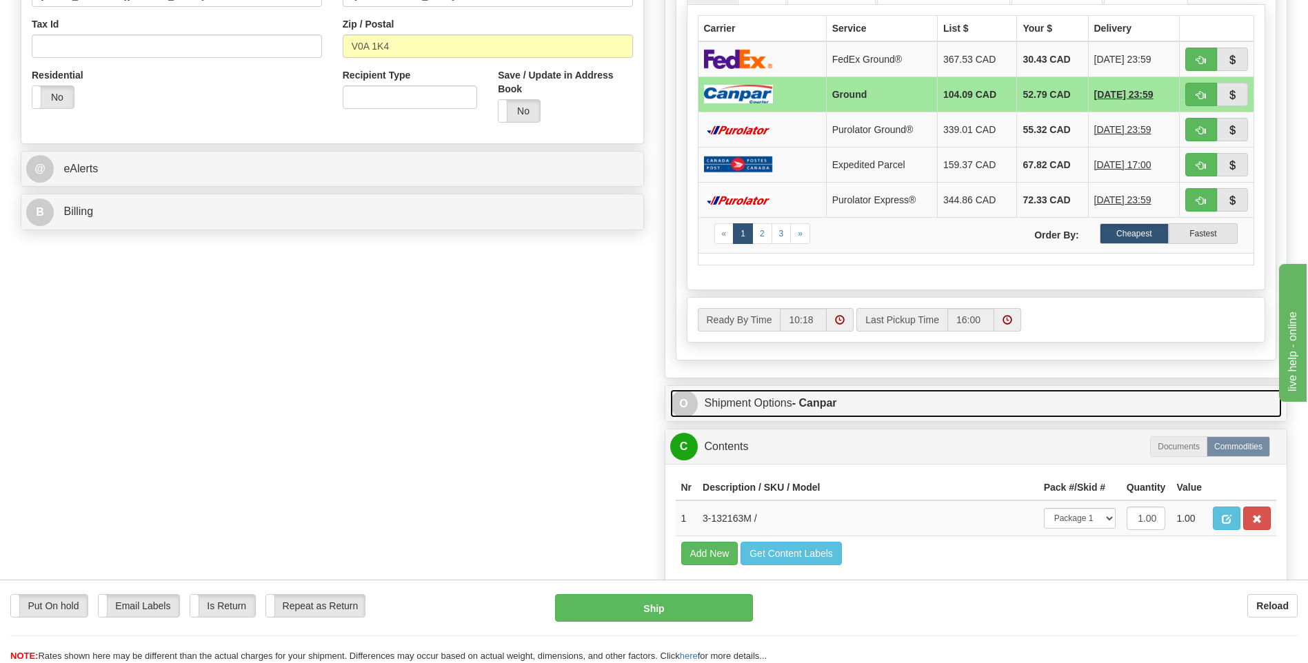
click at [802, 412] on link "O Shipment Options - Canpar" at bounding box center [976, 404] width 612 height 28
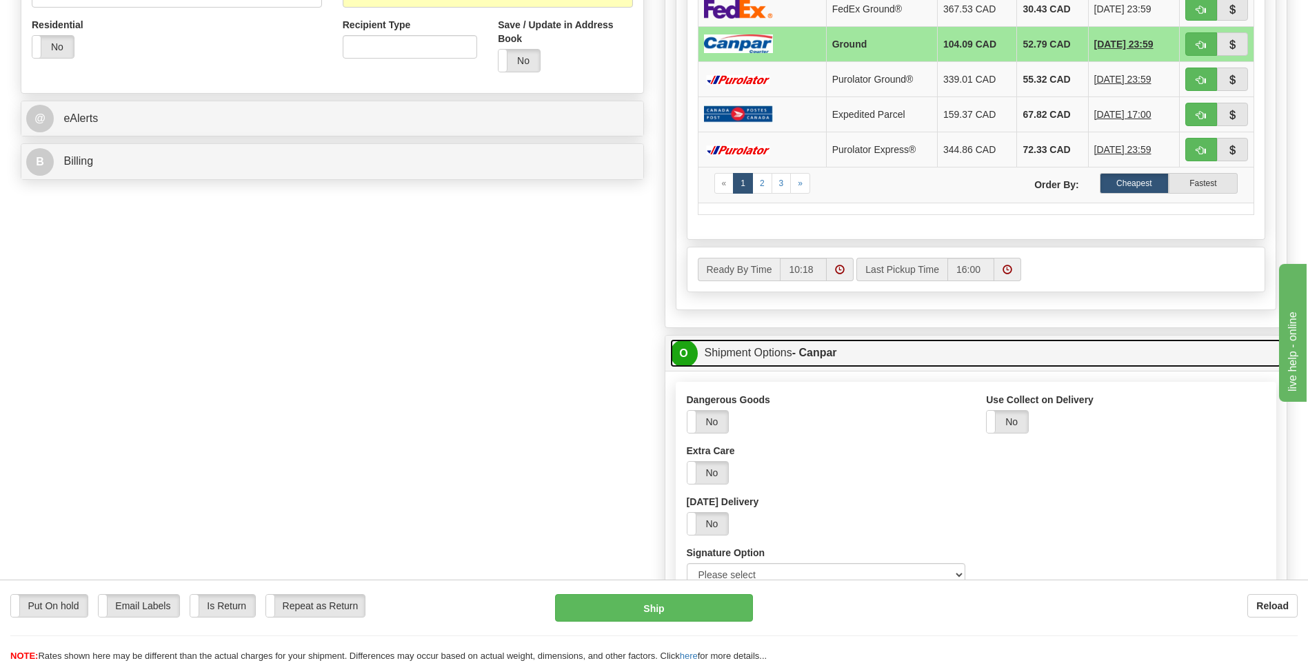
scroll to position [620, 0]
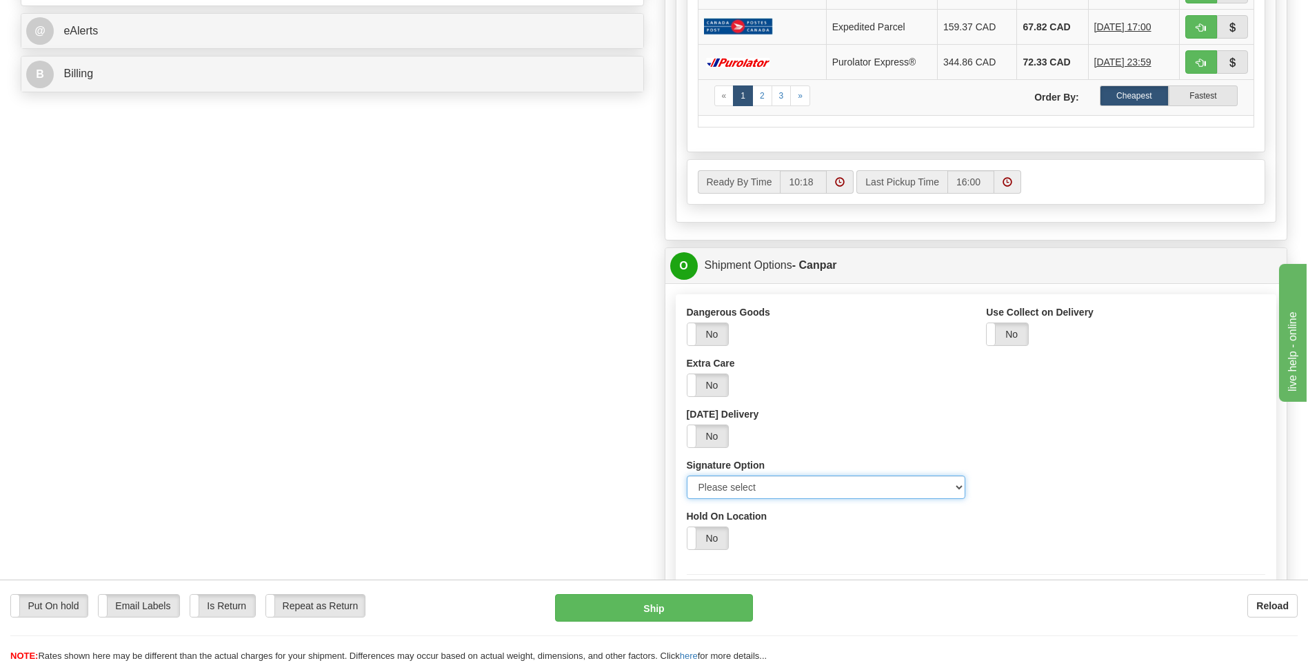
click at [788, 488] on select "Please select No Signature Required Signature Required Adult Signature" at bounding box center [826, 487] width 279 height 23
select select "2"
click at [687, 476] on select "Please select No Signature Required Signature Required Adult Signature" at bounding box center [826, 487] width 279 height 23
click at [860, 542] on div "Yes No" at bounding box center [976, 538] width 579 height 23
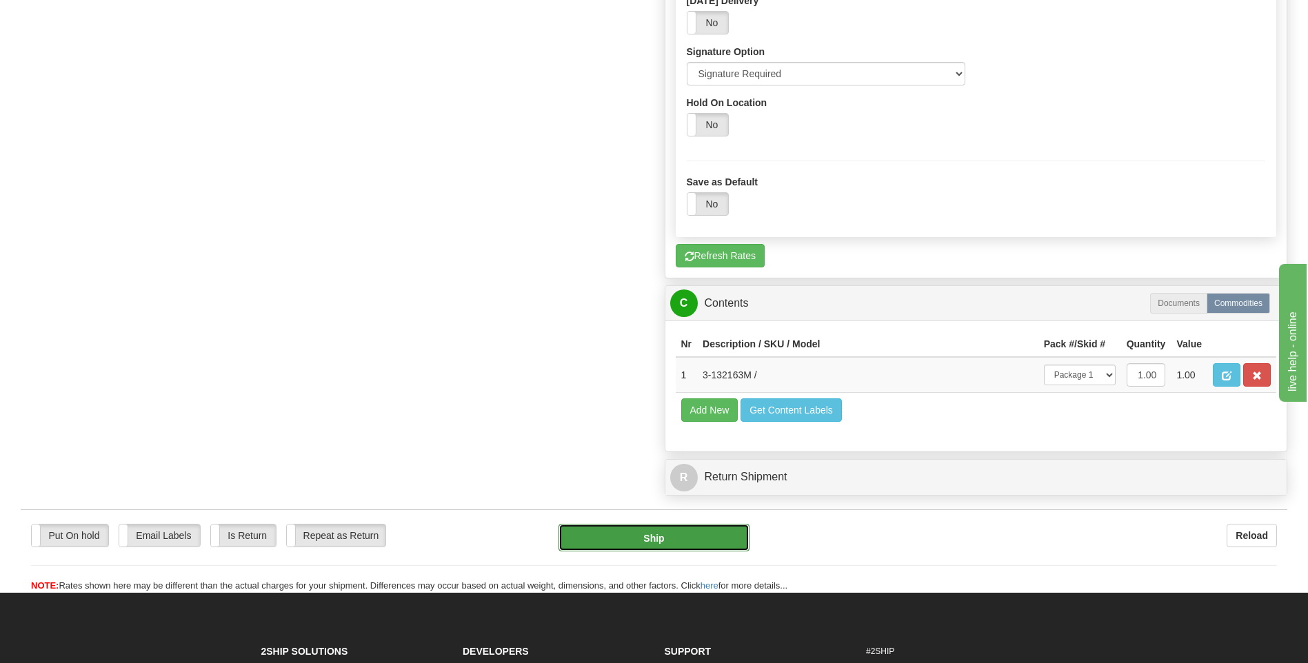
click at [713, 540] on button "Ship" at bounding box center [653, 538] width 190 height 28
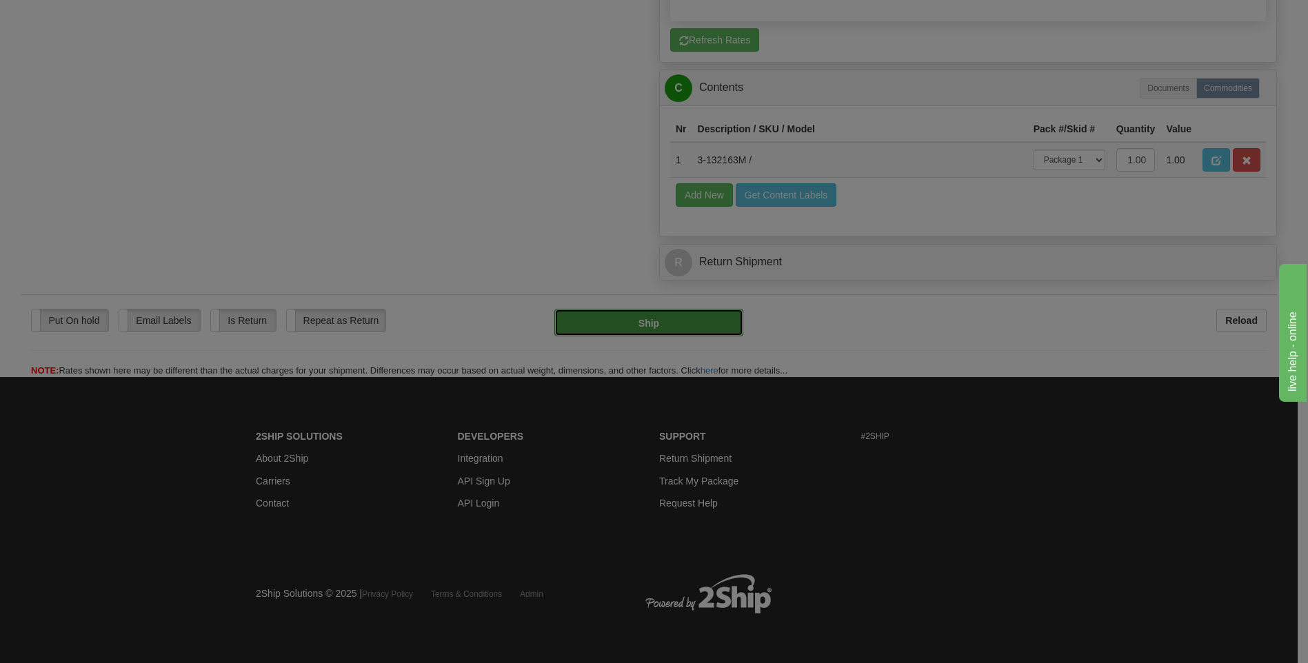
type input "1"
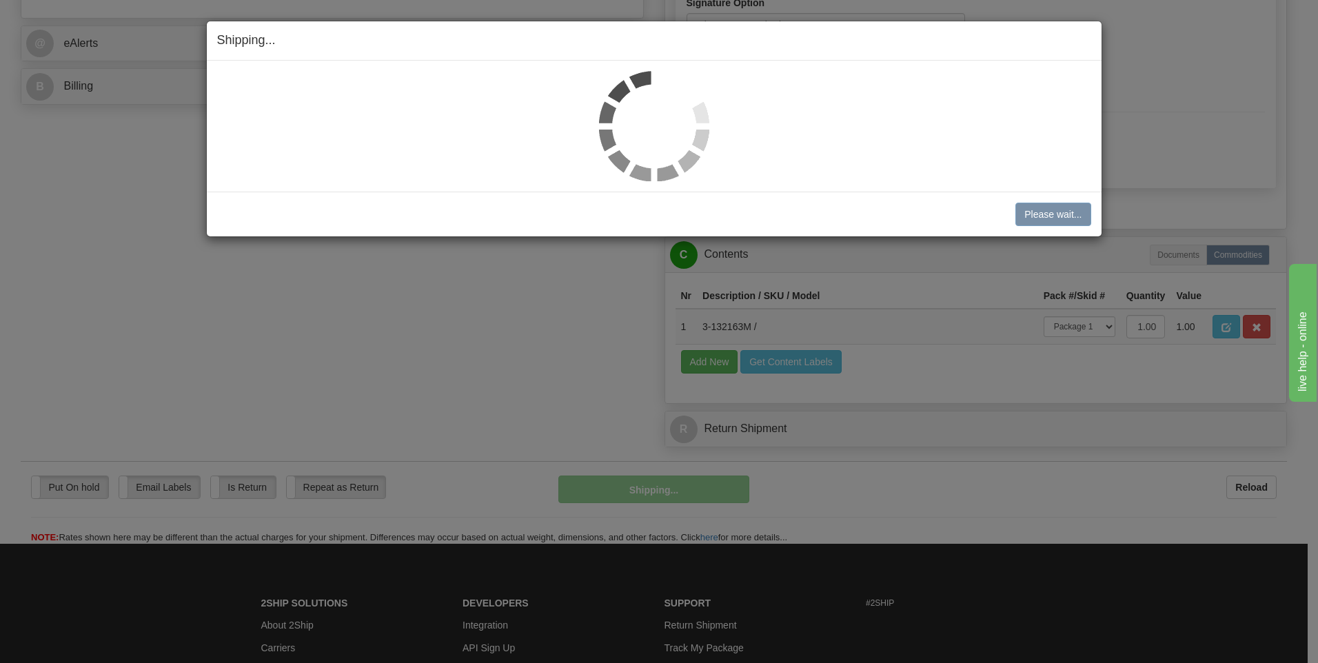
scroll to position [560, 0]
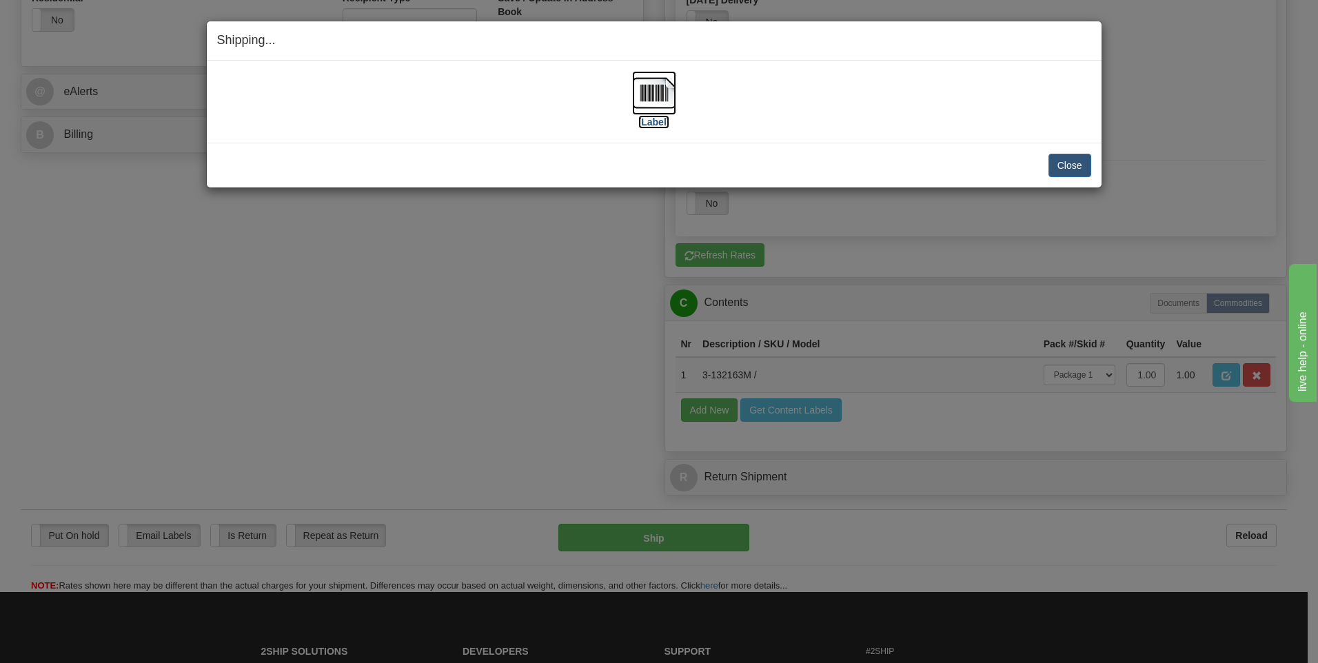
click at [665, 99] on img at bounding box center [654, 93] width 44 height 44
click at [1071, 163] on button "Close" at bounding box center [1070, 165] width 43 height 23
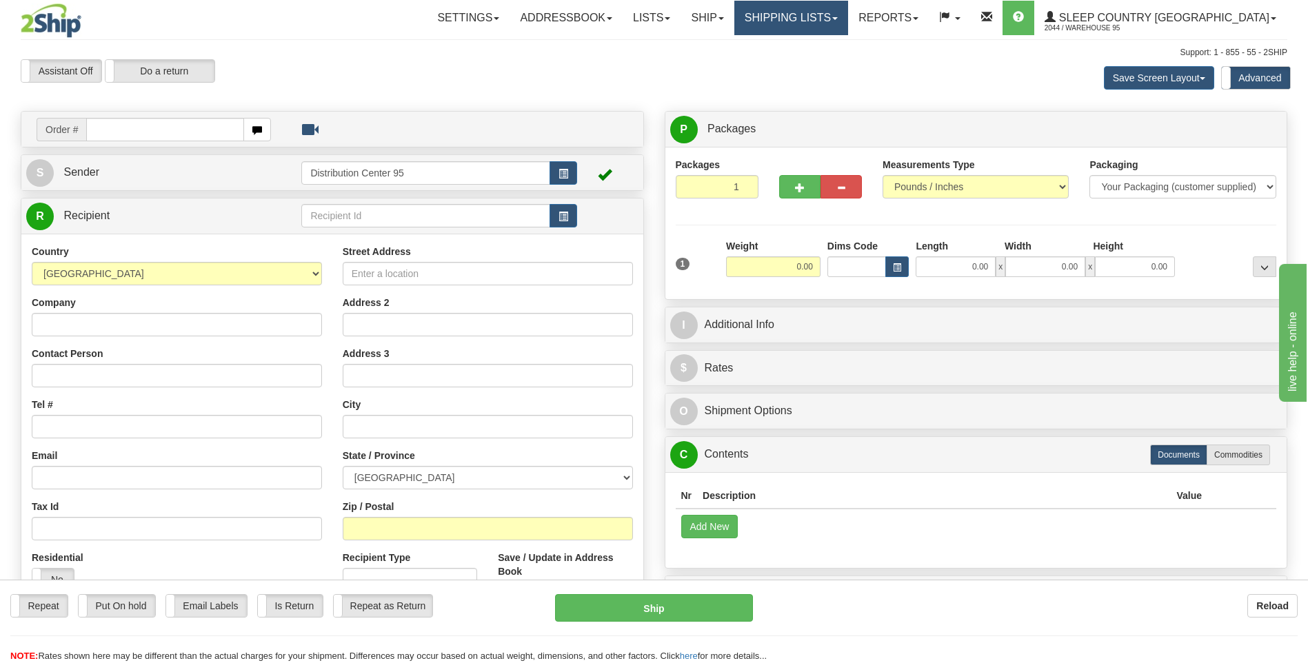
click at [848, 10] on link "Shipping lists" at bounding box center [791, 18] width 114 height 34
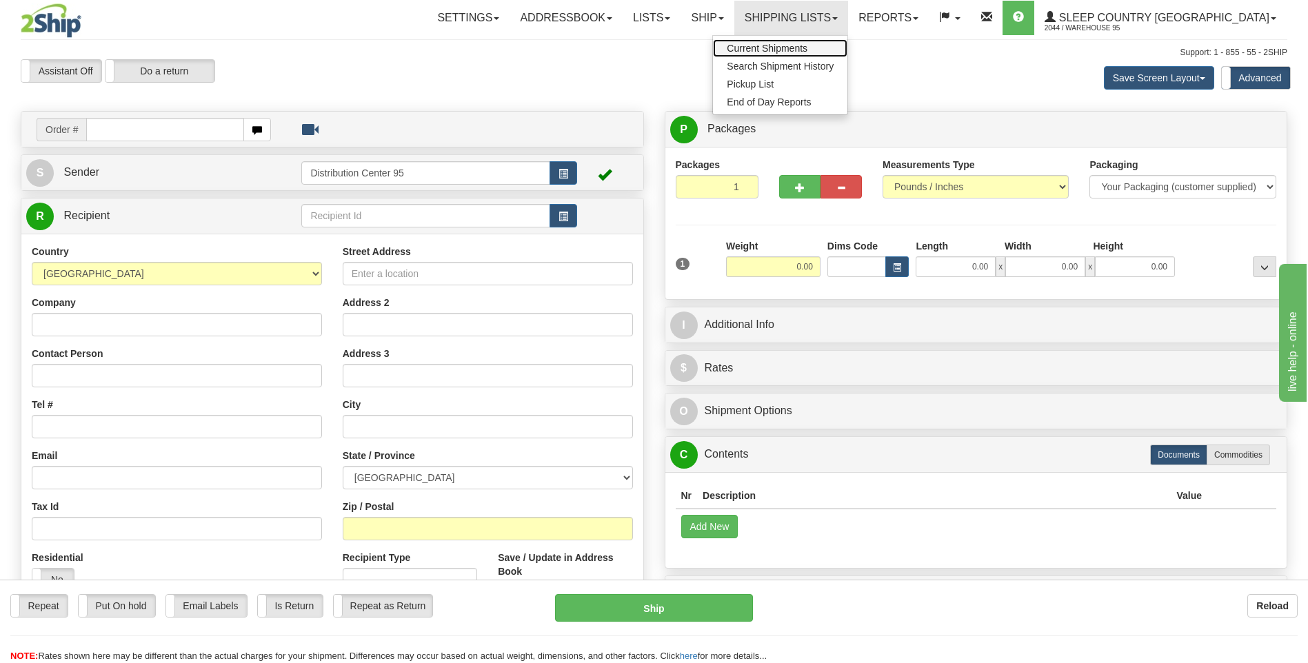
click at [807, 46] on span "Current Shipments" at bounding box center [767, 48] width 81 height 11
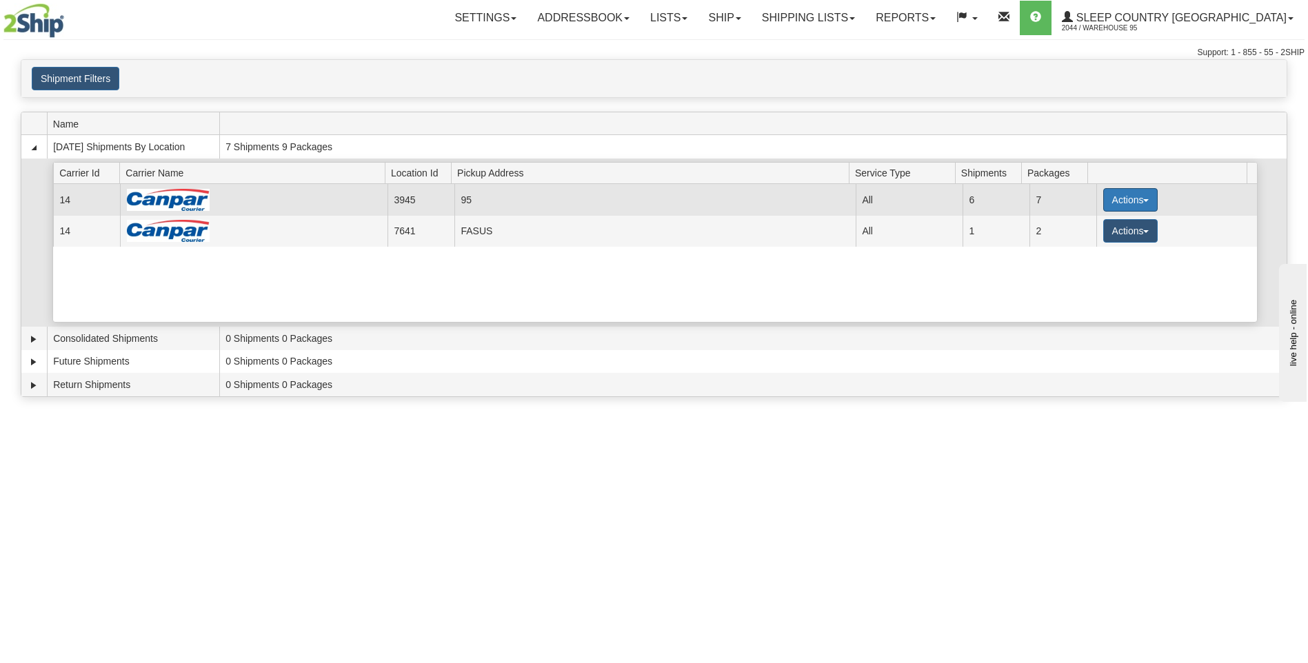
click at [1122, 198] on button "Actions" at bounding box center [1130, 199] width 55 height 23
click at [1100, 246] on link "Close" at bounding box center [1102, 244] width 110 height 18
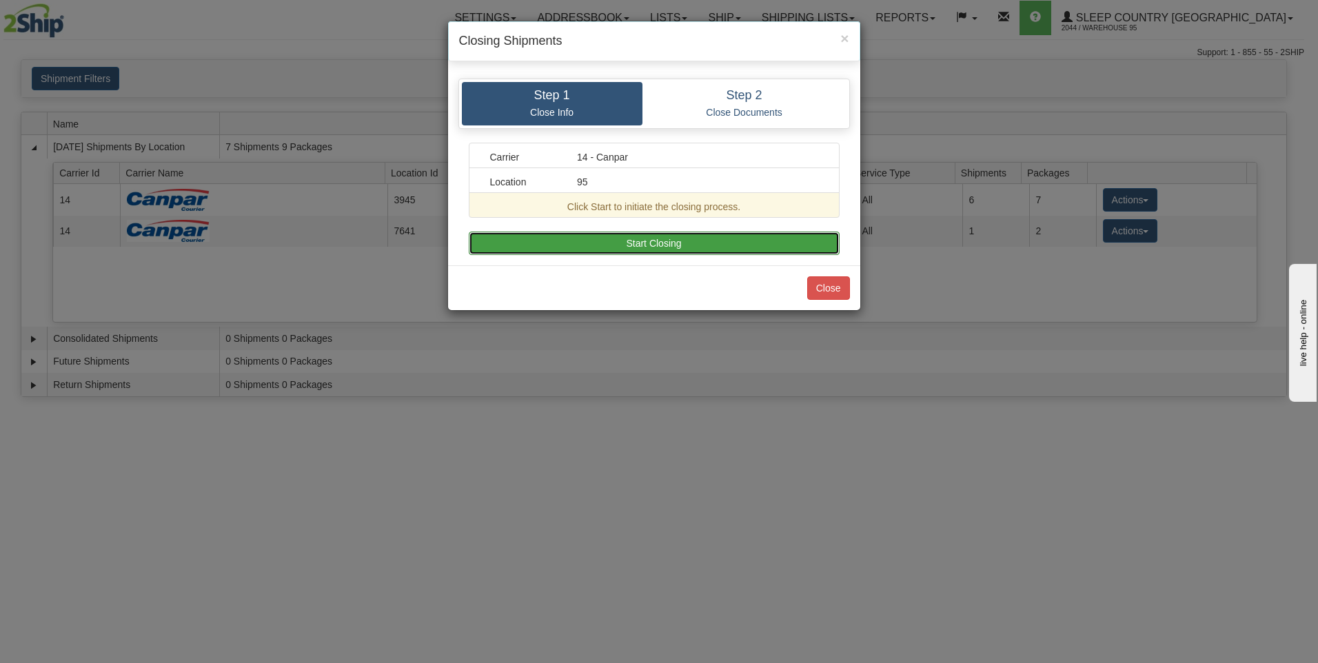
click at [656, 240] on button "Start Closing" at bounding box center [654, 243] width 371 height 23
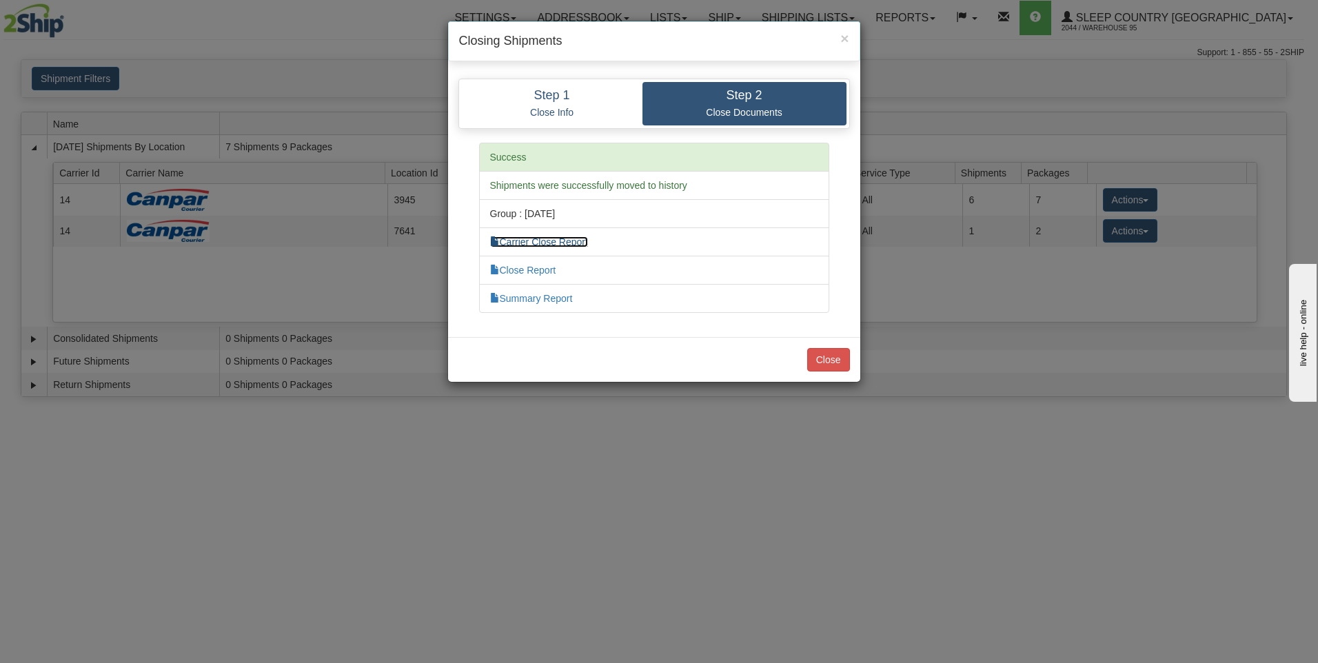
click at [543, 245] on link "Carrier Close Report" at bounding box center [539, 241] width 98 height 11
click at [544, 298] on link "Summary Report" at bounding box center [531, 298] width 83 height 11
